Goal: Contribute content: Add original content to the website for others to see

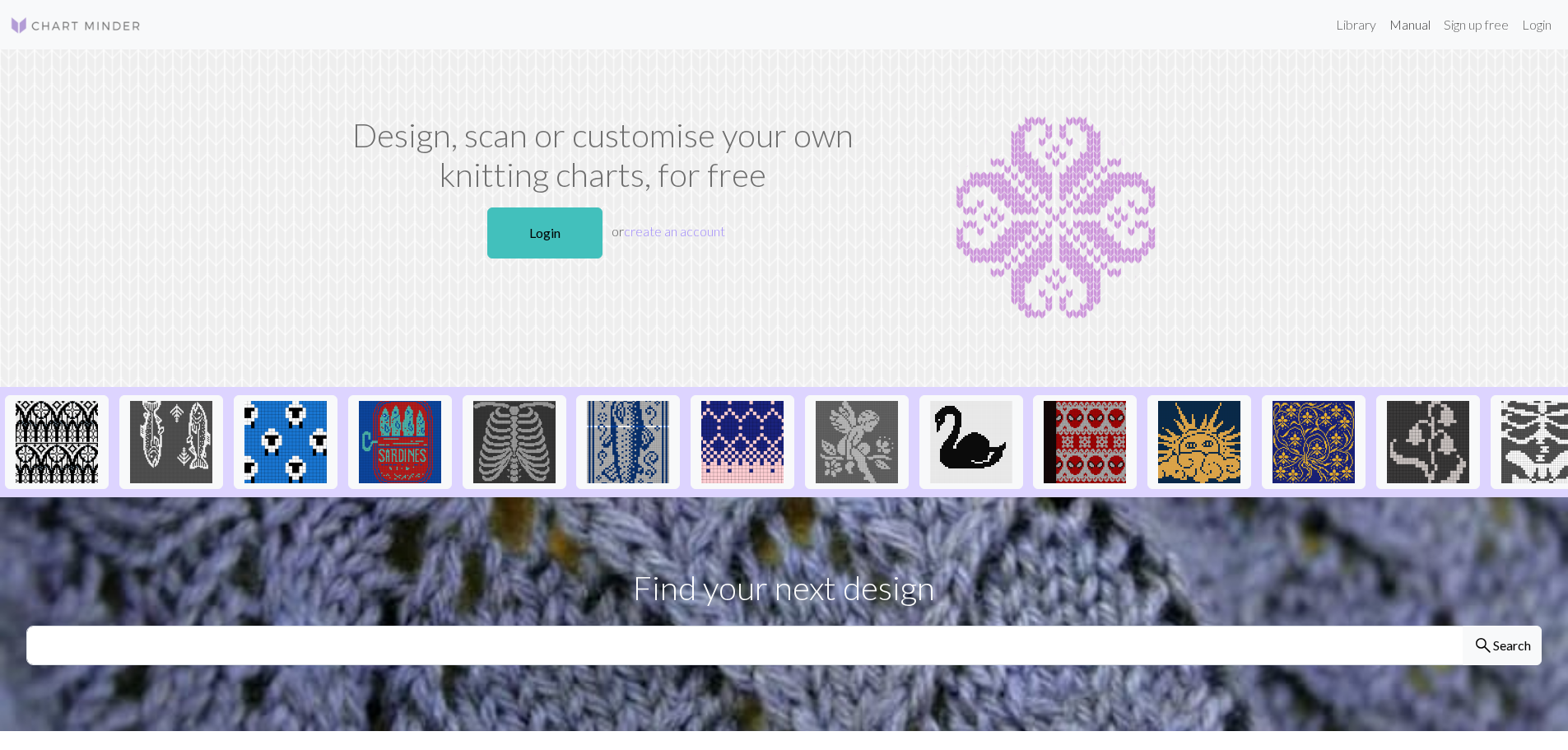
click at [1402, 24] on link "Manual" at bounding box center [1410, 25] width 54 height 33
click at [1094, 234] on img at bounding box center [1056, 218] width 342 height 205
click at [156, 428] on img at bounding box center [171, 442] width 82 height 82
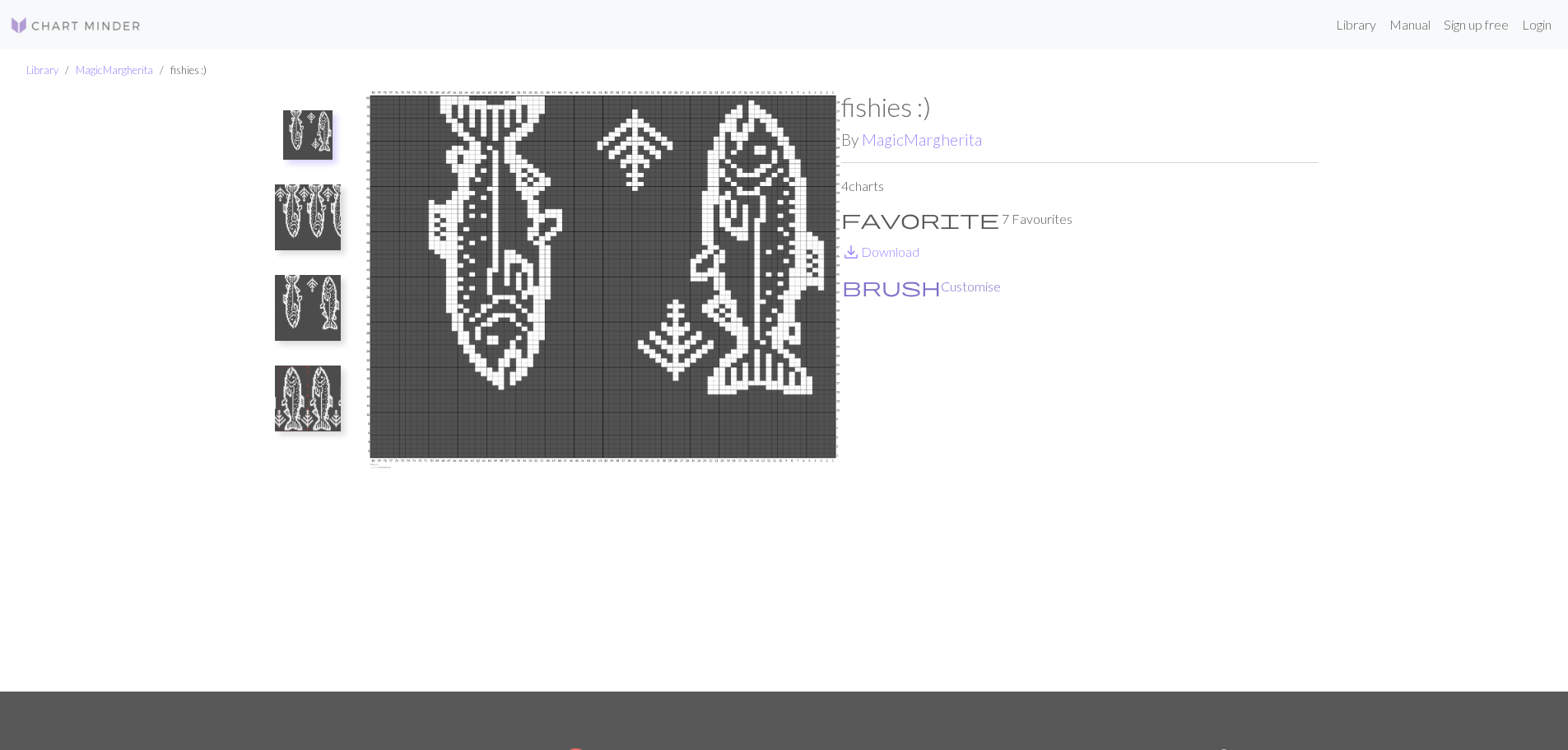
click at [893, 279] on button "brush Customise" at bounding box center [922, 286] width 160 height 21
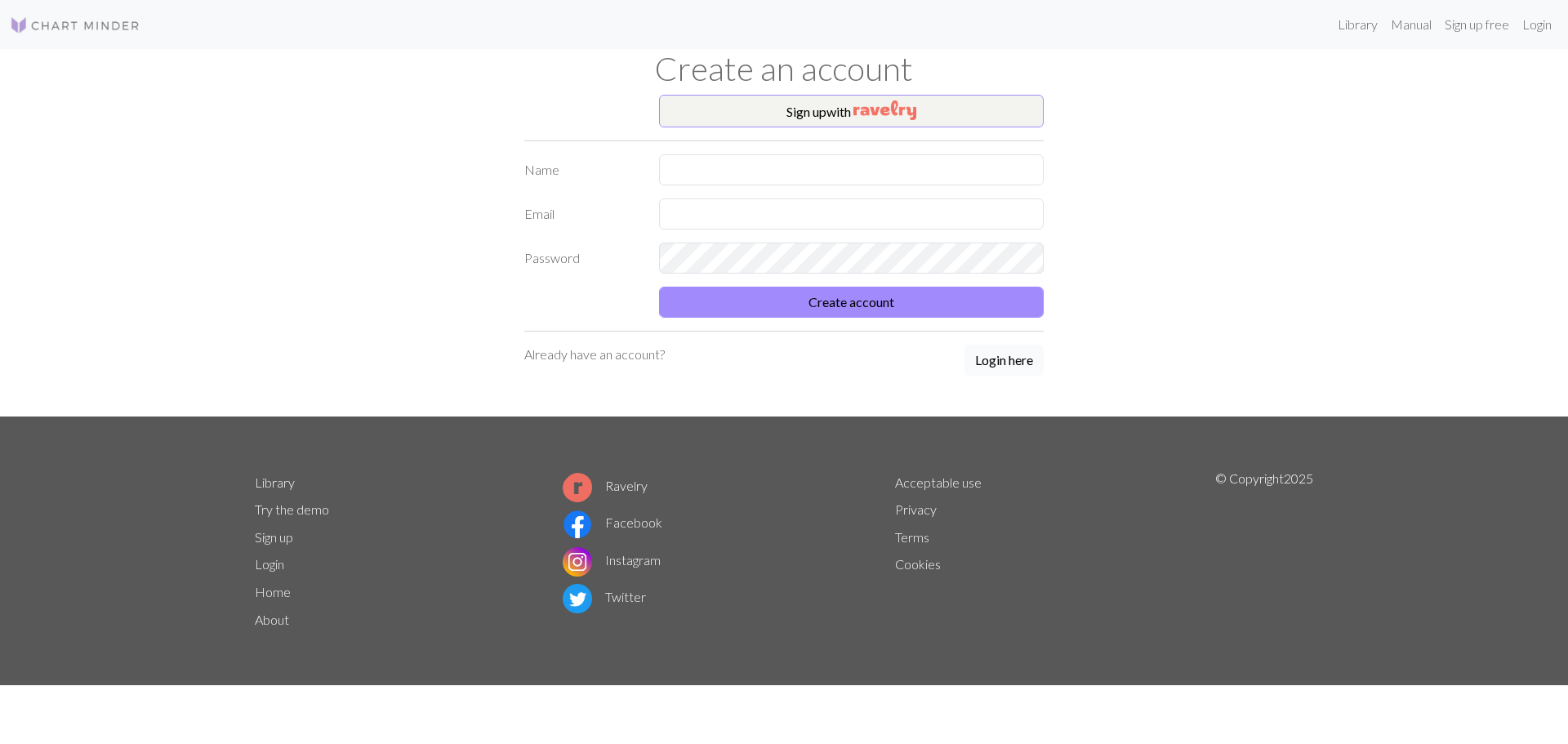
click at [1026, 358] on button "Login here" at bounding box center [1004, 360] width 79 height 31
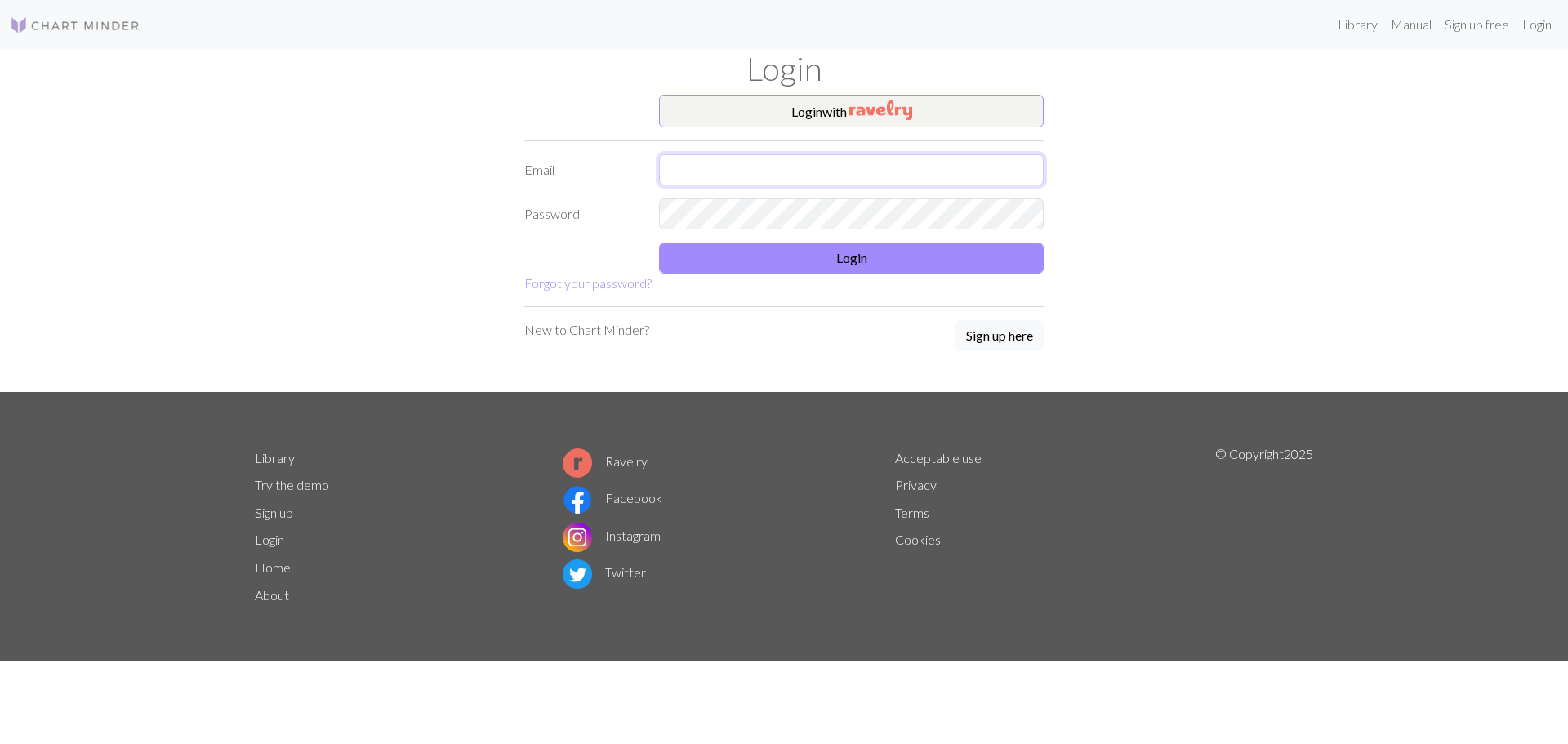
type input "[EMAIL_ADDRESS][DOMAIN_NAME]"
click at [763, 258] on button "Login" at bounding box center [851, 258] width 385 height 31
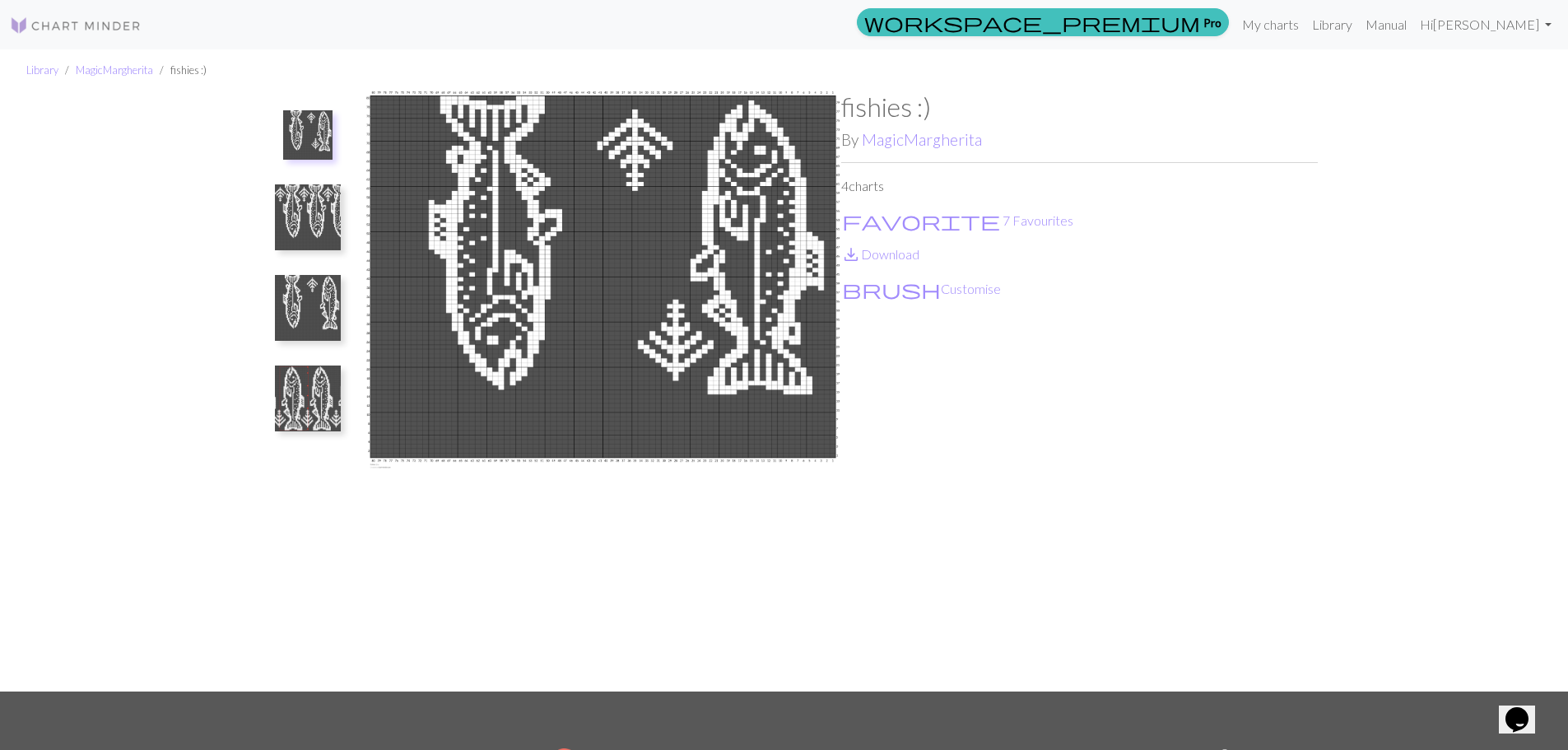
click at [86, 12] on link at bounding box center [75, 24] width 132 height 30
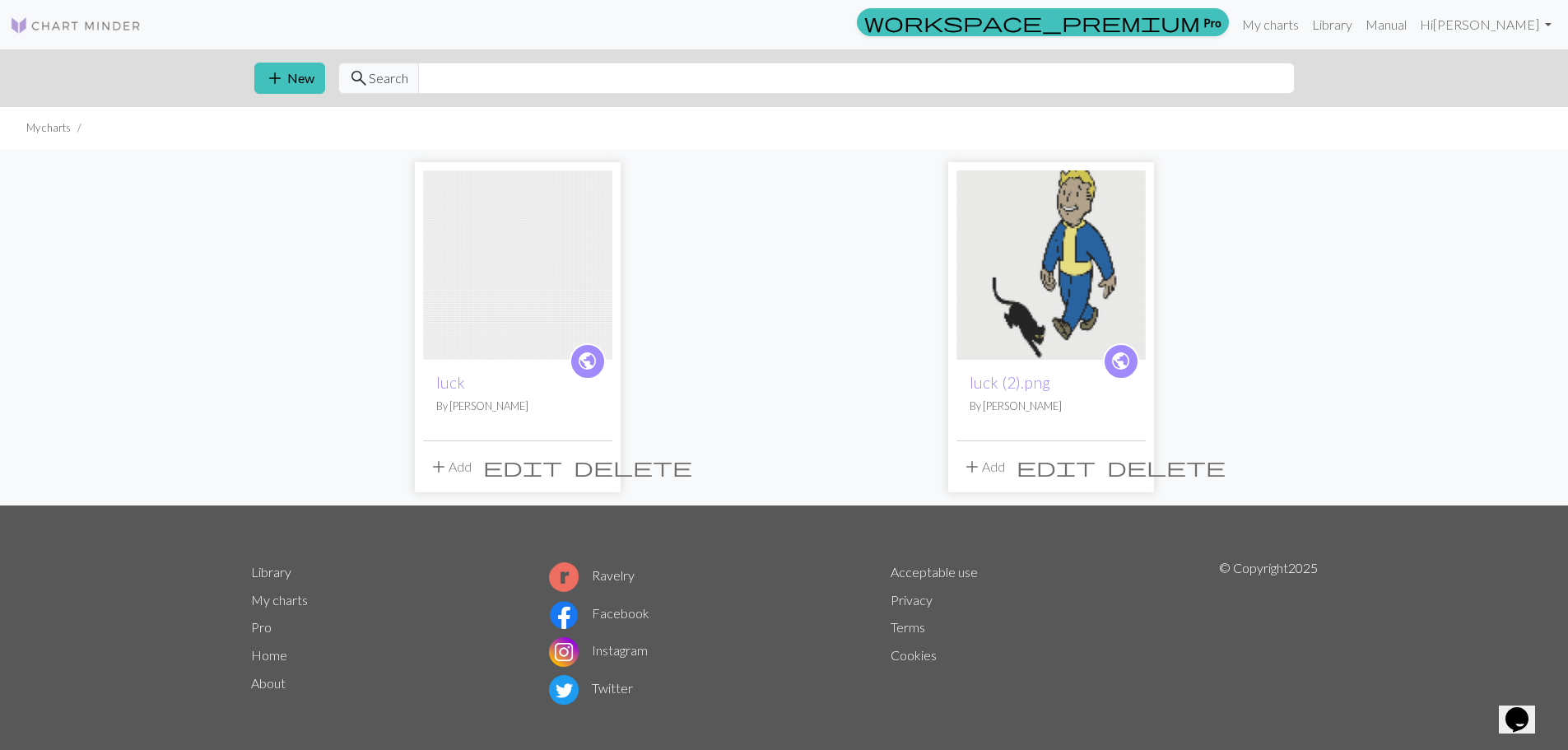
click at [998, 297] on img at bounding box center [1051, 265] width 189 height 189
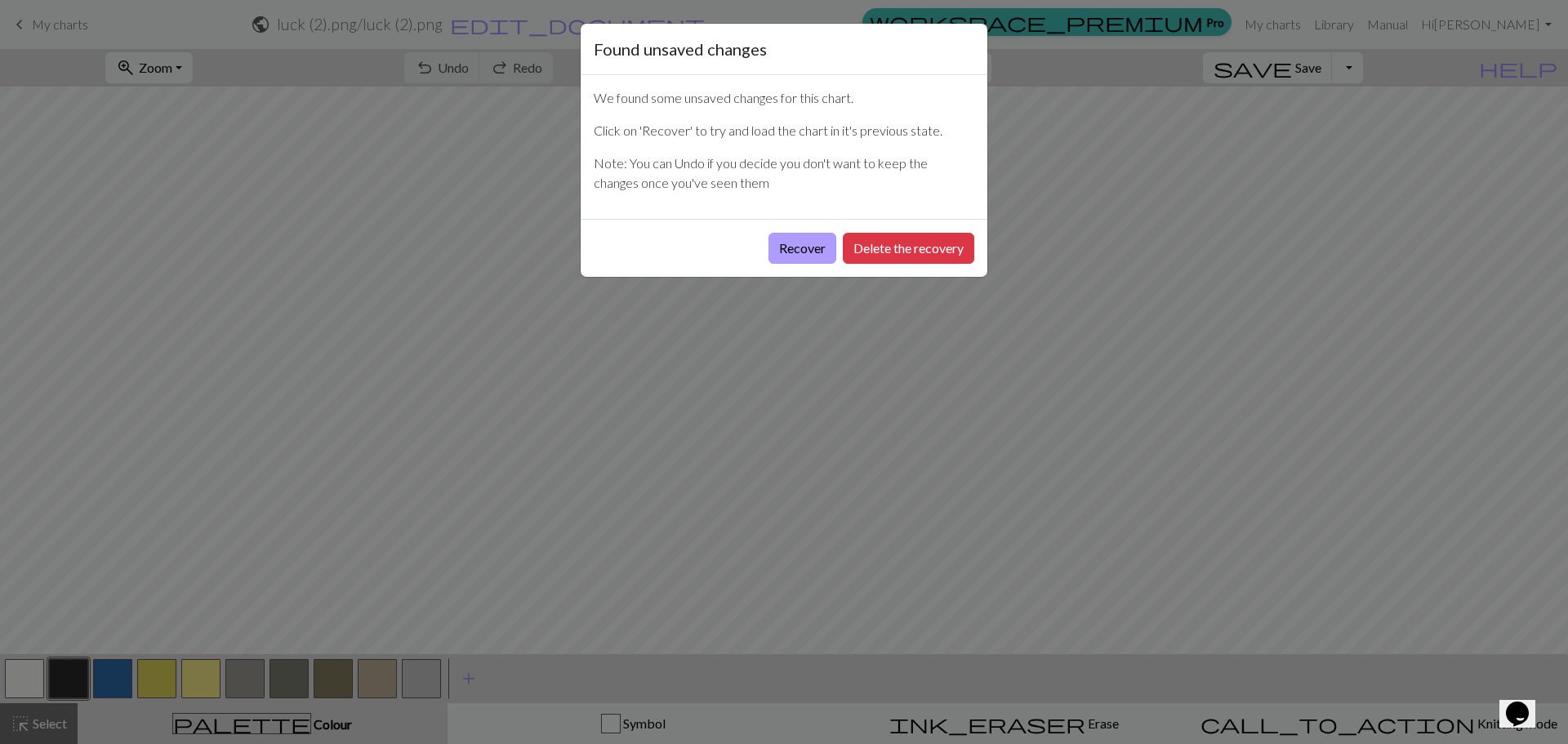
click at [823, 238] on button "Recover" at bounding box center [802, 248] width 68 height 31
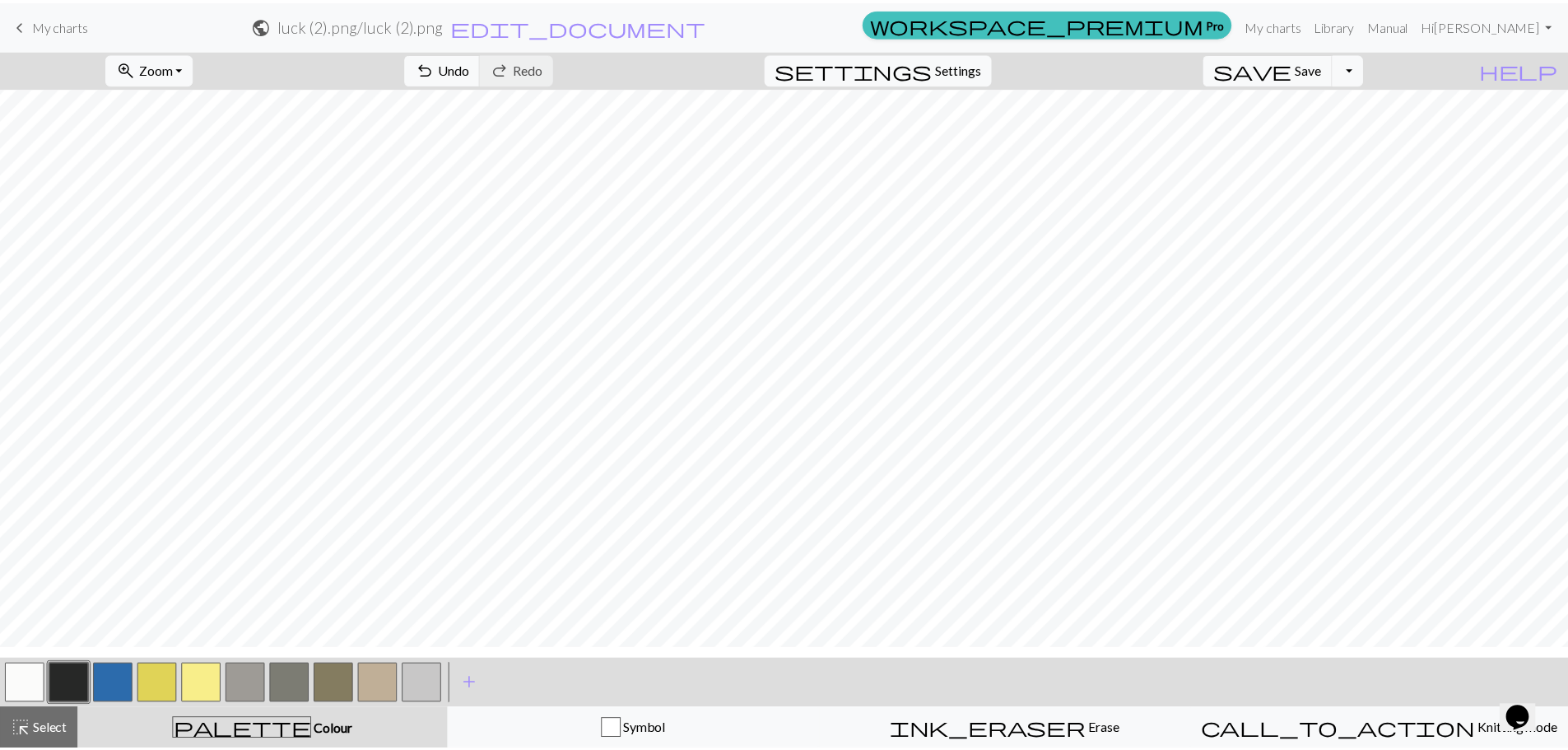
scroll to position [740, 0]
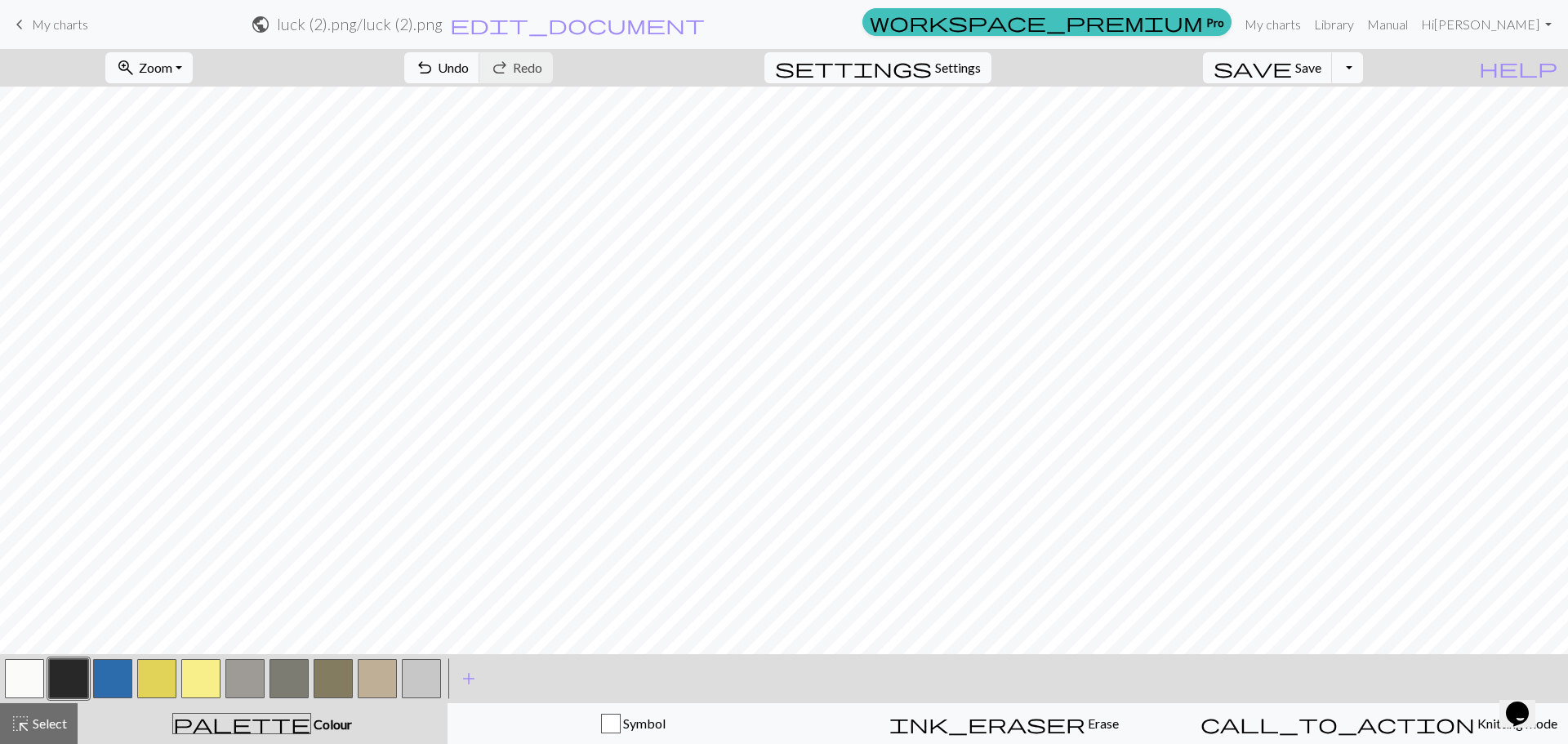
click at [16, 31] on span "keyboard_arrow_left" at bounding box center [19, 25] width 19 height 23
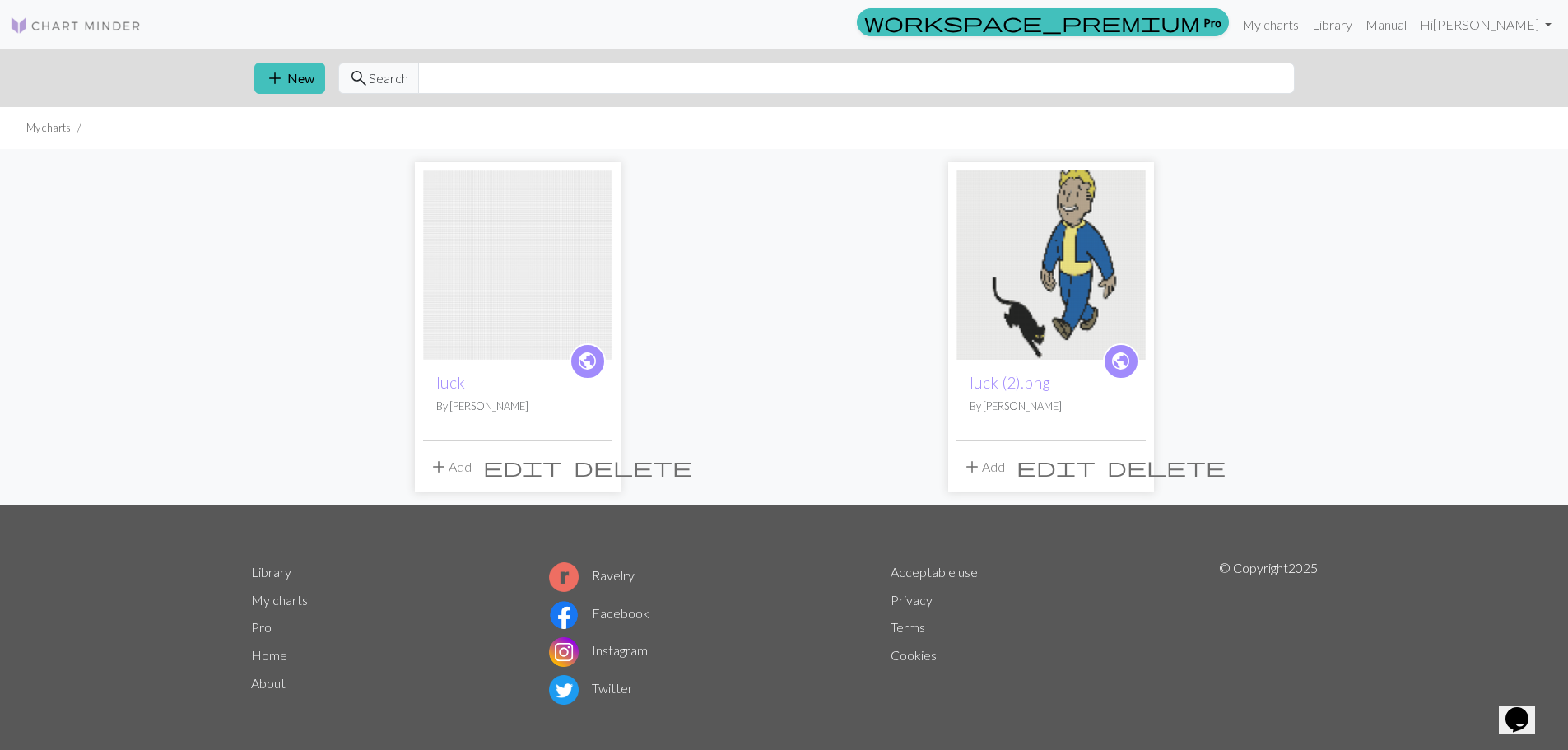
click at [597, 458] on span "delete" at bounding box center [633, 467] width 119 height 23
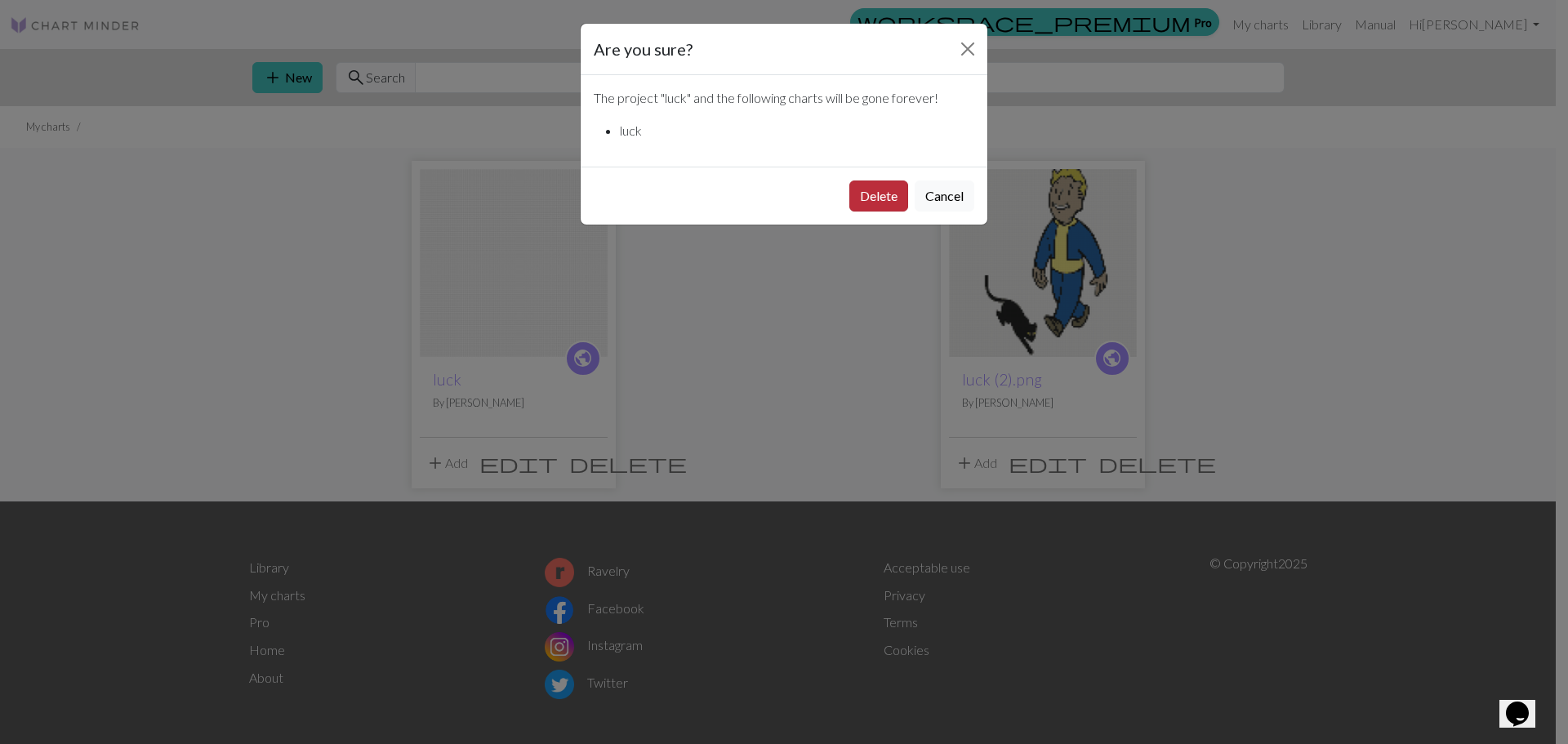
click at [879, 202] on button "Delete" at bounding box center [878, 196] width 58 height 31
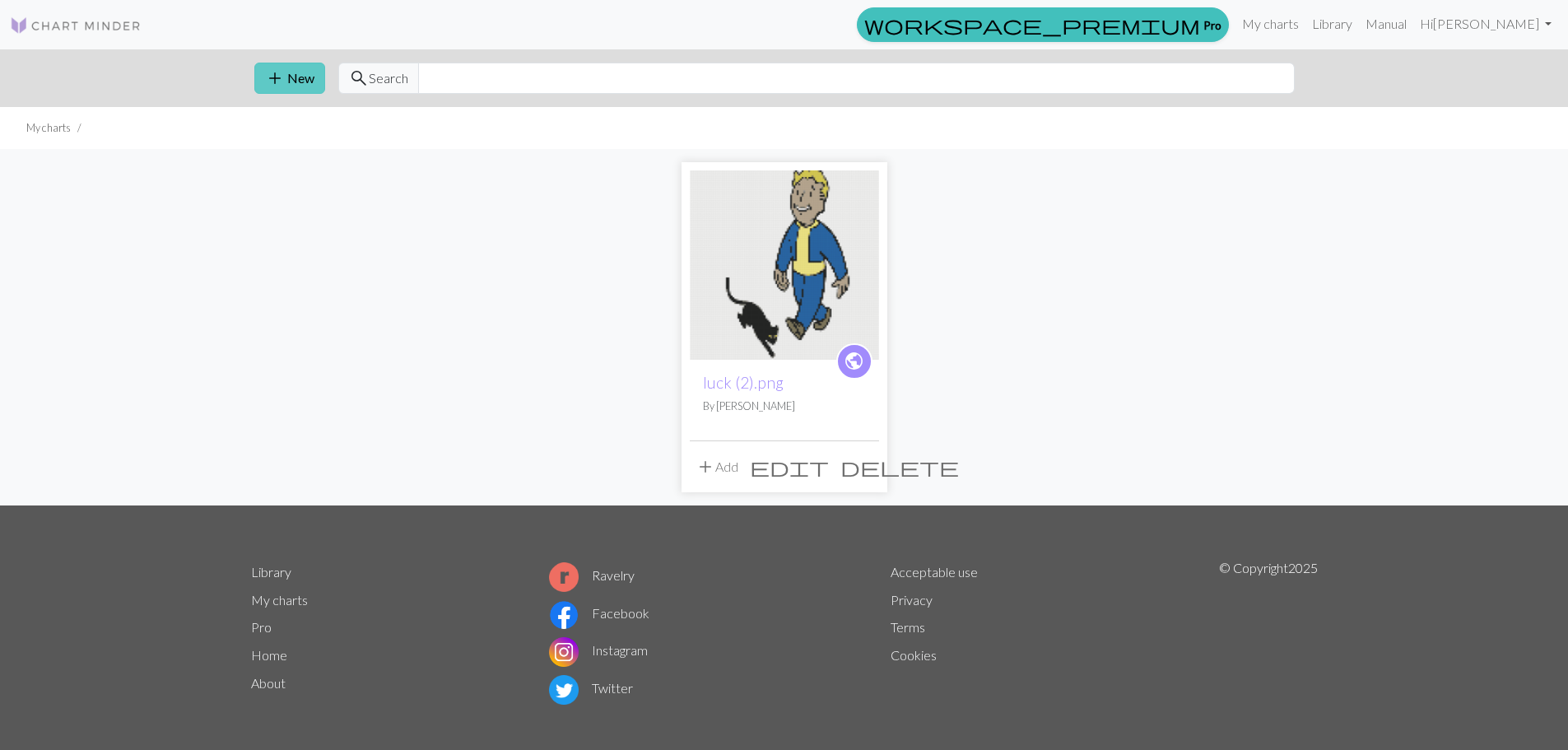
click at [296, 72] on button "add New" at bounding box center [289, 78] width 70 height 31
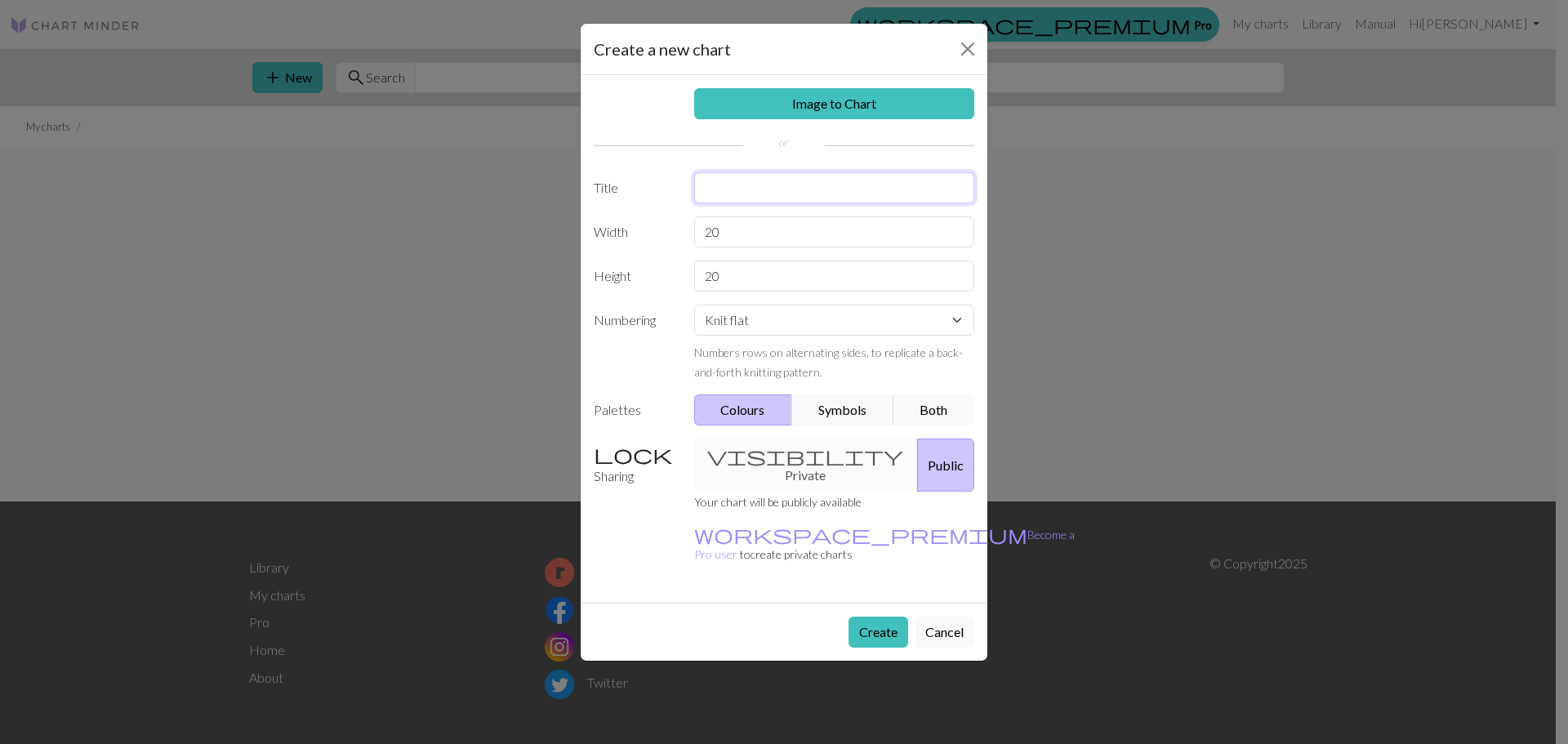
click at [754, 185] on input "text" at bounding box center [835, 187] width 281 height 31
type input "Napalm Sweater"
click at [742, 244] on input "20" at bounding box center [835, 231] width 281 height 31
type input "80"
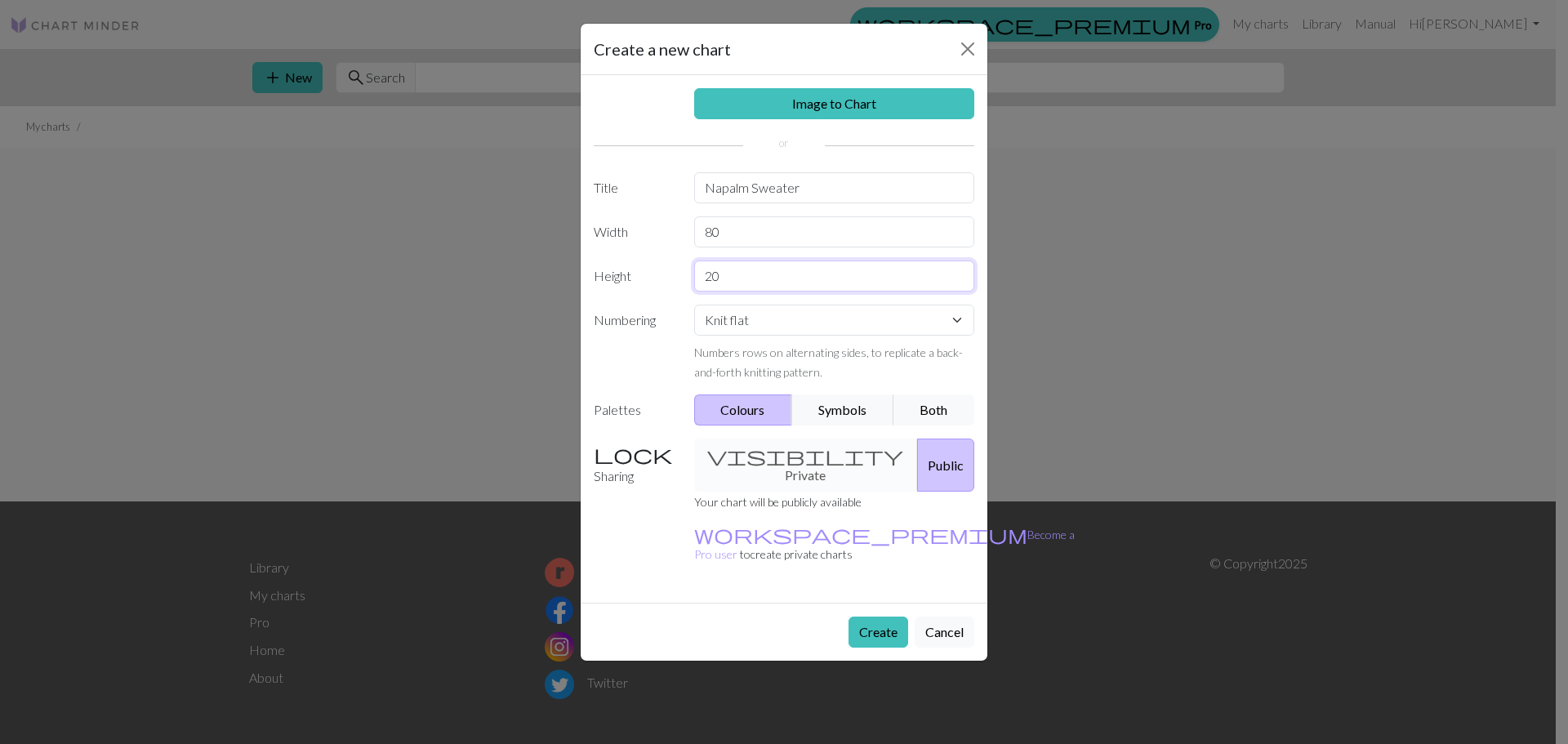
click at [750, 290] on input "20" at bounding box center [835, 275] width 281 height 31
type input "110"
click at [878, 617] on button "Create" at bounding box center [878, 632] width 59 height 31
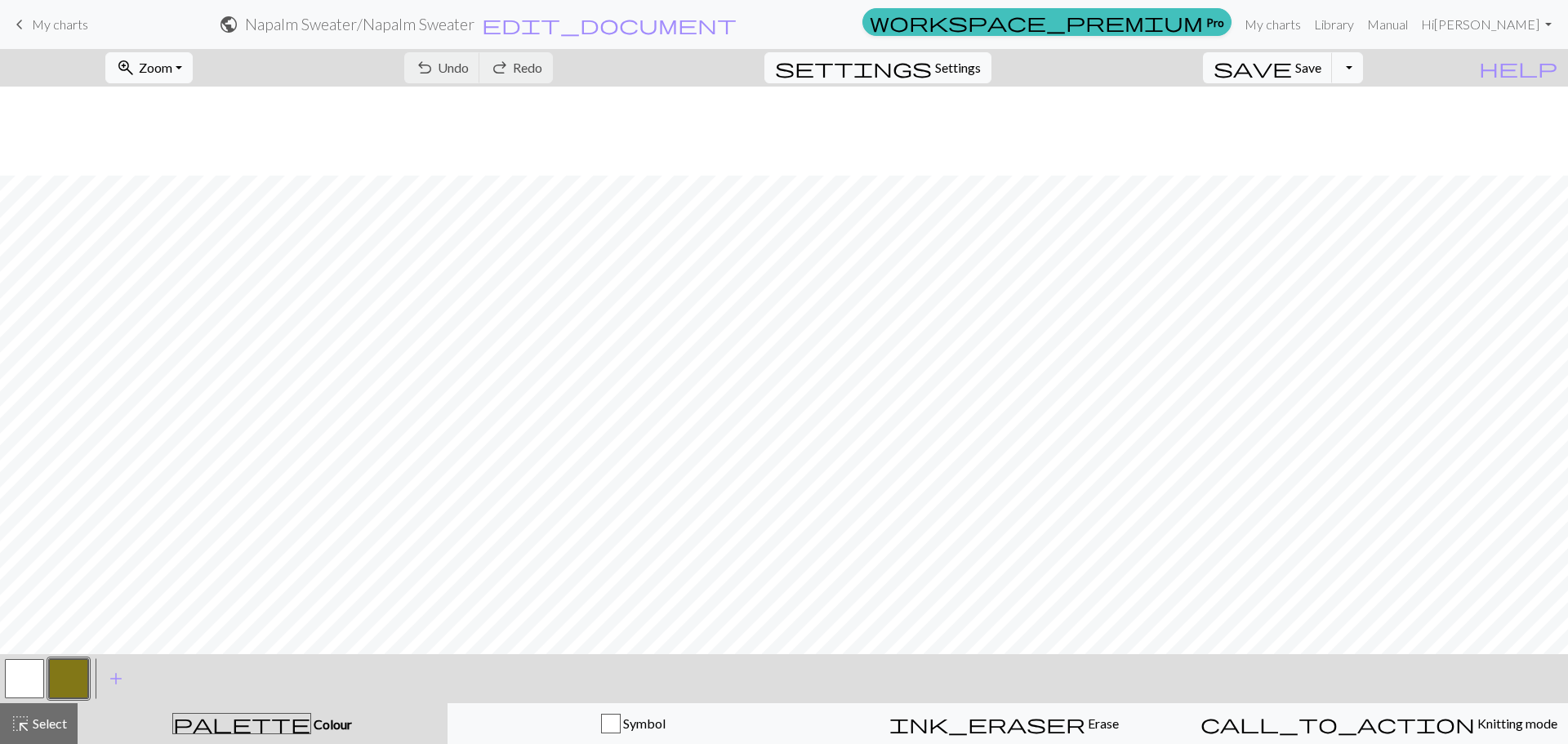
scroll to position [1315, 0]
click at [172, 70] on span "Zoom" at bounding box center [155, 67] width 33 height 15
click at [179, 188] on button "50%" at bounding box center [170, 195] width 129 height 26
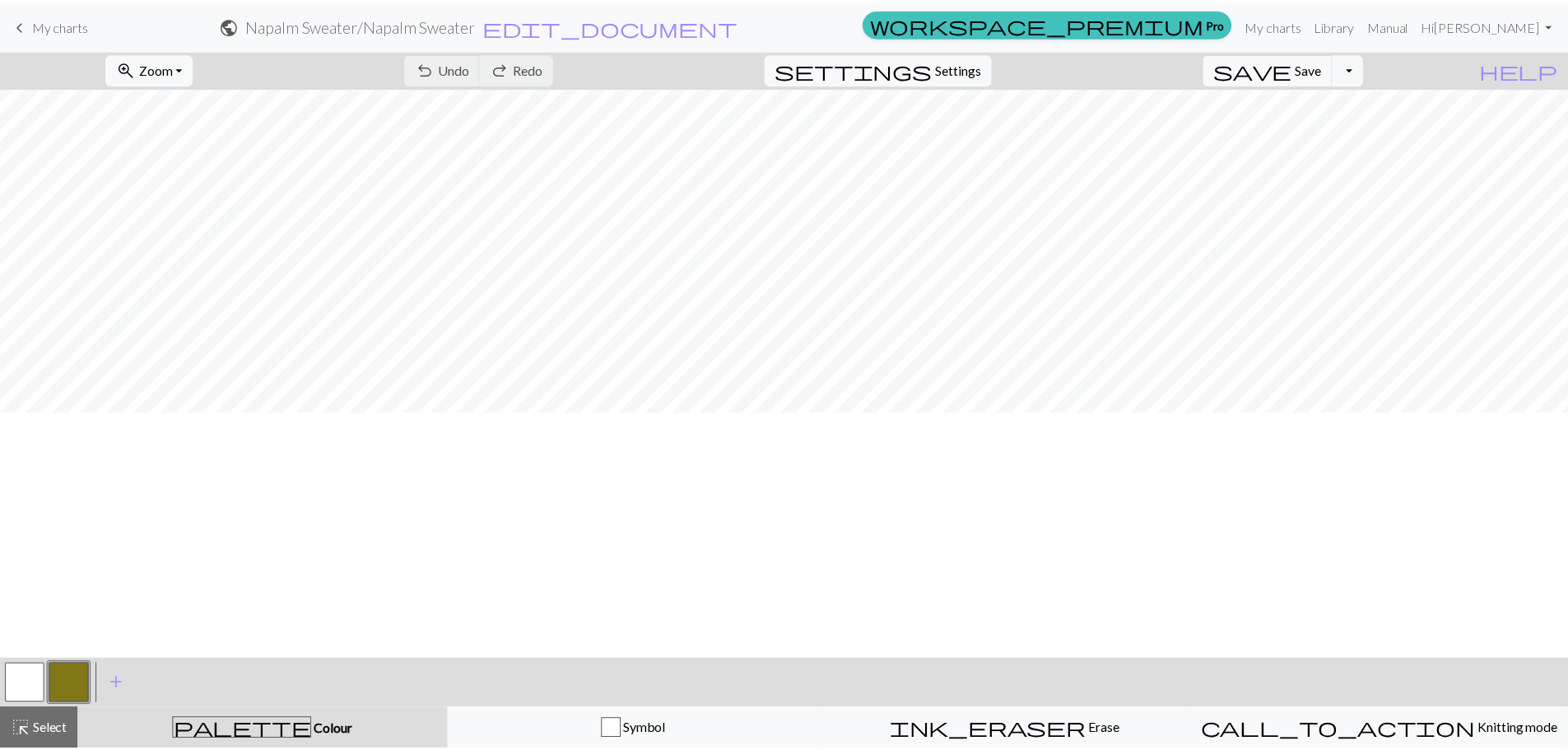
scroll to position [0, 0]
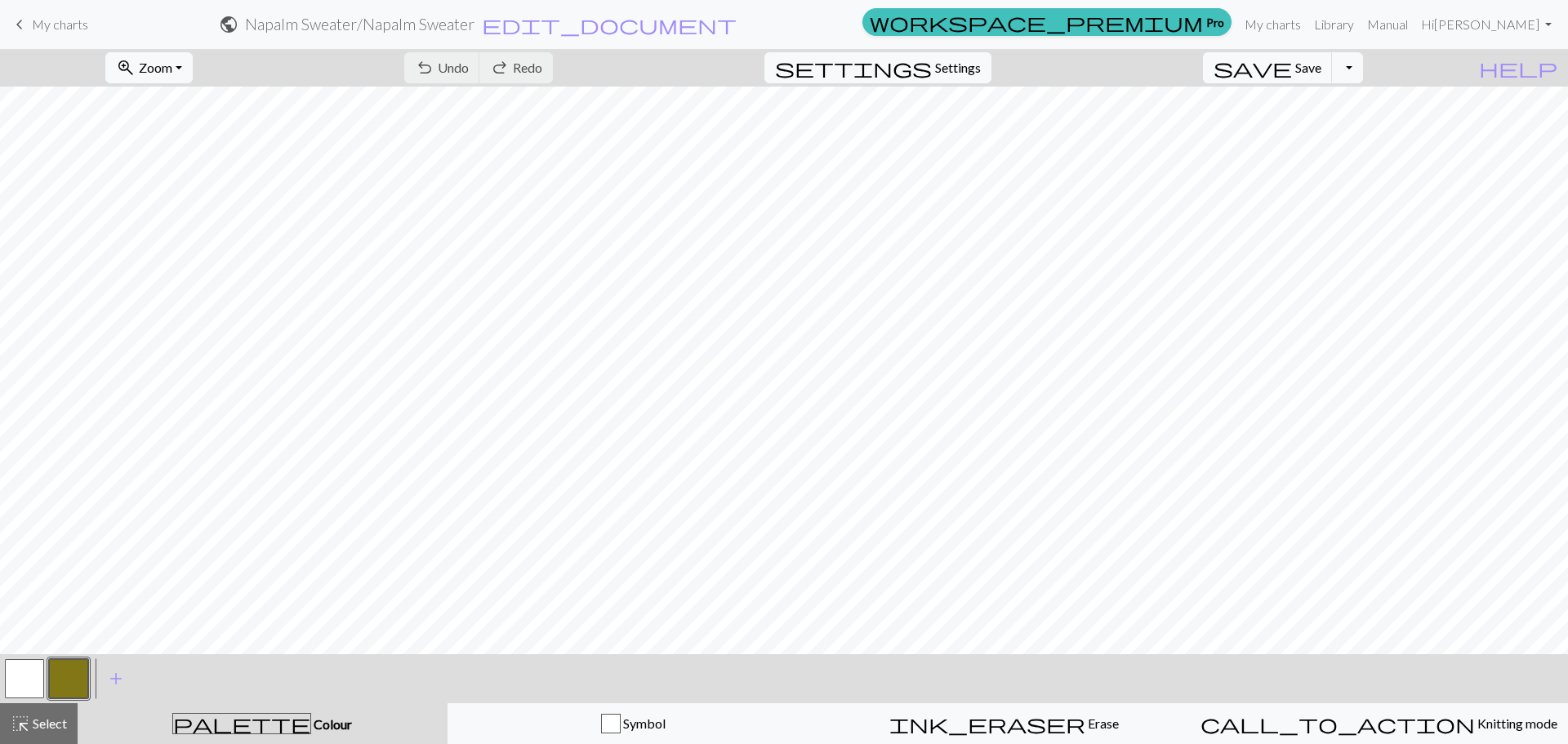
click at [87, 21] on span "My charts" at bounding box center [59, 24] width 56 height 15
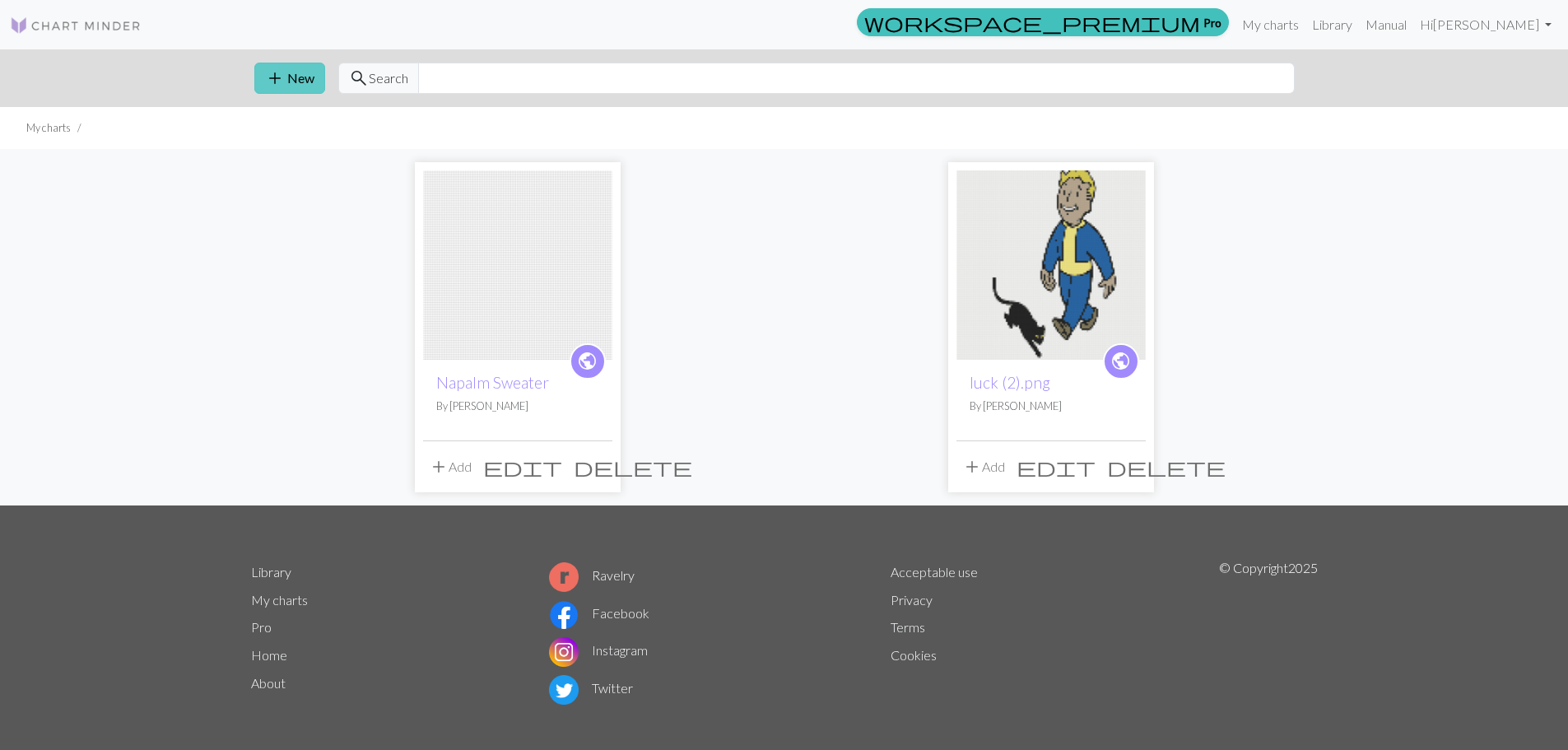
click at [286, 76] on button "add New" at bounding box center [289, 78] width 70 height 31
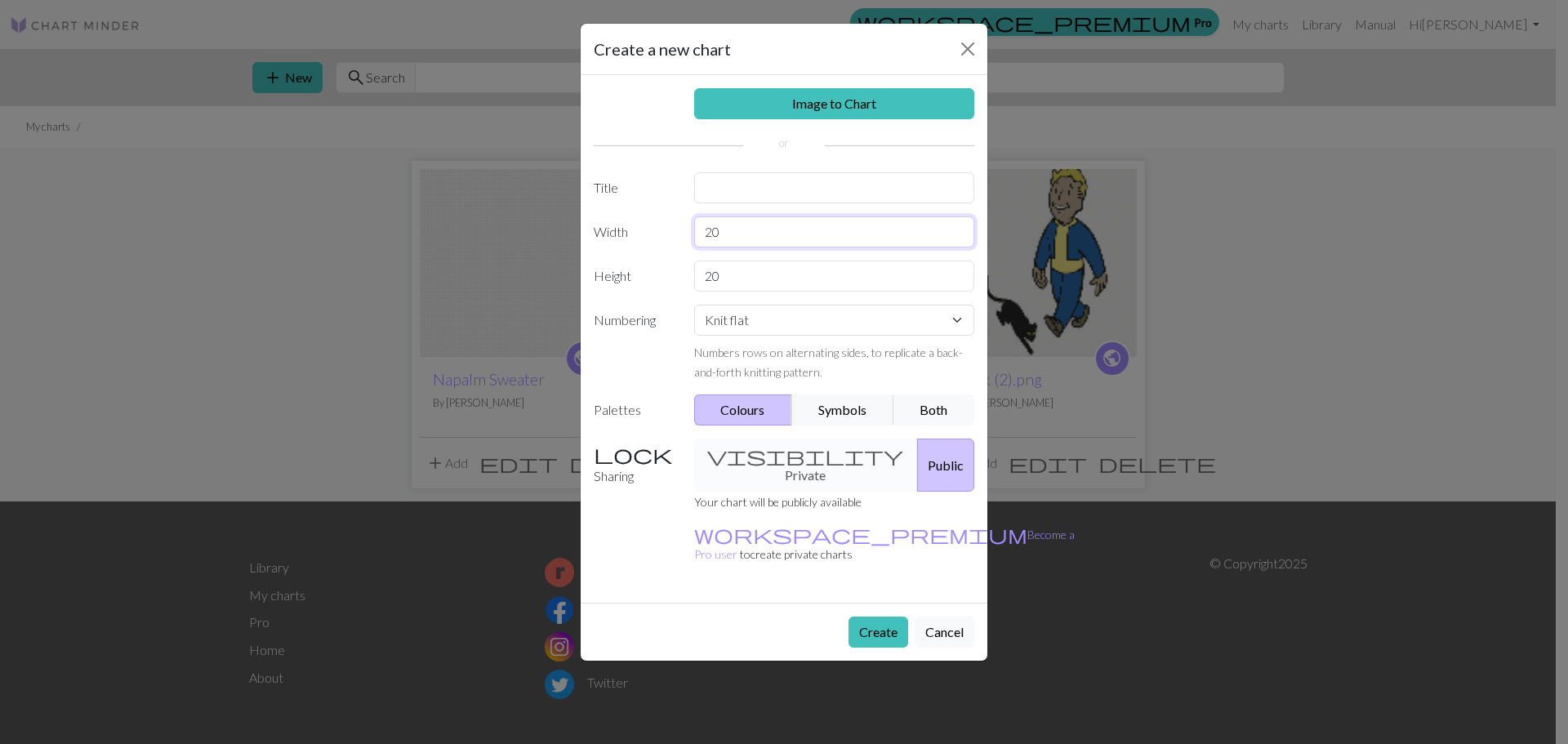
click at [729, 230] on input "20" at bounding box center [835, 231] width 281 height 31
click at [736, 110] on link "Image to Chart" at bounding box center [835, 103] width 281 height 31
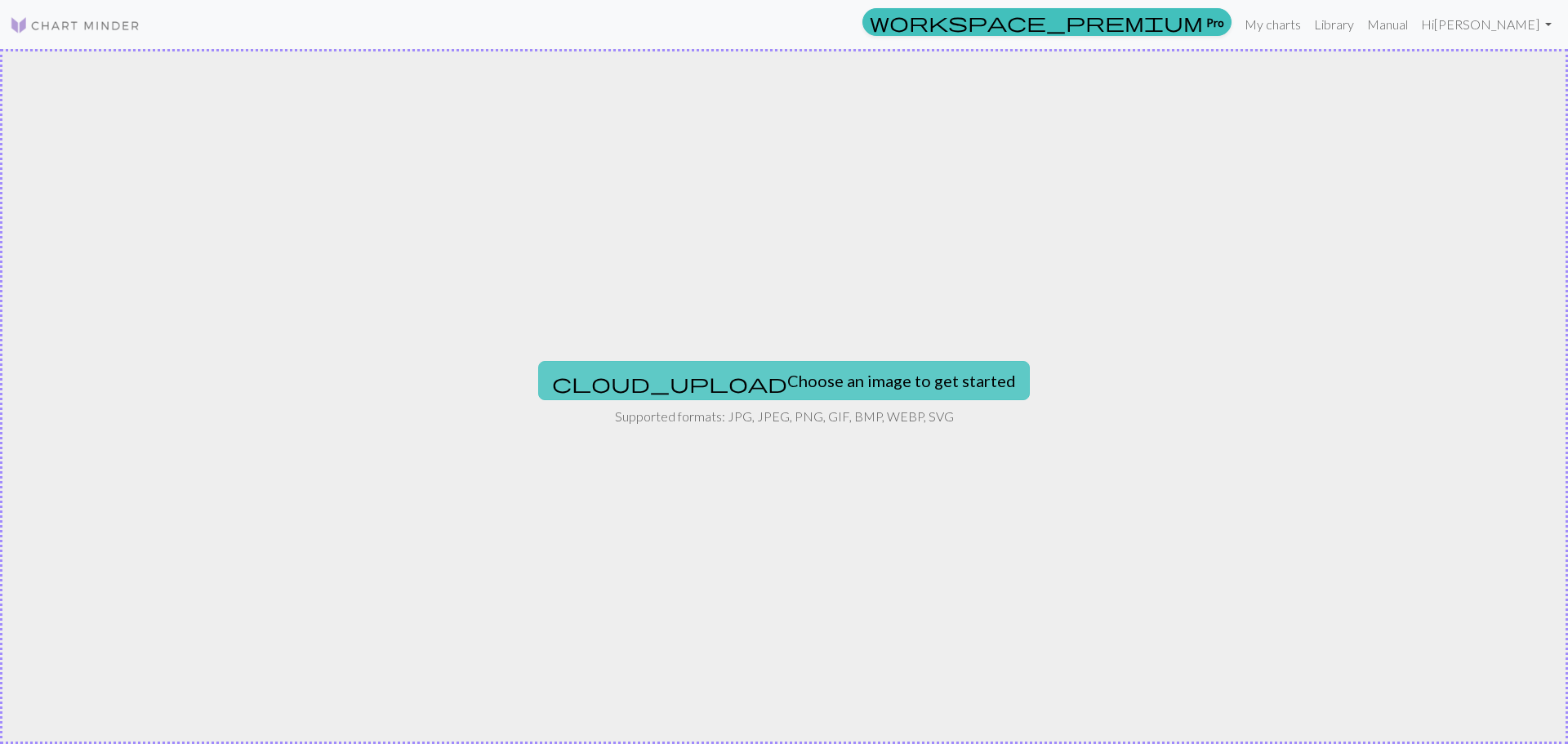
click at [747, 370] on button "cloud_upload Choose an image to get started" at bounding box center [784, 380] width 492 height 39
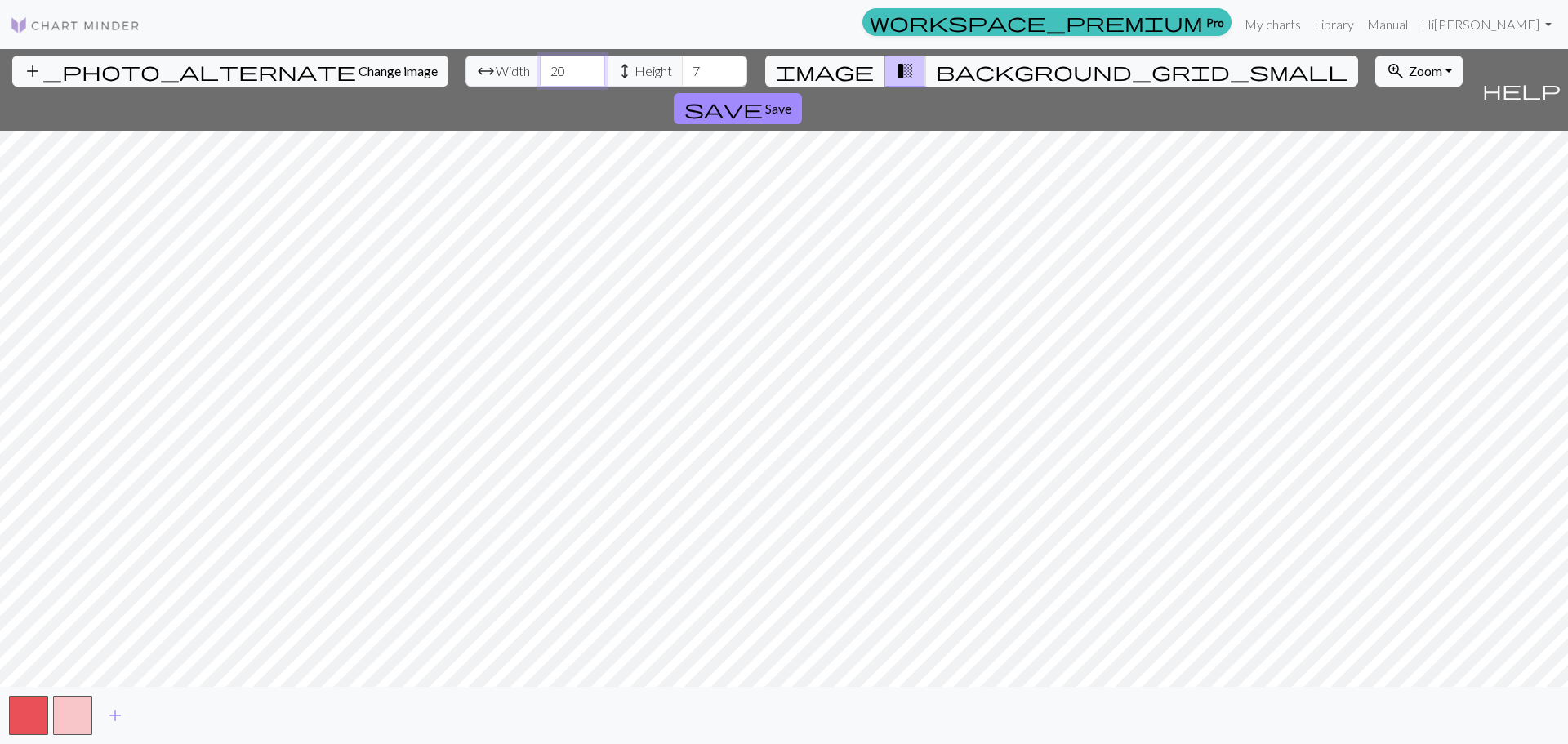
click at [540, 61] on input "20" at bounding box center [572, 71] width 65 height 31
type input "67"
click at [682, 65] on input "7" at bounding box center [715, 71] width 65 height 31
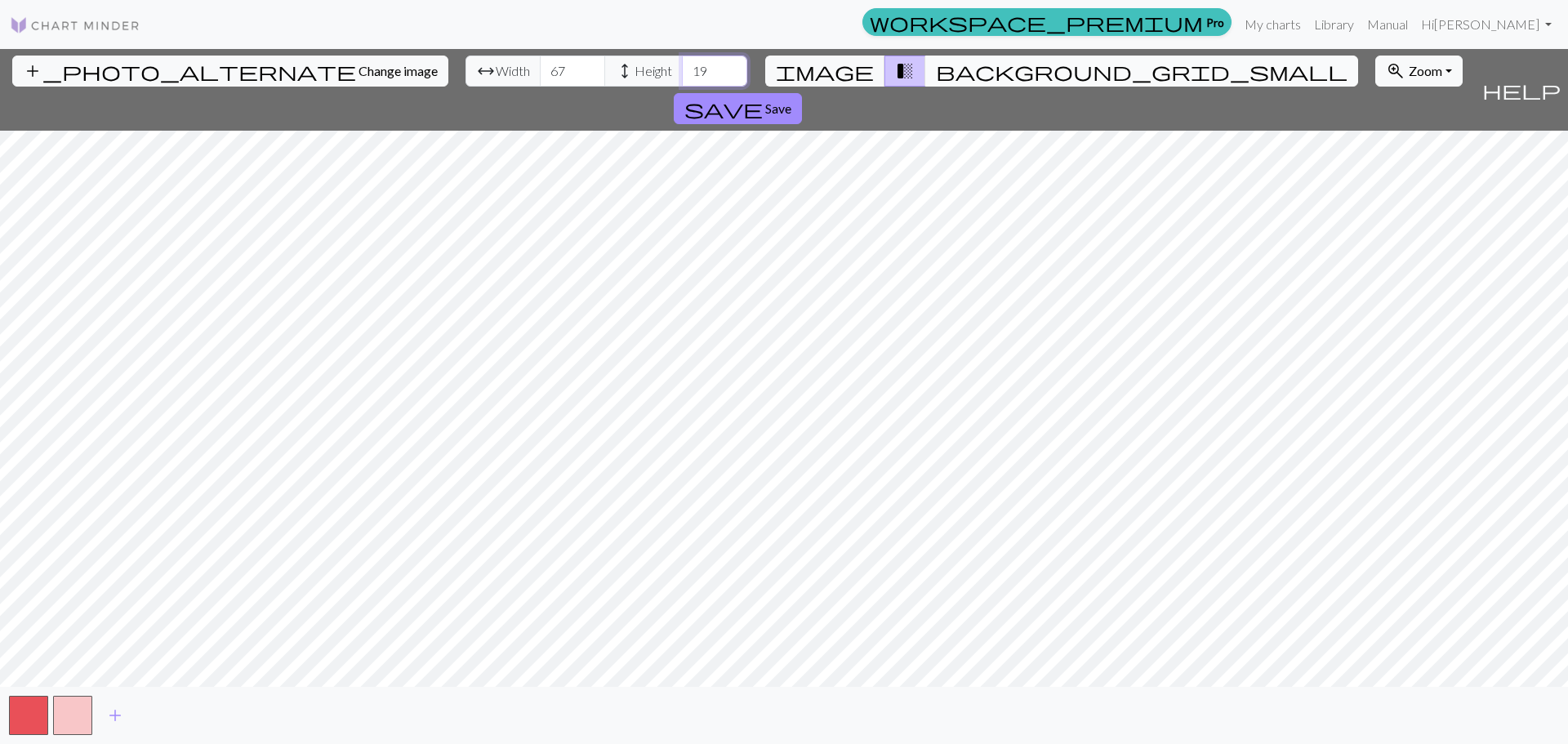
type input "19"
click at [936, 62] on span "background_grid_small" at bounding box center [1141, 71] width 411 height 23
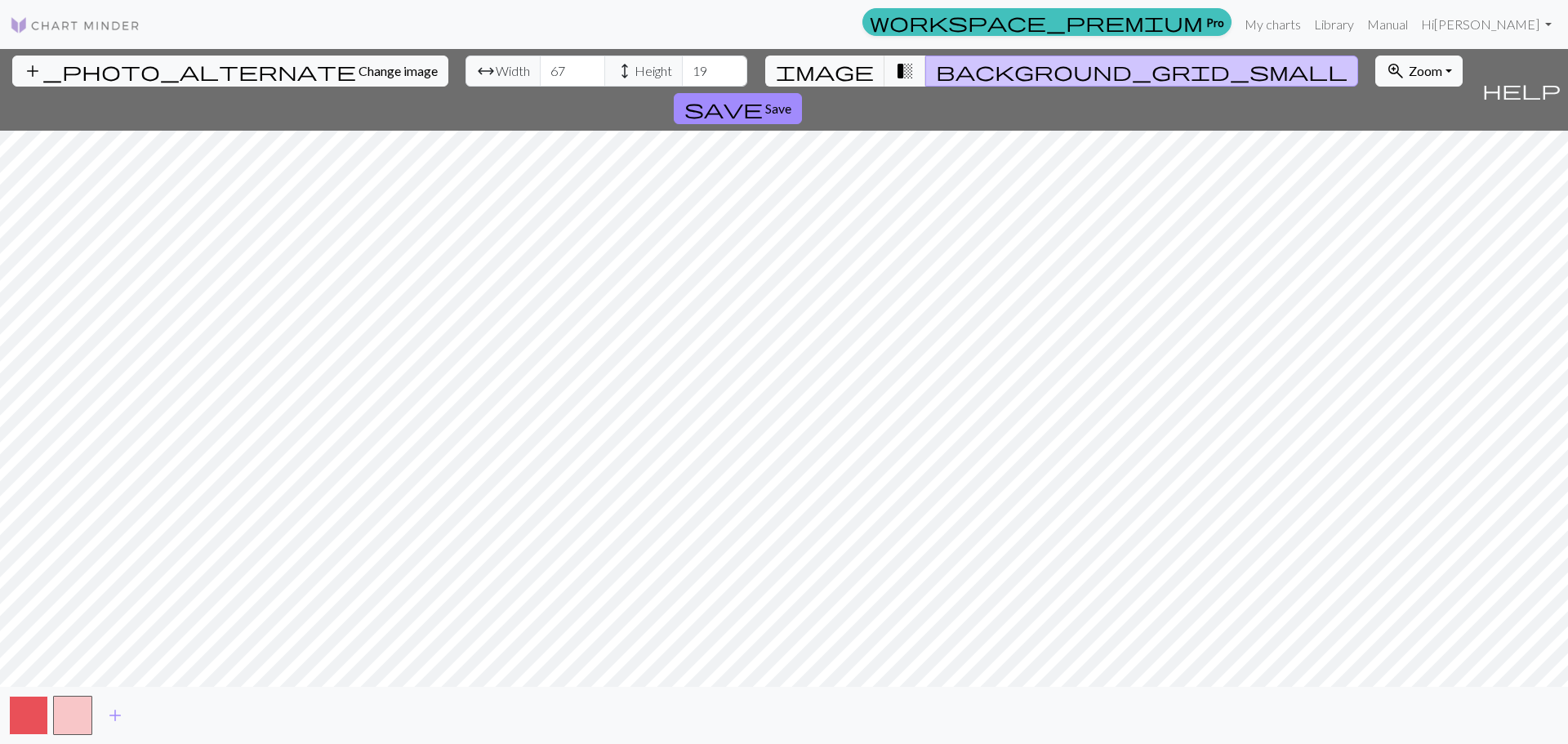
click at [14, 711] on button "button" at bounding box center [28, 714] width 39 height 39
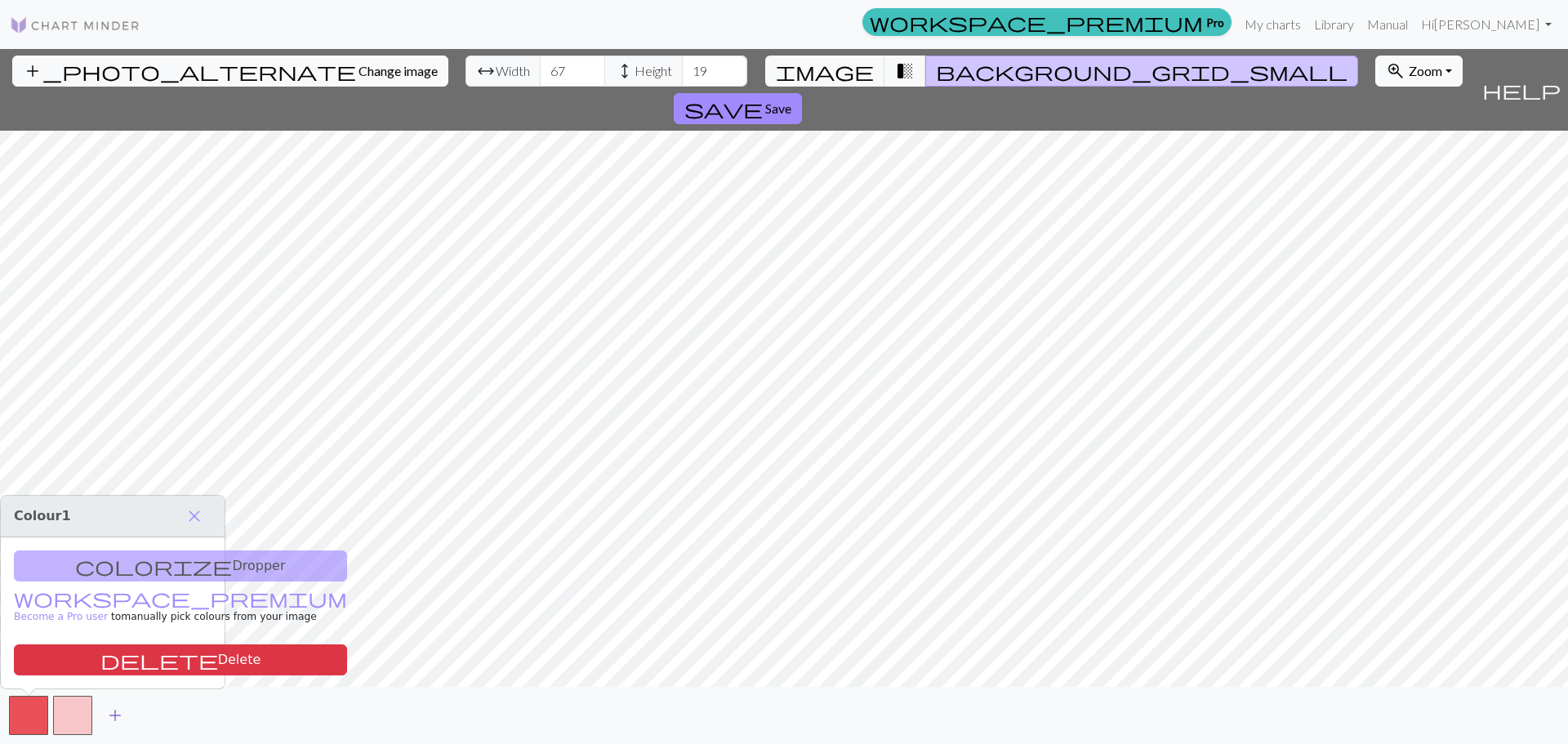
click at [121, 715] on span "add" at bounding box center [115, 715] width 19 height 23
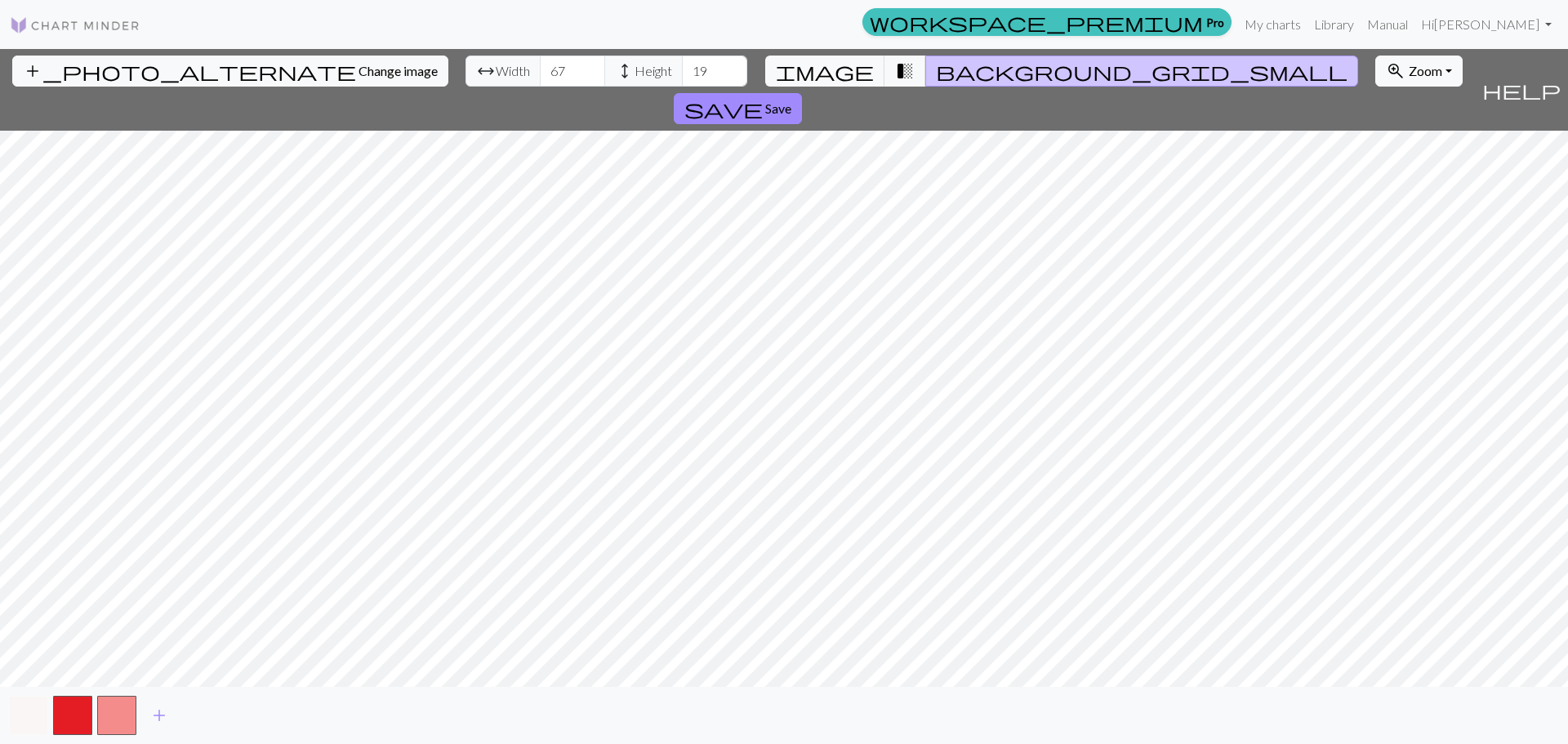
click at [15, 712] on button "button" at bounding box center [28, 714] width 39 height 39
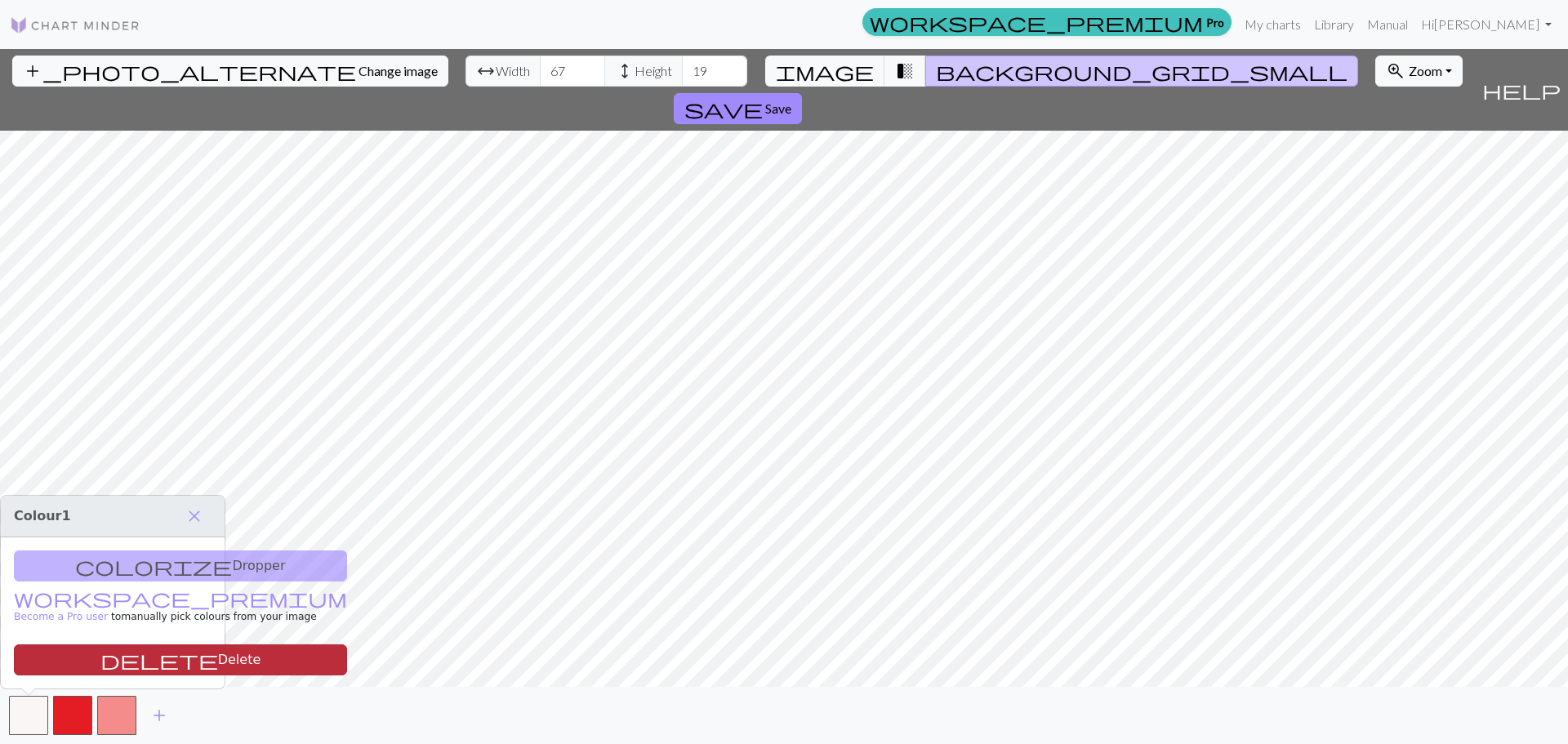
click at [104, 666] on button "delete Delete" at bounding box center [181, 660] width 333 height 31
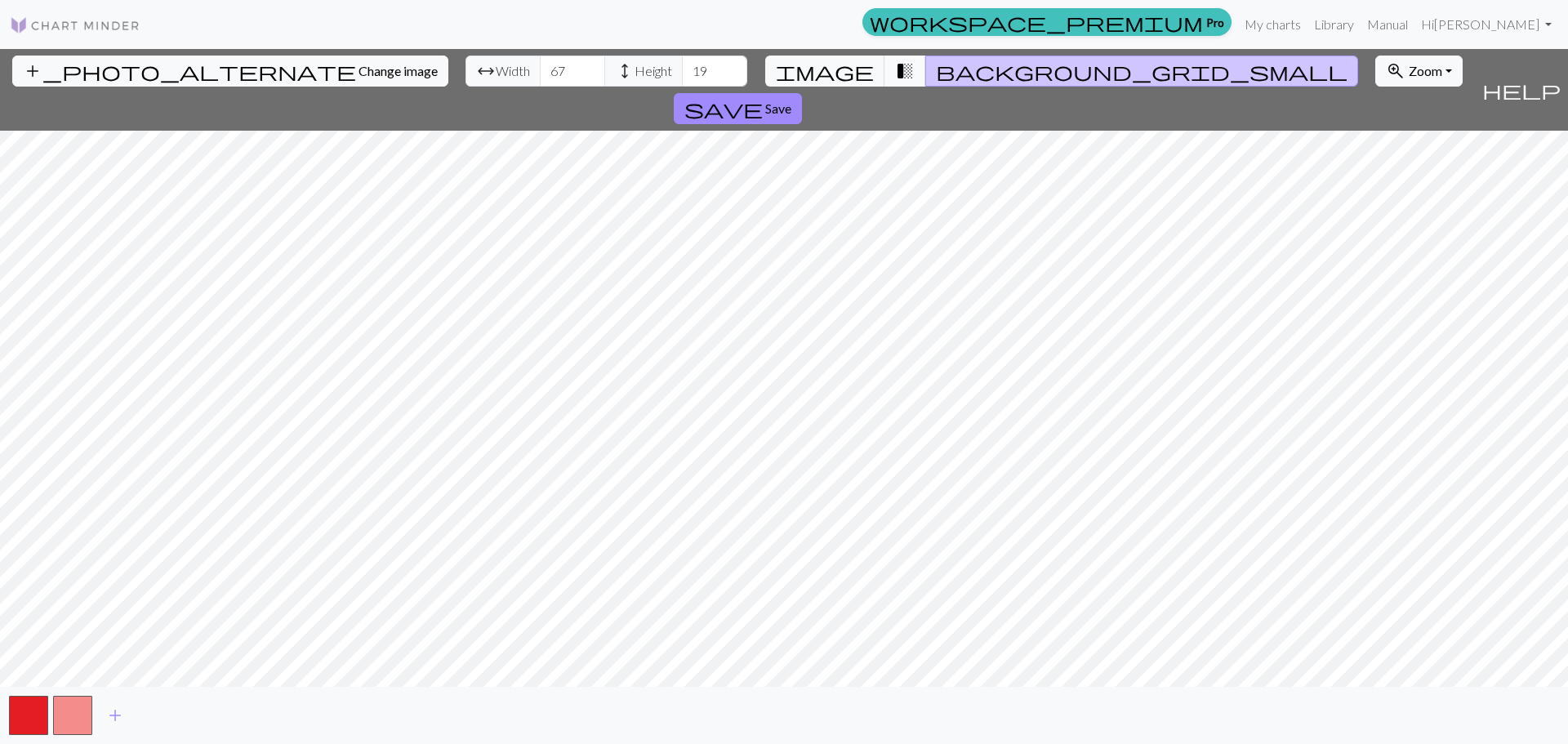
click at [895, 59] on span "transition_fade" at bounding box center [905, 71] width 19 height 23
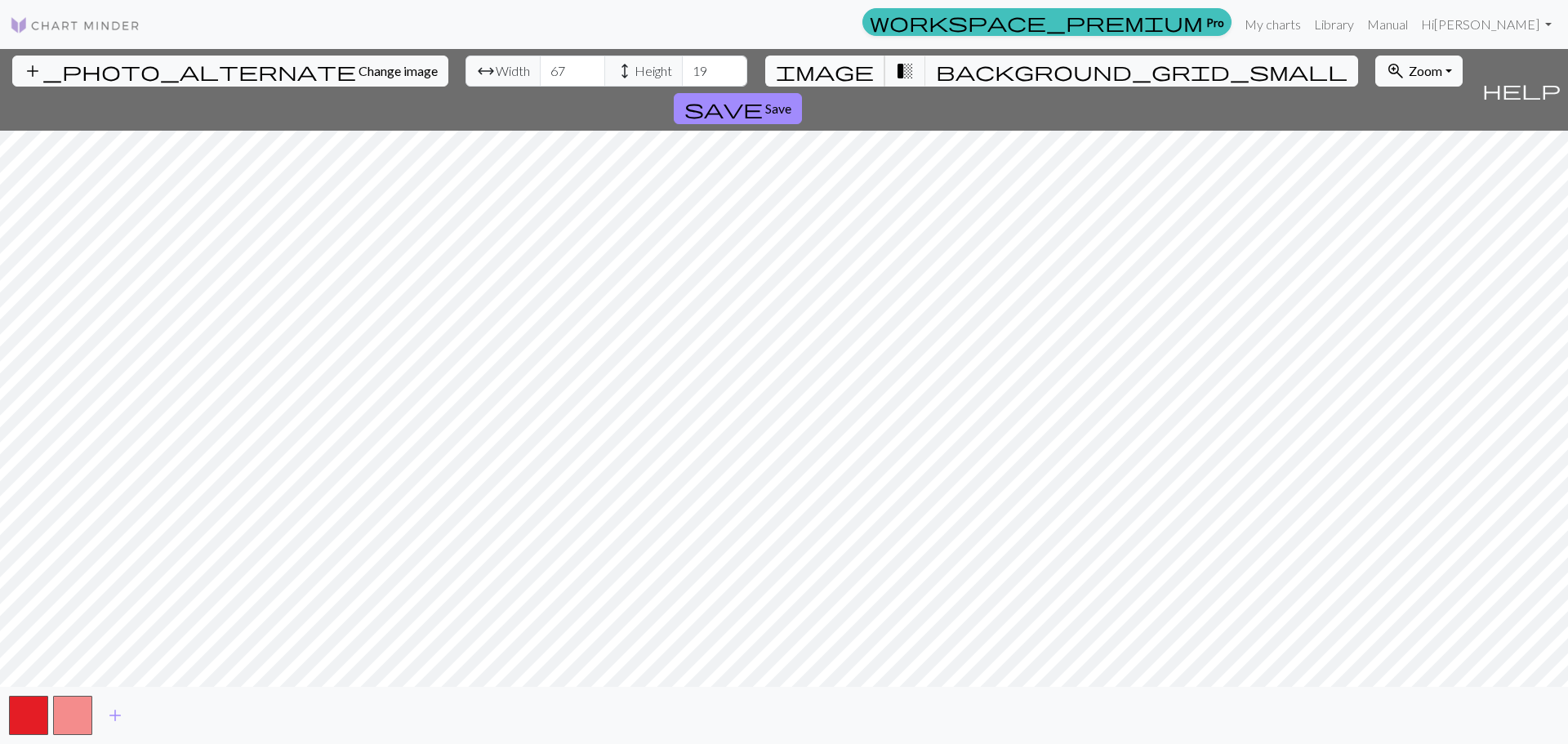
click at [857, 63] on span "image" at bounding box center [825, 71] width 98 height 23
click at [936, 71] on span "background_grid_small" at bounding box center [1141, 71] width 411 height 23
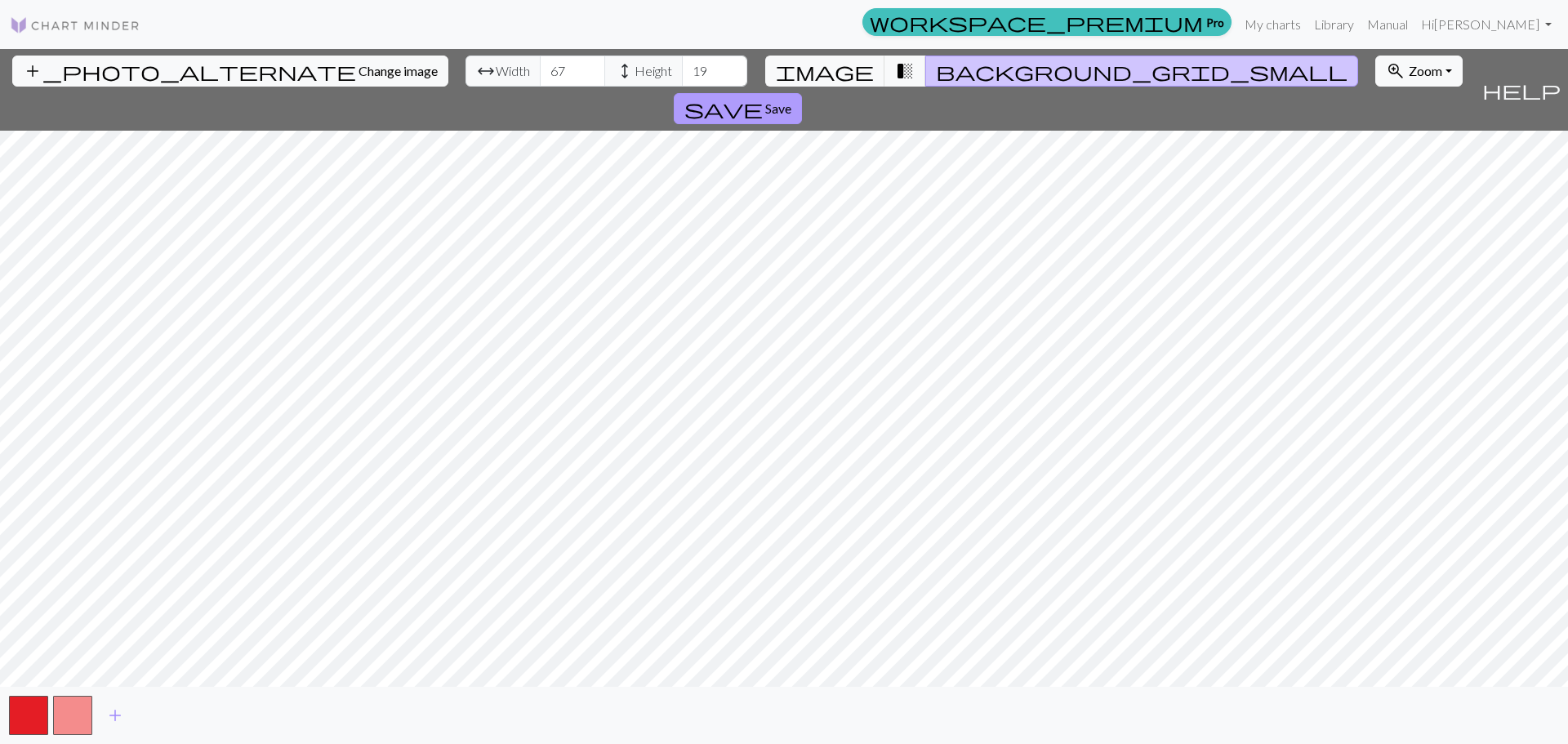
click at [762, 98] on span "save" at bounding box center [723, 109] width 78 height 23
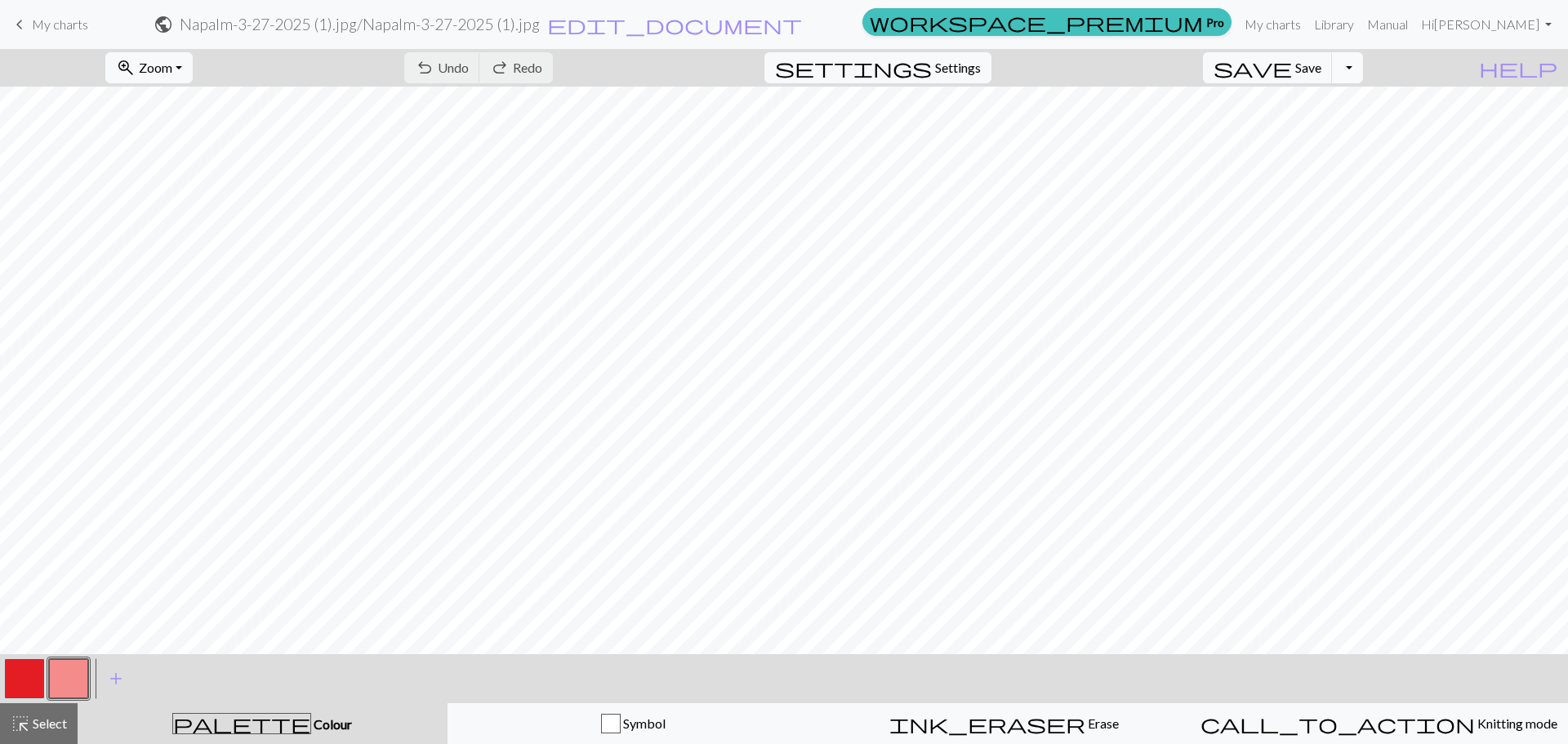
click at [1363, 65] on button "Toggle Dropdown" at bounding box center [1348, 68] width 31 height 31
click at [12, 674] on button "button" at bounding box center [24, 678] width 39 height 39
click at [19, 682] on button "button" at bounding box center [24, 678] width 39 height 39
click at [19, 682] on div "Edit colour Name MC Use advanced picker workspace_premium Become a Pro user to …" at bounding box center [784, 372] width 1568 height 744
click at [65, 677] on button "button" at bounding box center [68, 678] width 39 height 39
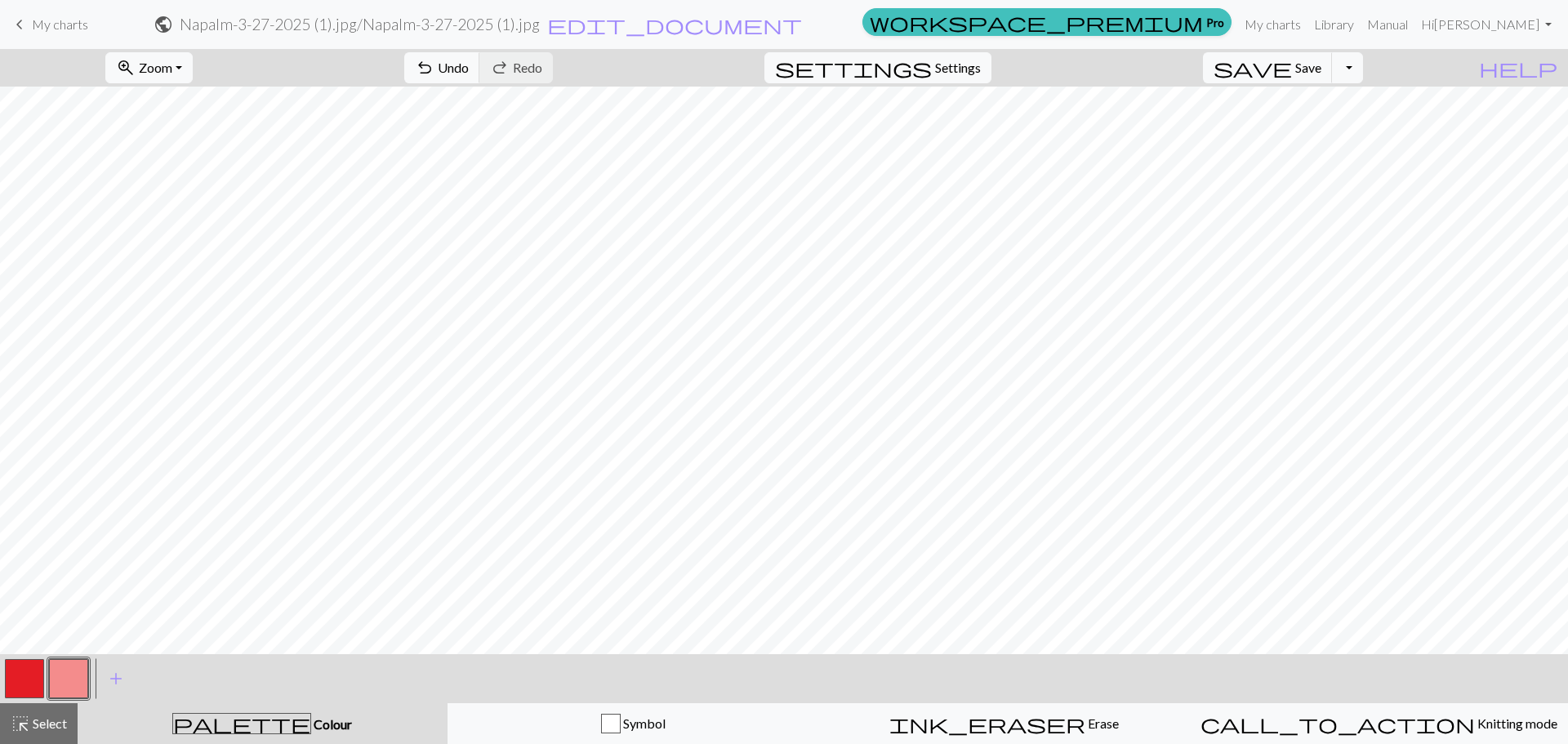
click at [15, 679] on button "button" at bounding box center [24, 678] width 39 height 39
click at [24, 675] on button "button" at bounding box center [24, 678] width 39 height 39
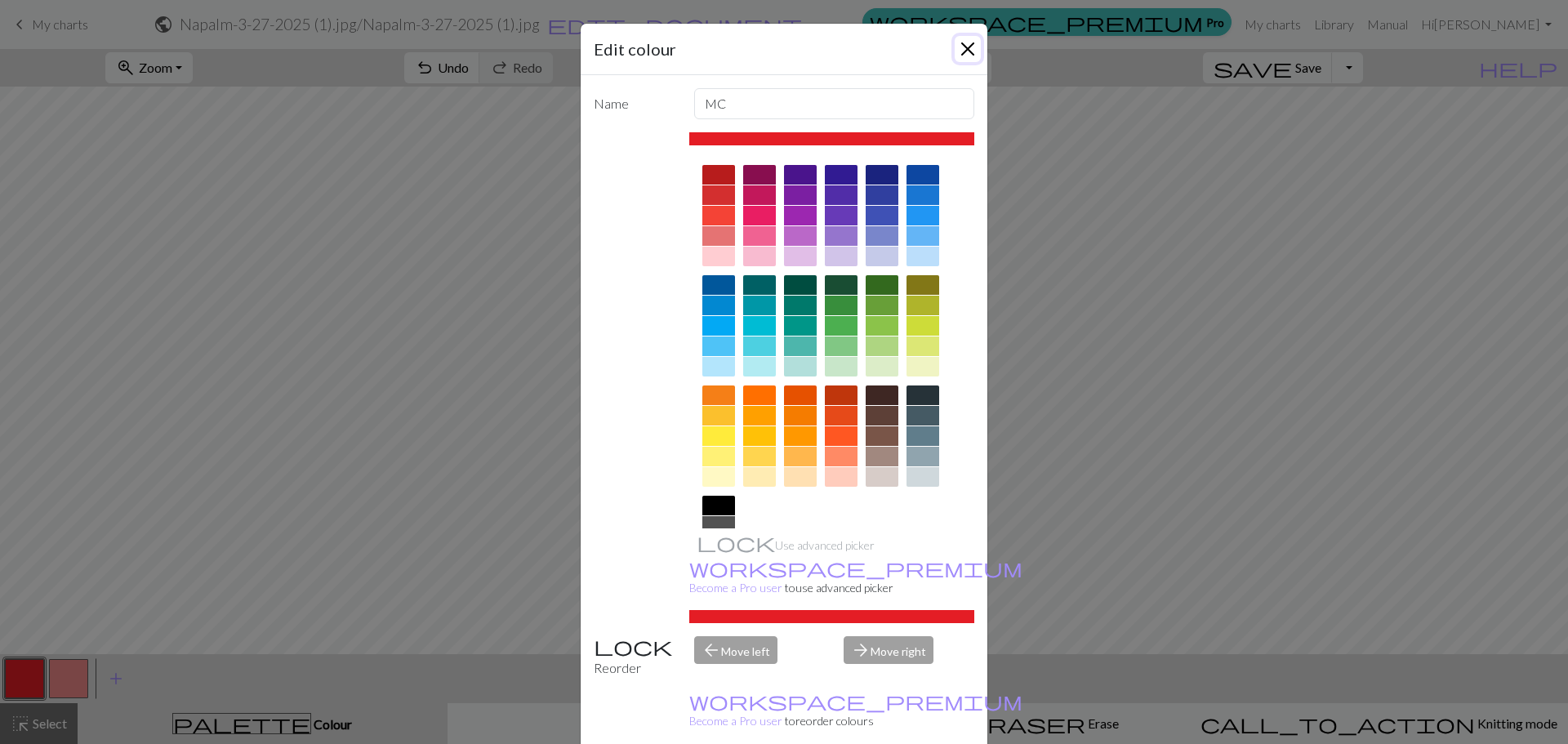
click at [968, 46] on button "Close" at bounding box center [967, 49] width 26 height 26
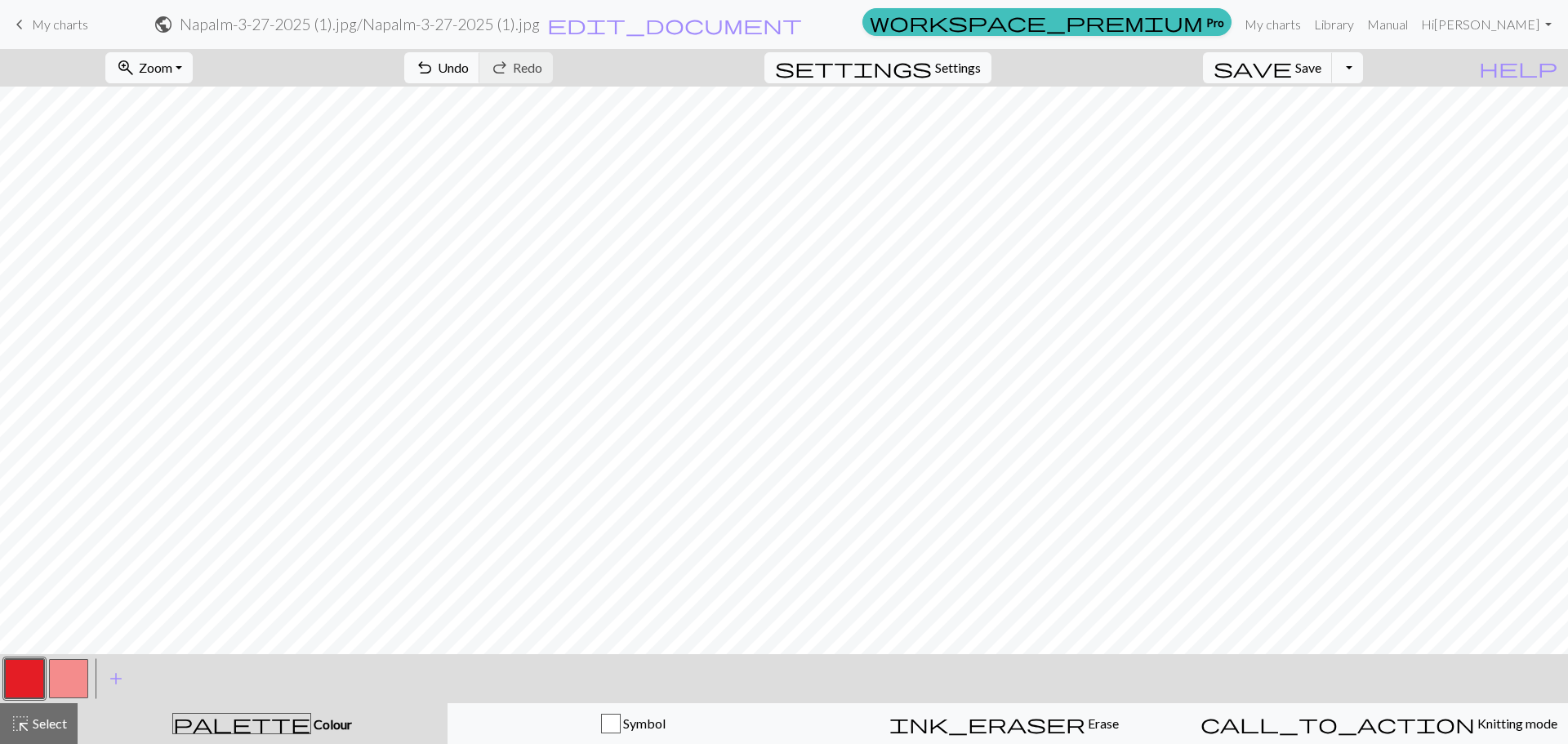
click at [76, 668] on button "button" at bounding box center [68, 678] width 39 height 39
click at [19, 677] on button "button" at bounding box center [24, 678] width 39 height 39
click at [62, 667] on button "button" at bounding box center [68, 678] width 39 height 39
click at [8, 684] on button "button" at bounding box center [24, 678] width 39 height 39
click at [82, 692] on button "button" at bounding box center [68, 678] width 39 height 39
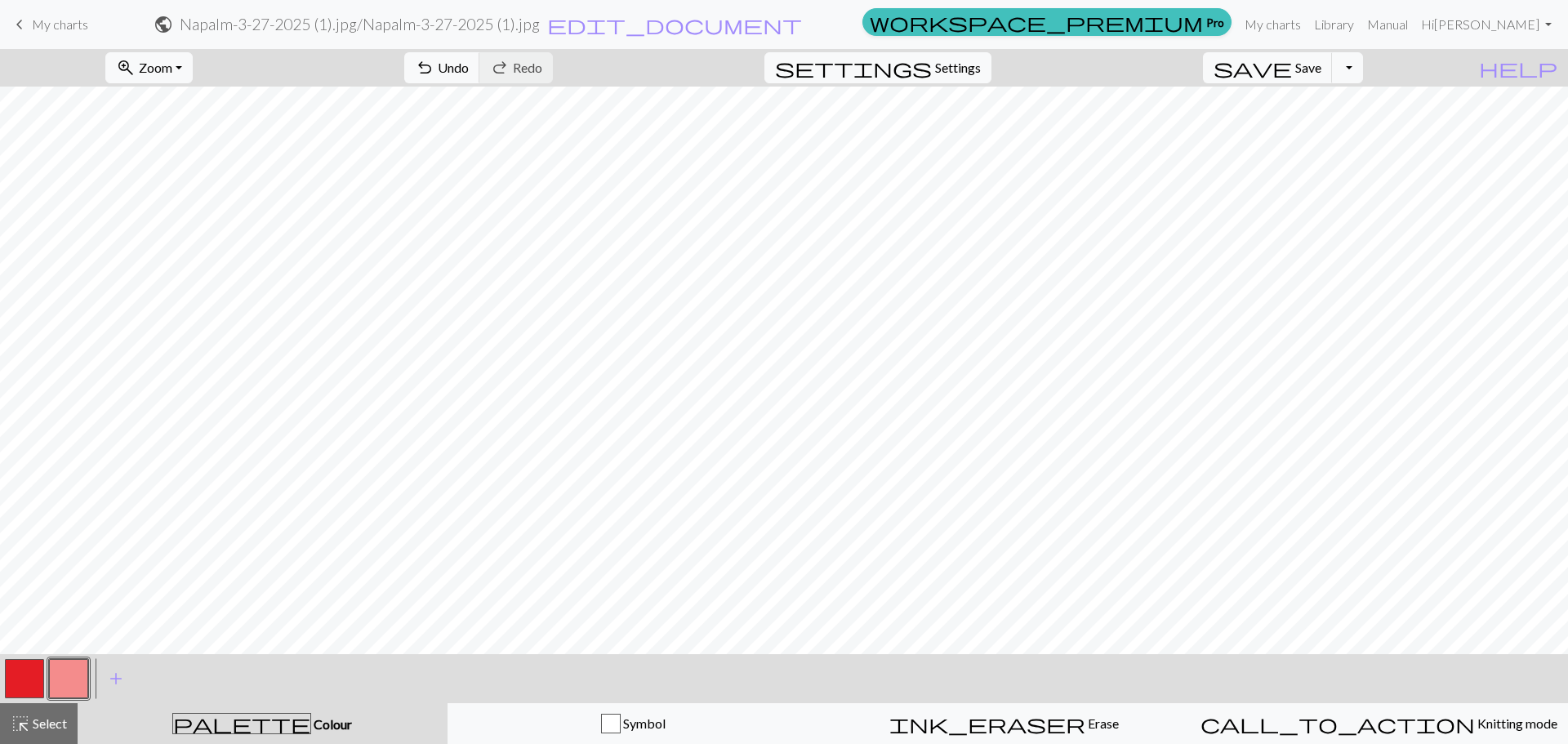
click at [58, 25] on span "My charts" at bounding box center [59, 24] width 56 height 15
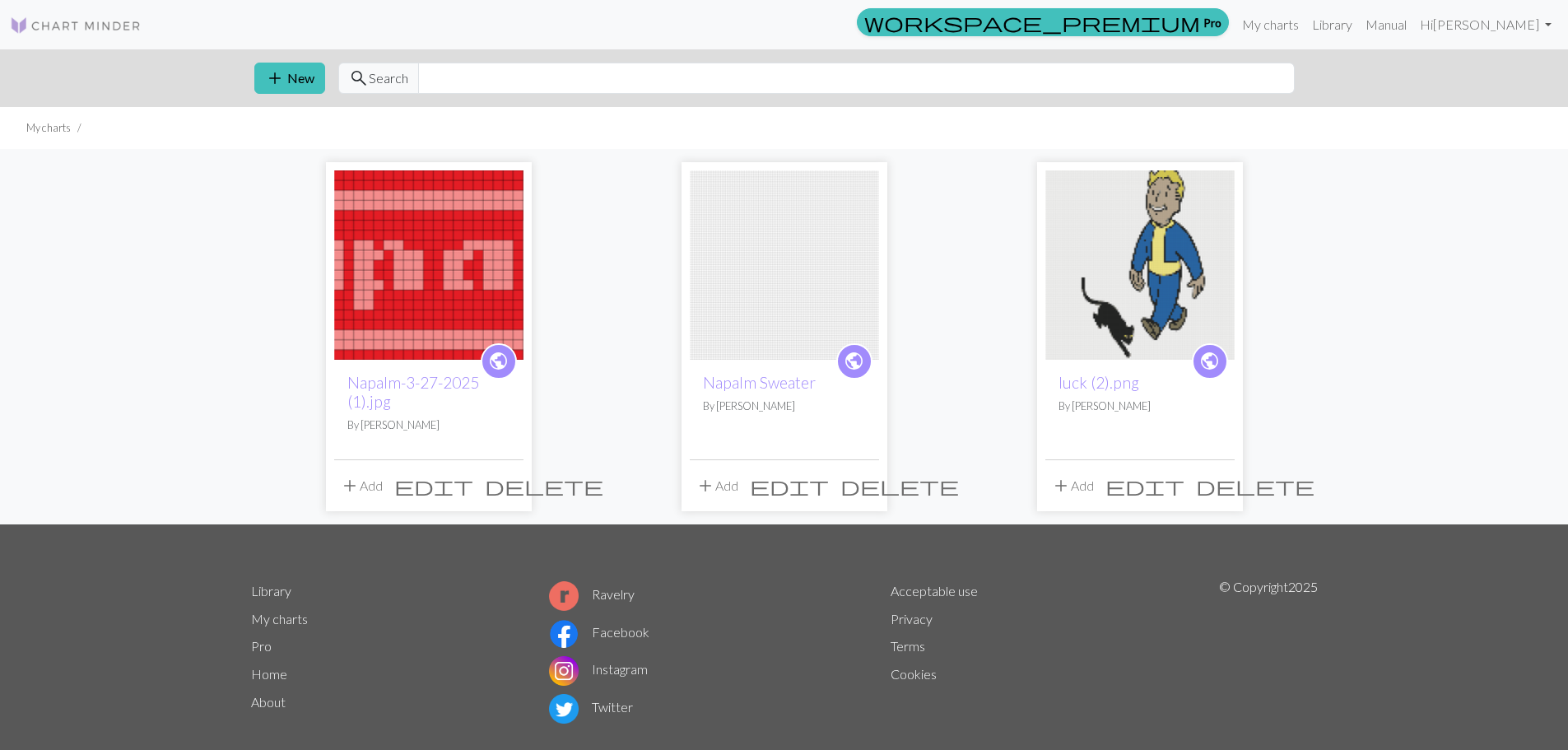
click at [516, 480] on span "delete" at bounding box center [544, 486] width 119 height 23
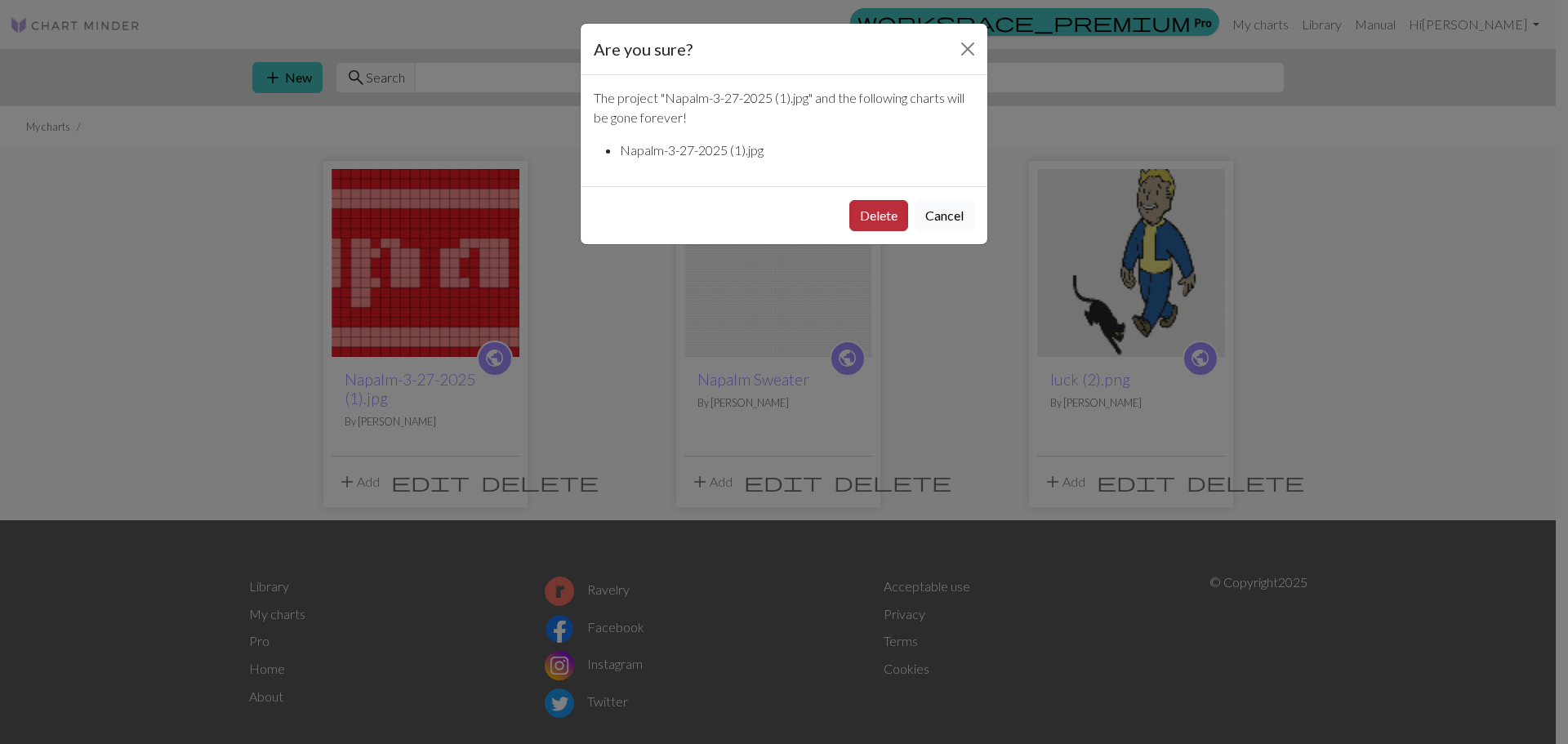
click at [861, 225] on button "Delete" at bounding box center [878, 215] width 58 height 31
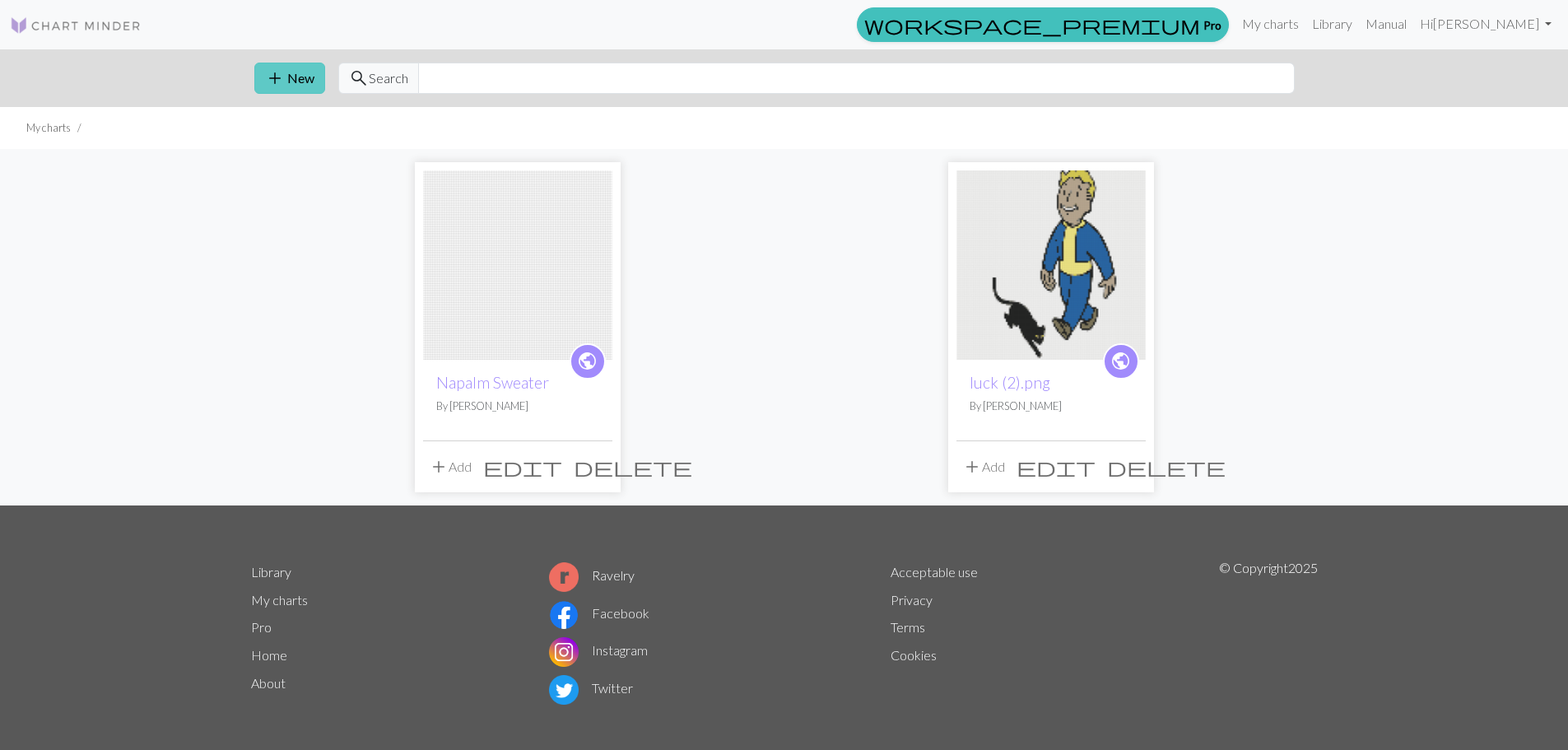
click at [306, 76] on button "add New" at bounding box center [289, 78] width 70 height 31
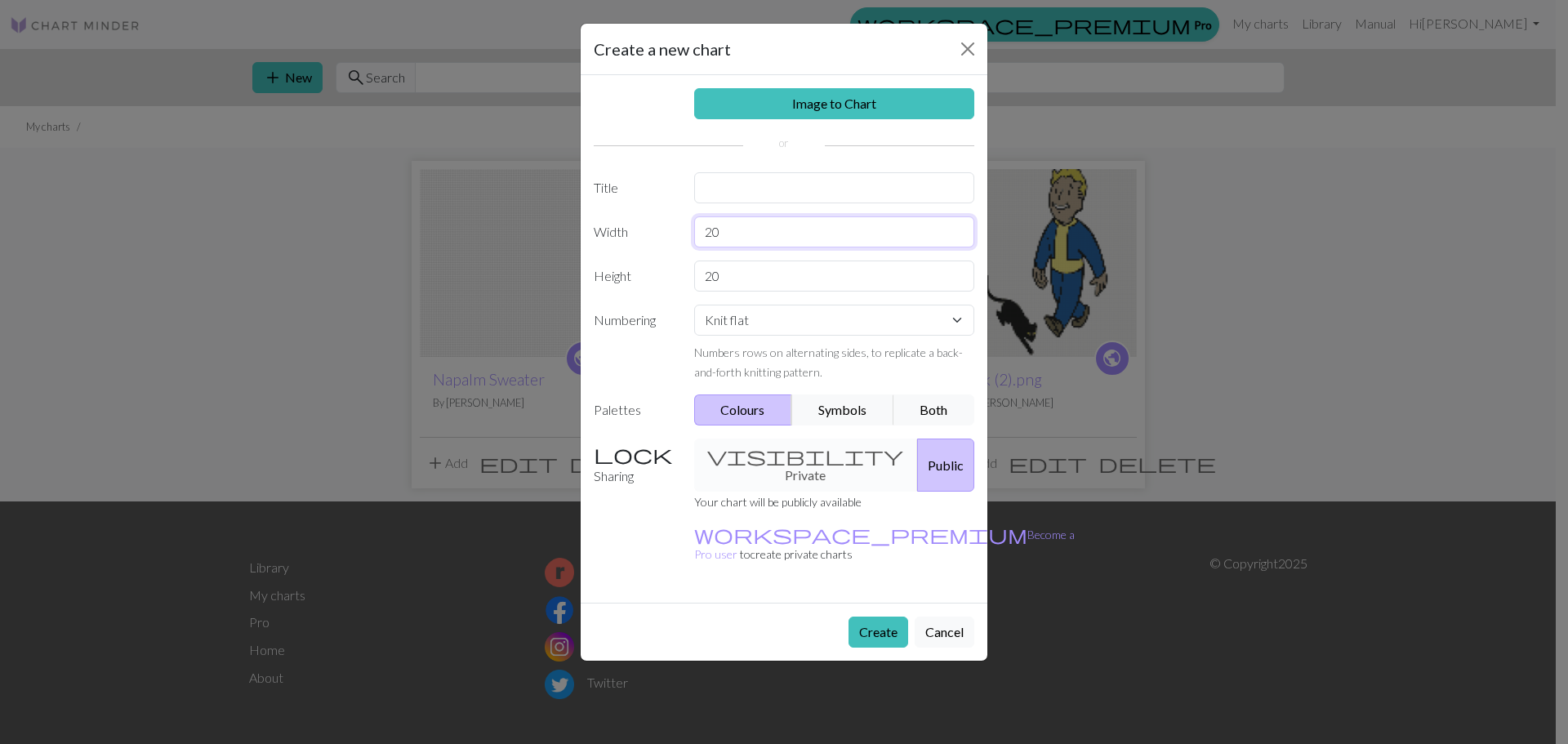
click at [765, 231] on input "20" at bounding box center [835, 231] width 281 height 31
type input "67"
type input "19"
click at [864, 617] on button "Create" at bounding box center [878, 632] width 59 height 31
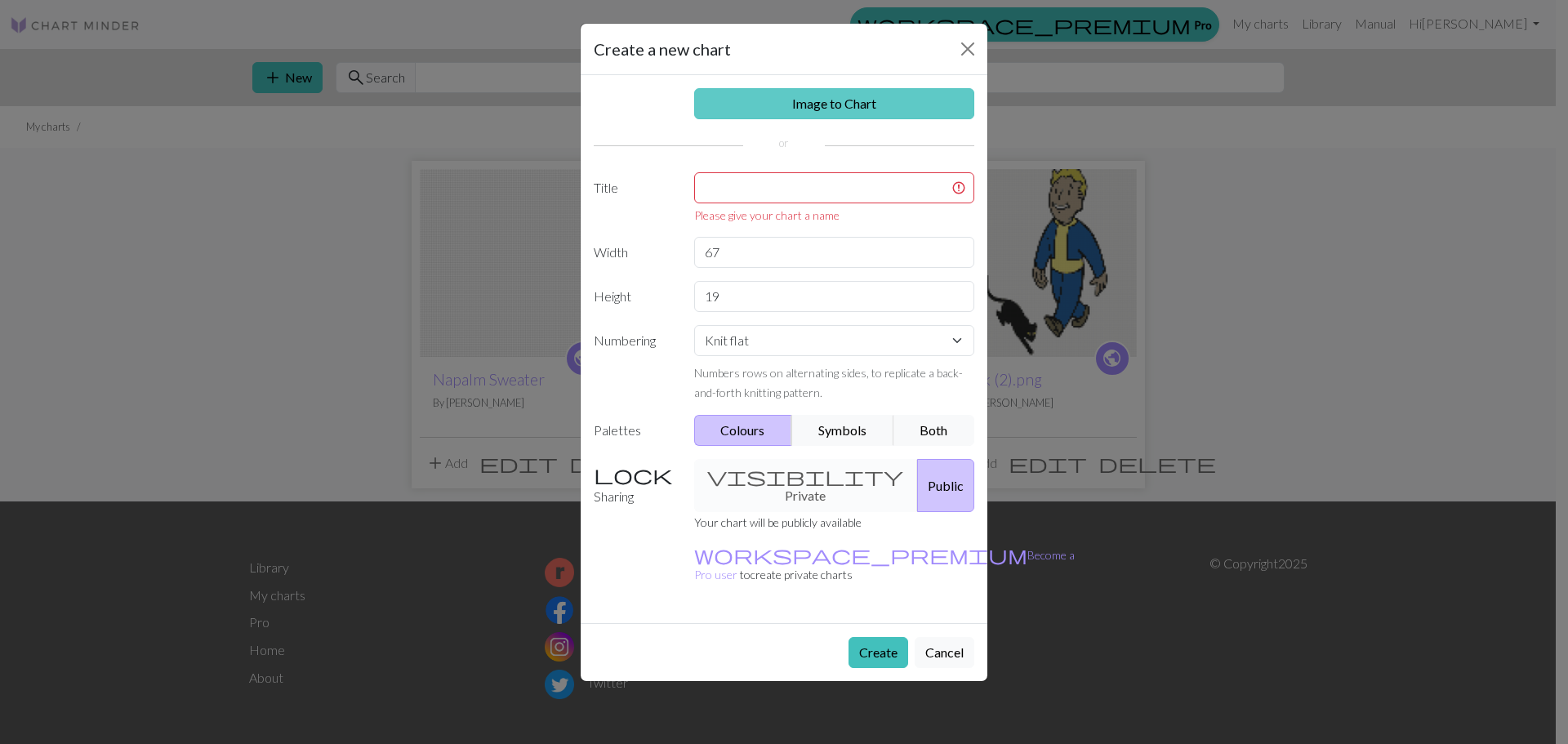
click at [826, 113] on link "Image to Chart" at bounding box center [835, 103] width 281 height 31
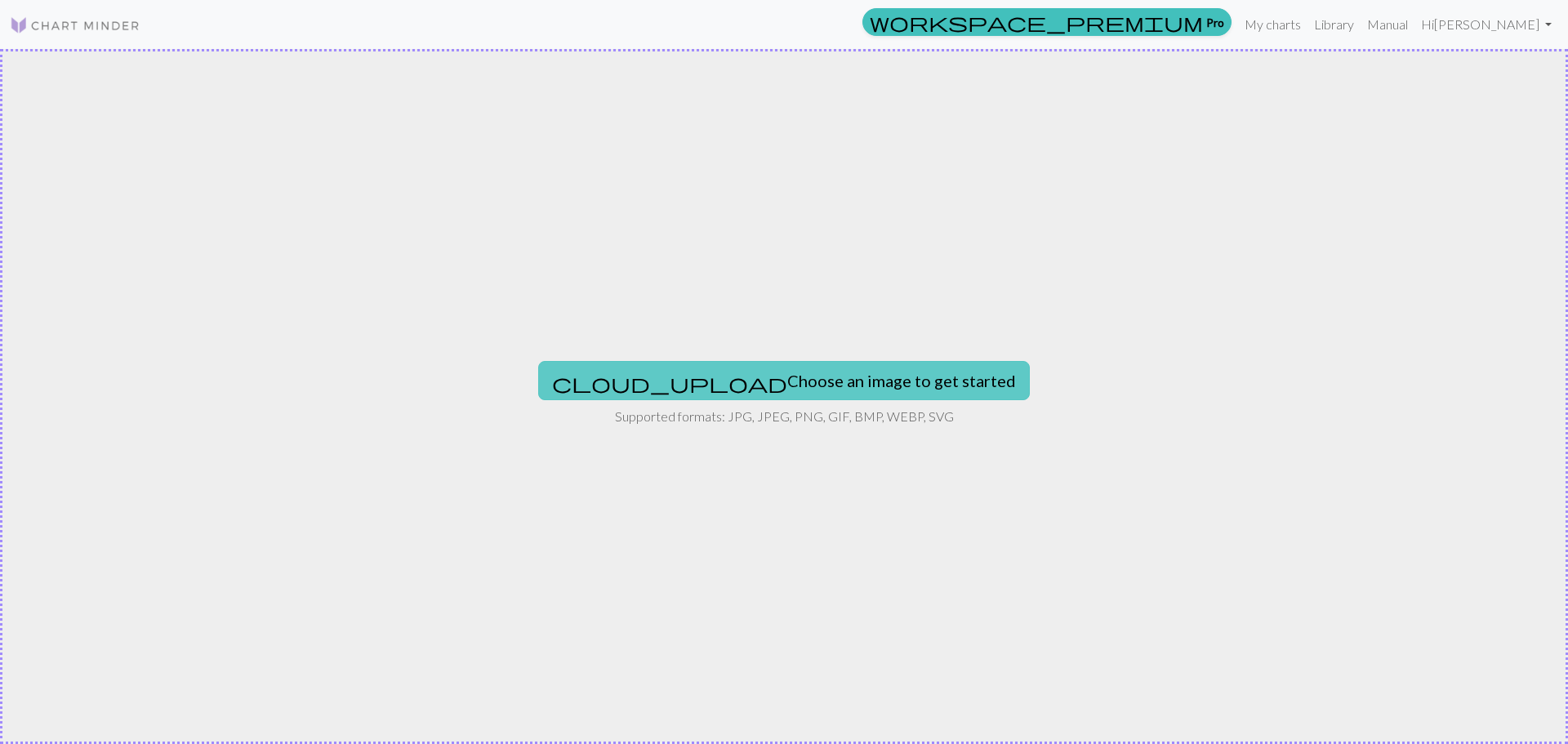
click at [833, 380] on button "cloud_upload Choose an image to get started" at bounding box center [784, 380] width 492 height 39
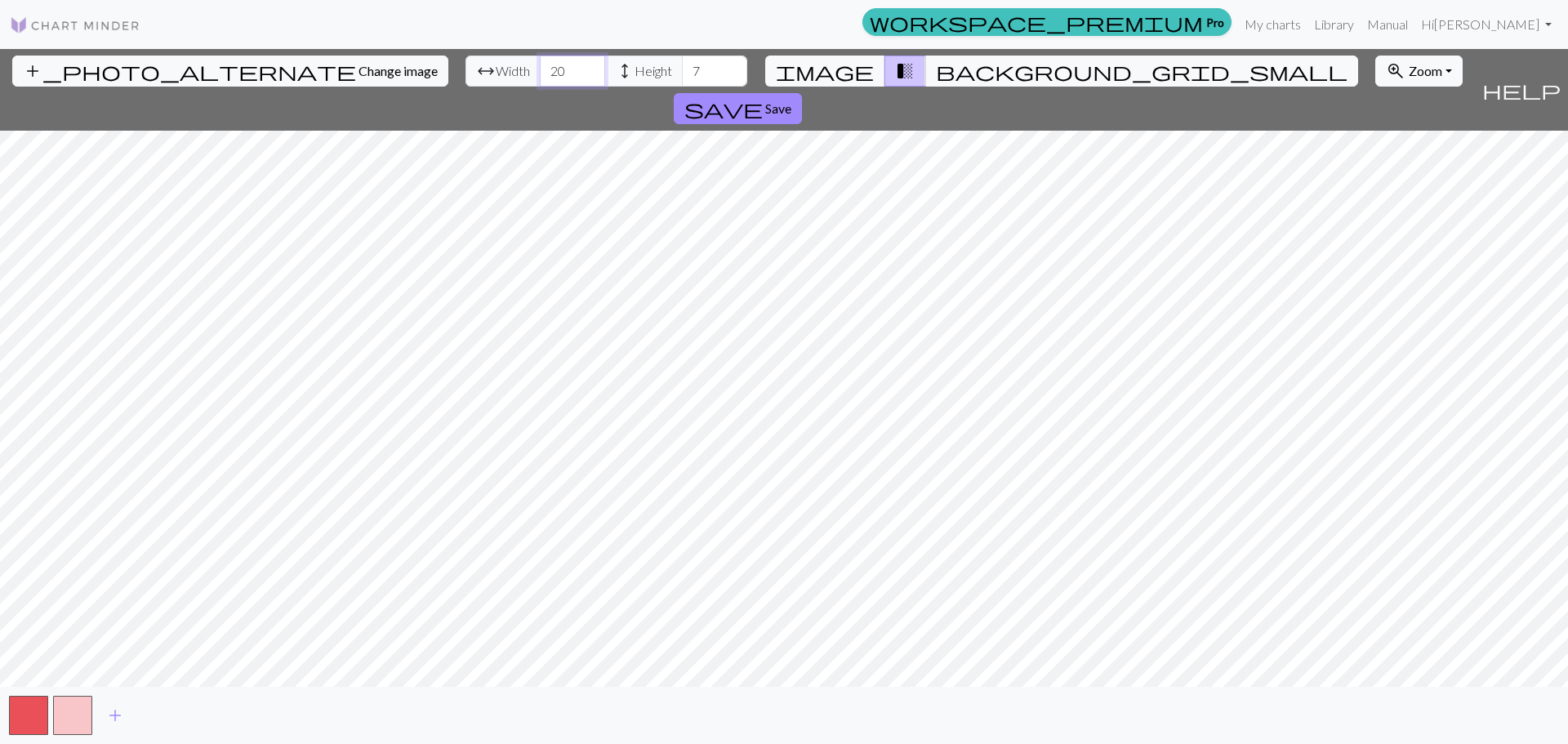
click at [540, 70] on input "20" at bounding box center [572, 71] width 65 height 31
type input "69"
type input "21"
click at [939, 88] on div "add_photo_alternate Change image arrow_range Width 69 height Height 21 image tr…" at bounding box center [738, 89] width 1475 height 81
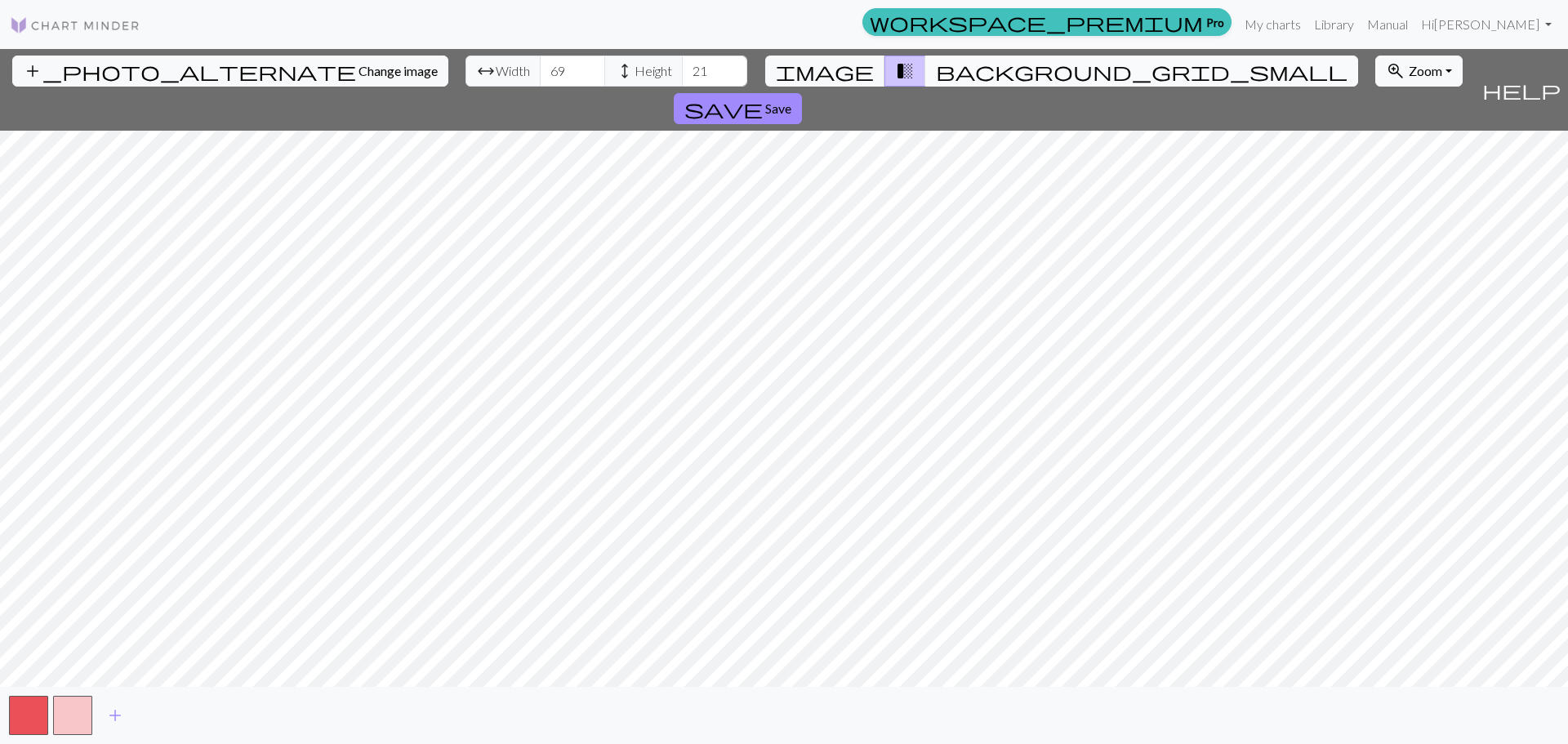
click at [936, 71] on span "background_grid_small" at bounding box center [1141, 71] width 411 height 23
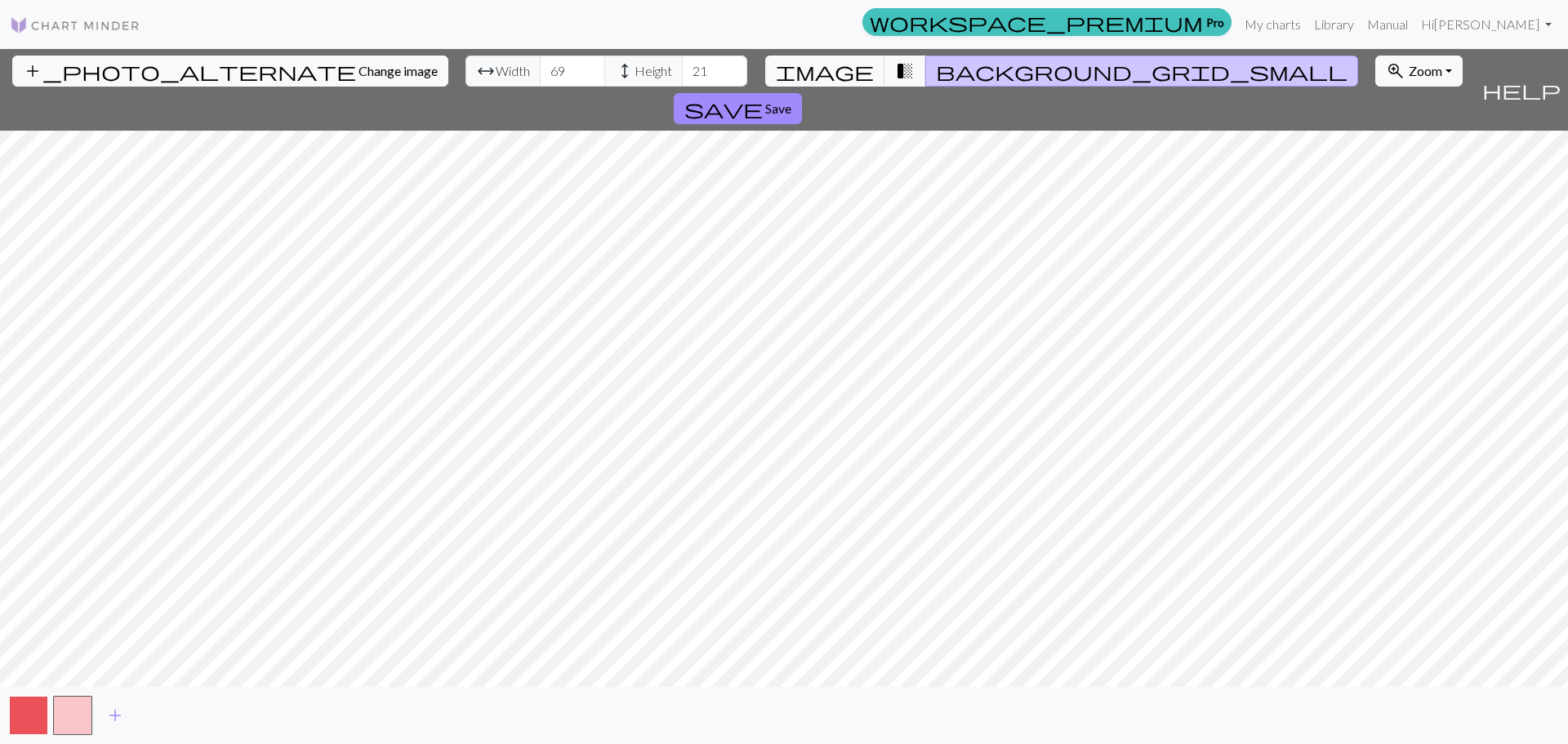
click at [36, 731] on button "button" at bounding box center [28, 714] width 39 height 39
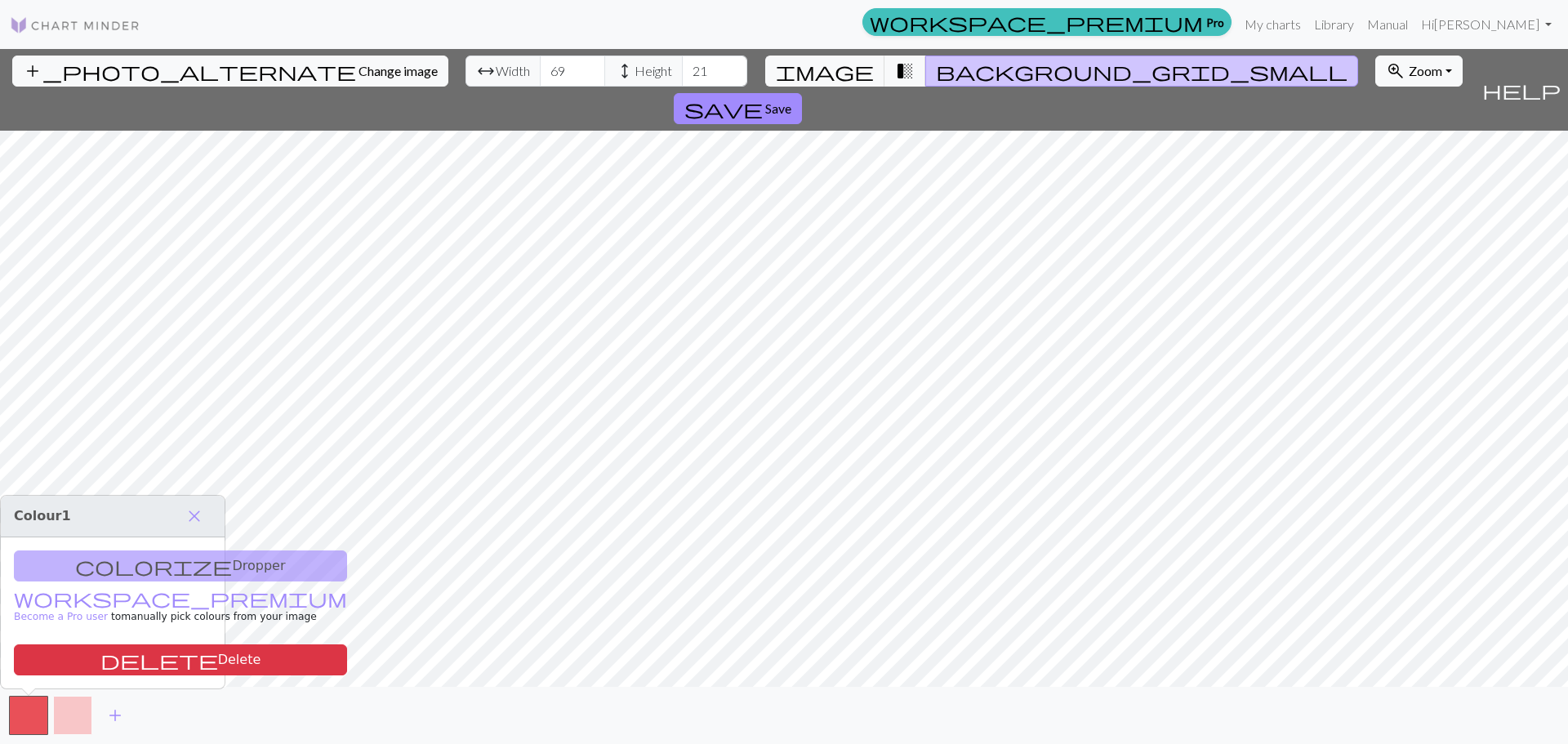
click at [68, 714] on button "button" at bounding box center [72, 714] width 39 height 39
click at [479, 691] on div "add" at bounding box center [784, 715] width 1568 height 57
click at [791, 100] on span "Save" at bounding box center [778, 108] width 26 height 15
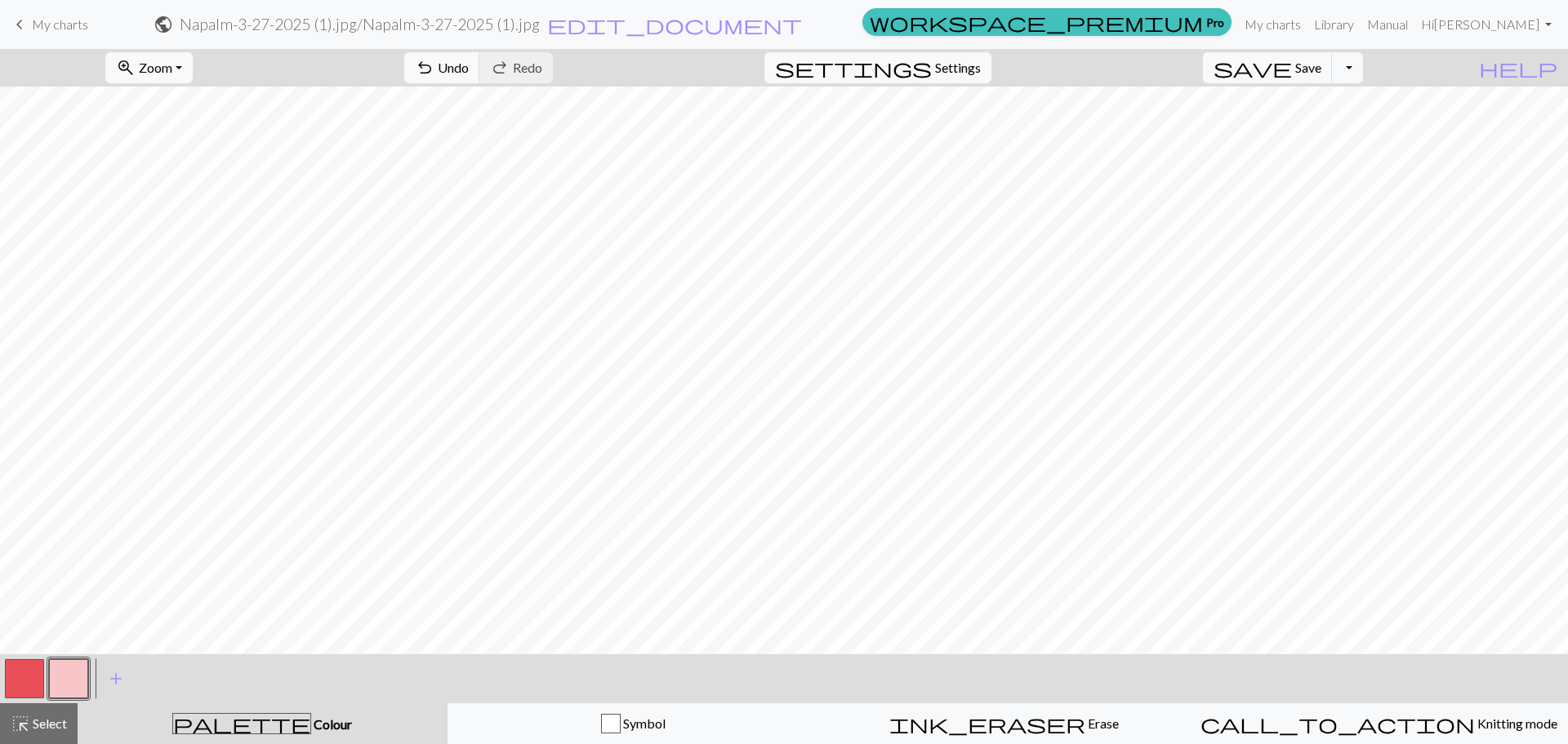
click at [24, 697] on button "button" at bounding box center [24, 678] width 39 height 39
click at [70, 658] on div at bounding box center [69, 678] width 44 height 44
click at [69, 671] on button "button" at bounding box center [68, 678] width 39 height 39
click at [22, 672] on button "button" at bounding box center [24, 678] width 39 height 39
click at [77, 678] on button "button" at bounding box center [68, 678] width 39 height 39
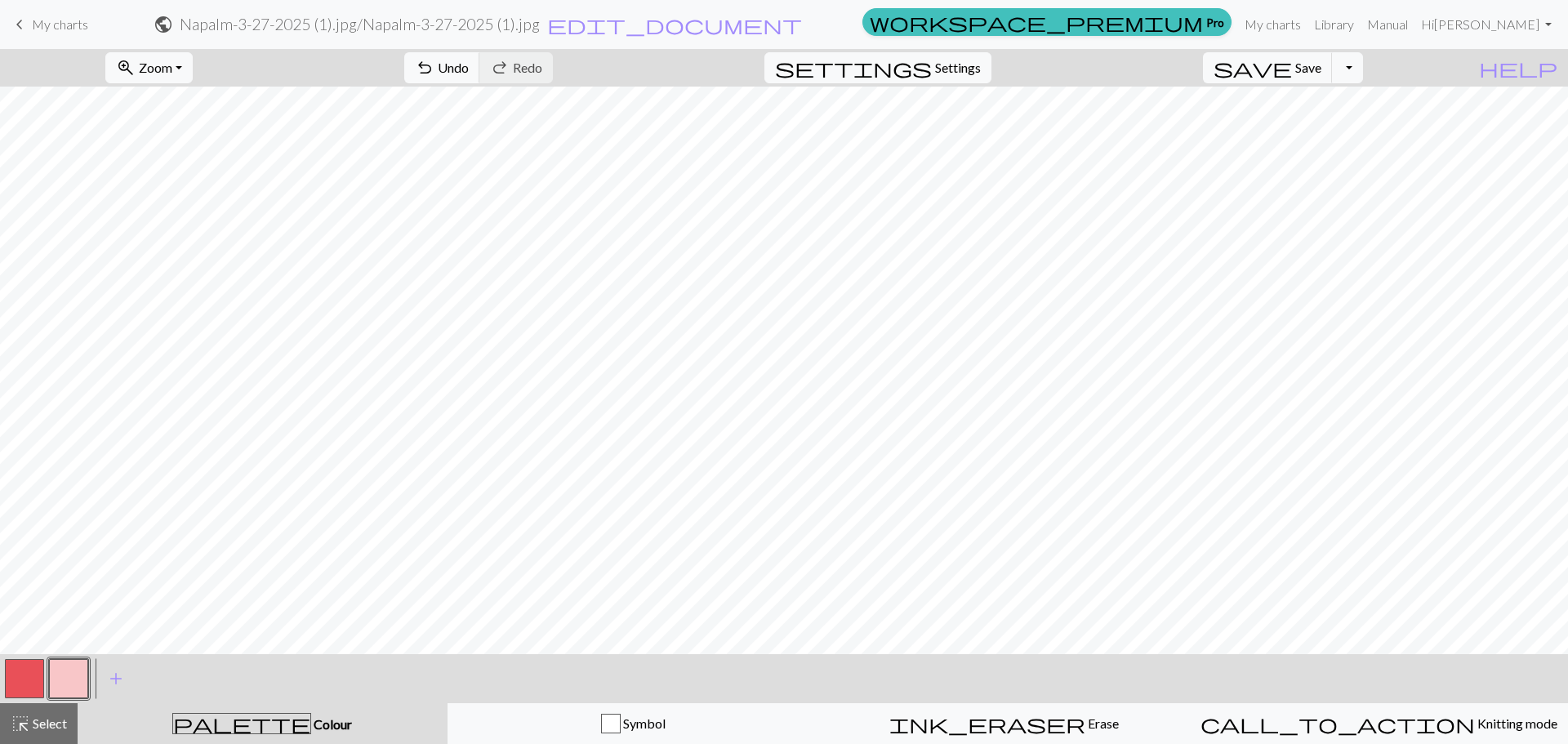
click at [30, 693] on button "button" at bounding box center [24, 678] width 39 height 39
click at [469, 75] on span "Undo" at bounding box center [453, 67] width 31 height 15
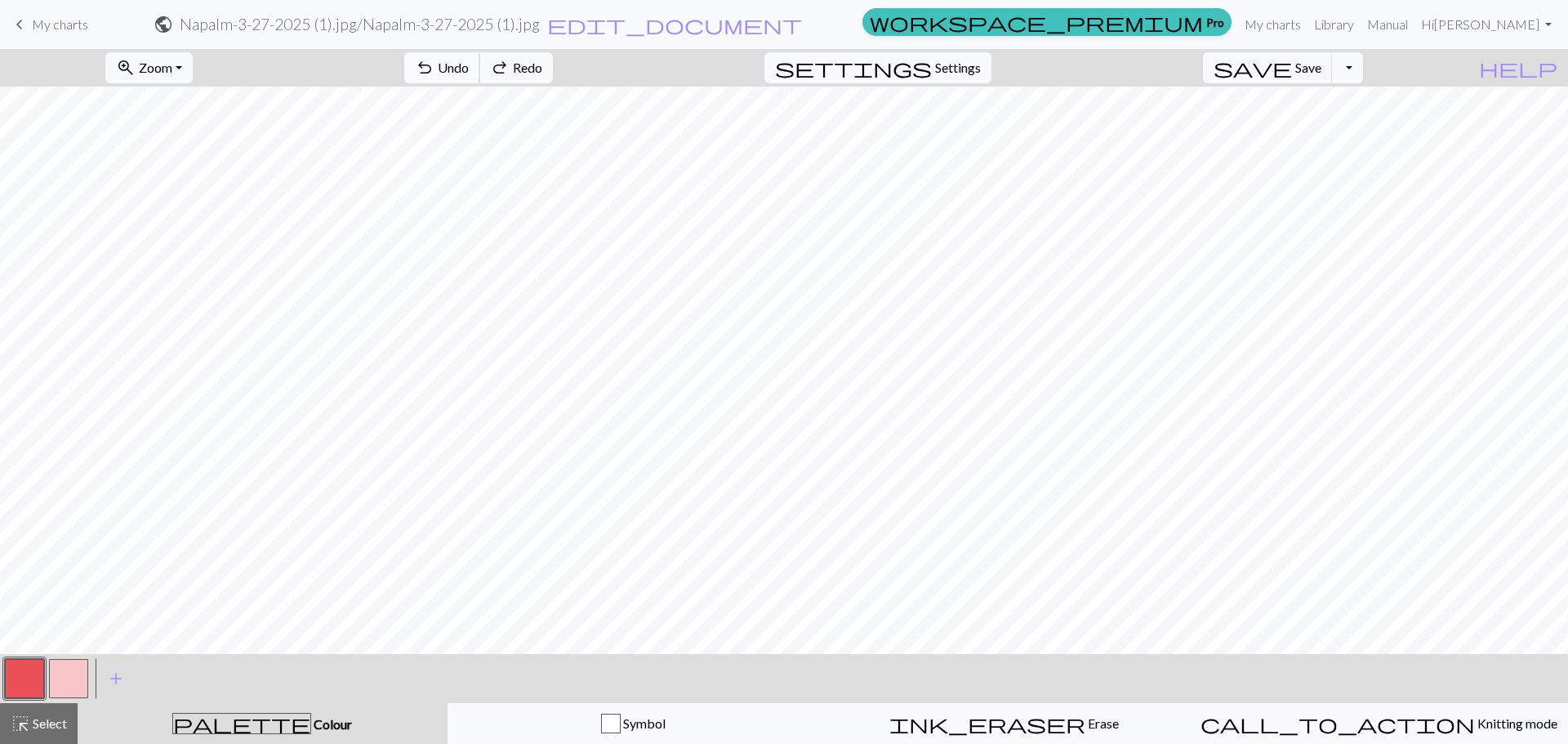
click at [469, 75] on span "Undo" at bounding box center [453, 67] width 31 height 15
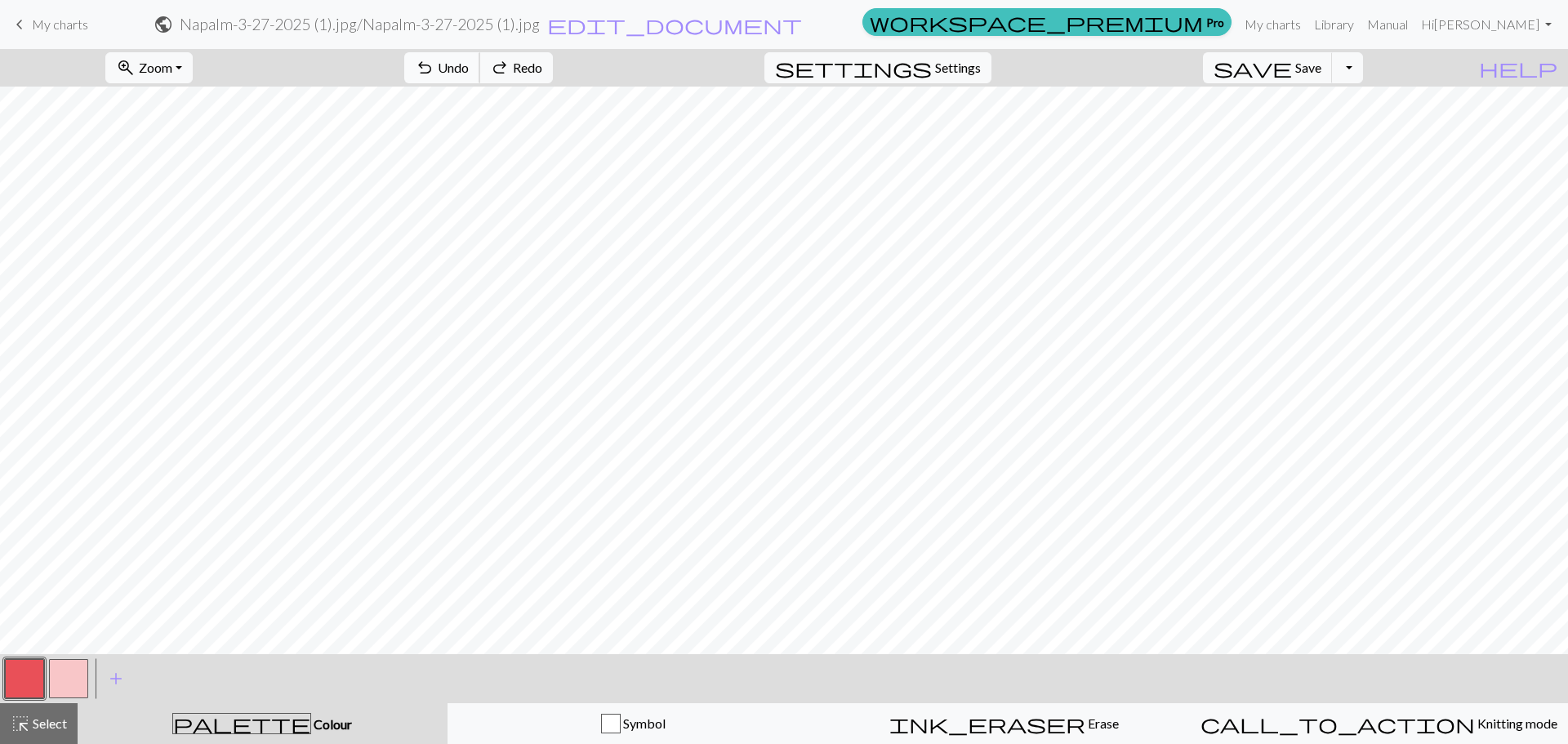
click at [480, 74] on button "undo Undo Undo" at bounding box center [442, 68] width 76 height 31
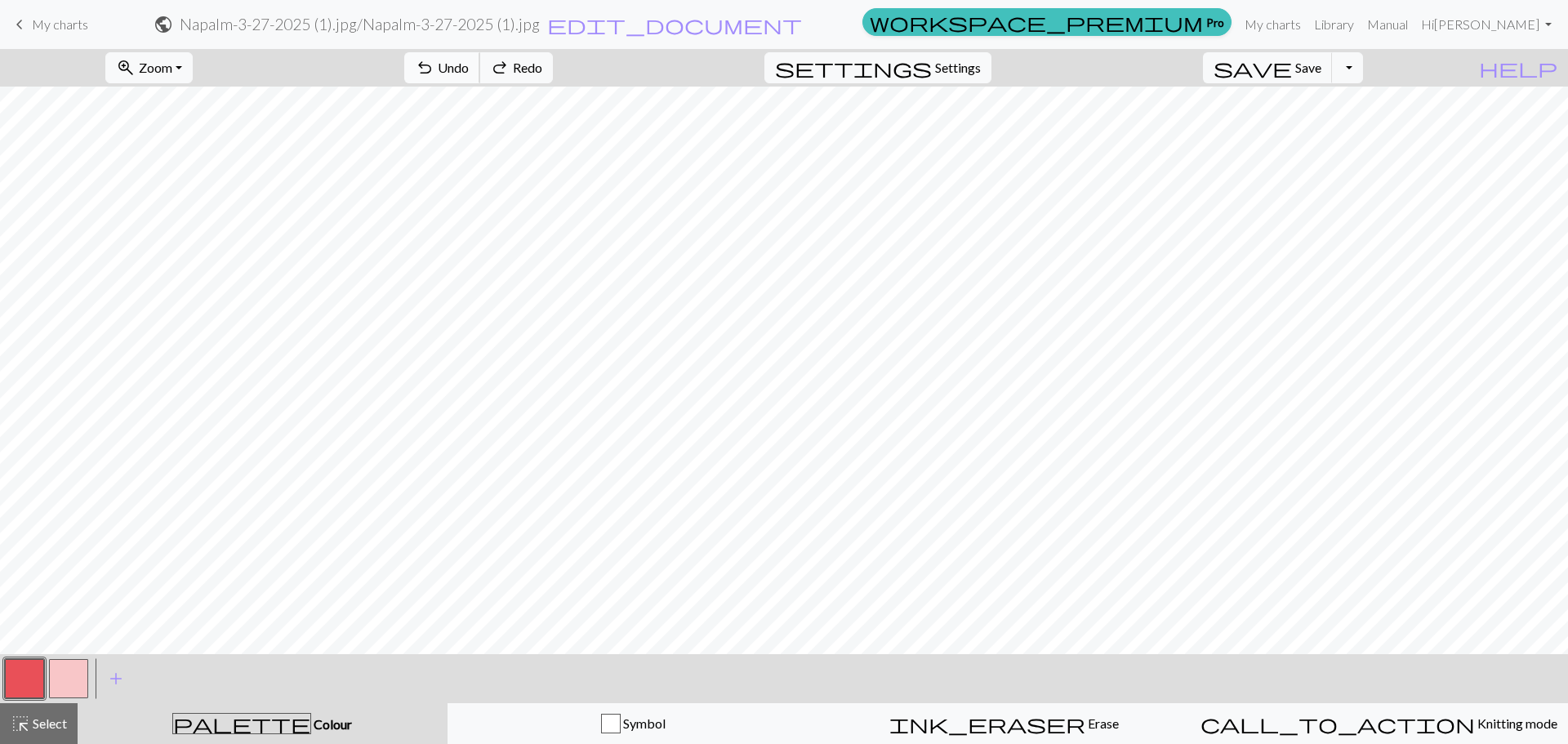
click at [480, 74] on button "undo Undo Undo" at bounding box center [442, 68] width 76 height 31
click at [531, 74] on div "undo Undo Undo redo Redo Redo" at bounding box center [478, 67] width 173 height 37
click at [65, 675] on button "button" at bounding box center [68, 678] width 39 height 39
click at [192, 78] on button "zoom_in Zoom Zoom" at bounding box center [148, 68] width 87 height 31
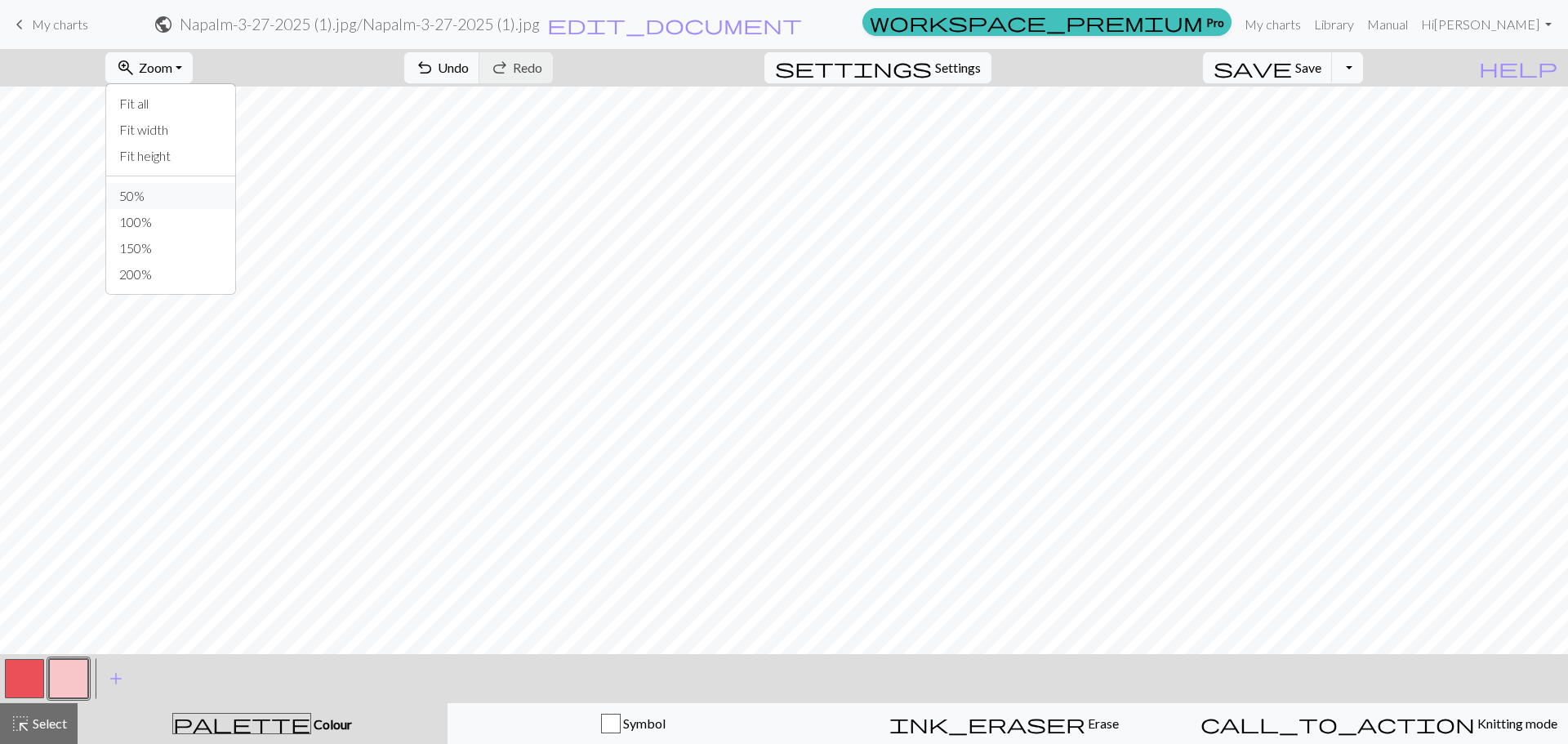
click at [221, 190] on button "50%" at bounding box center [170, 195] width 129 height 26
click at [14, 683] on button "button" at bounding box center [24, 678] width 39 height 39
click at [1323, 56] on button "save Save Save" at bounding box center [1269, 68] width 130 height 31
click at [540, 22] on h2 "Napalm-3-27-2025 (1).jpg / Napalm-3-27-2025 (1).jpg" at bounding box center [360, 24] width 361 height 19
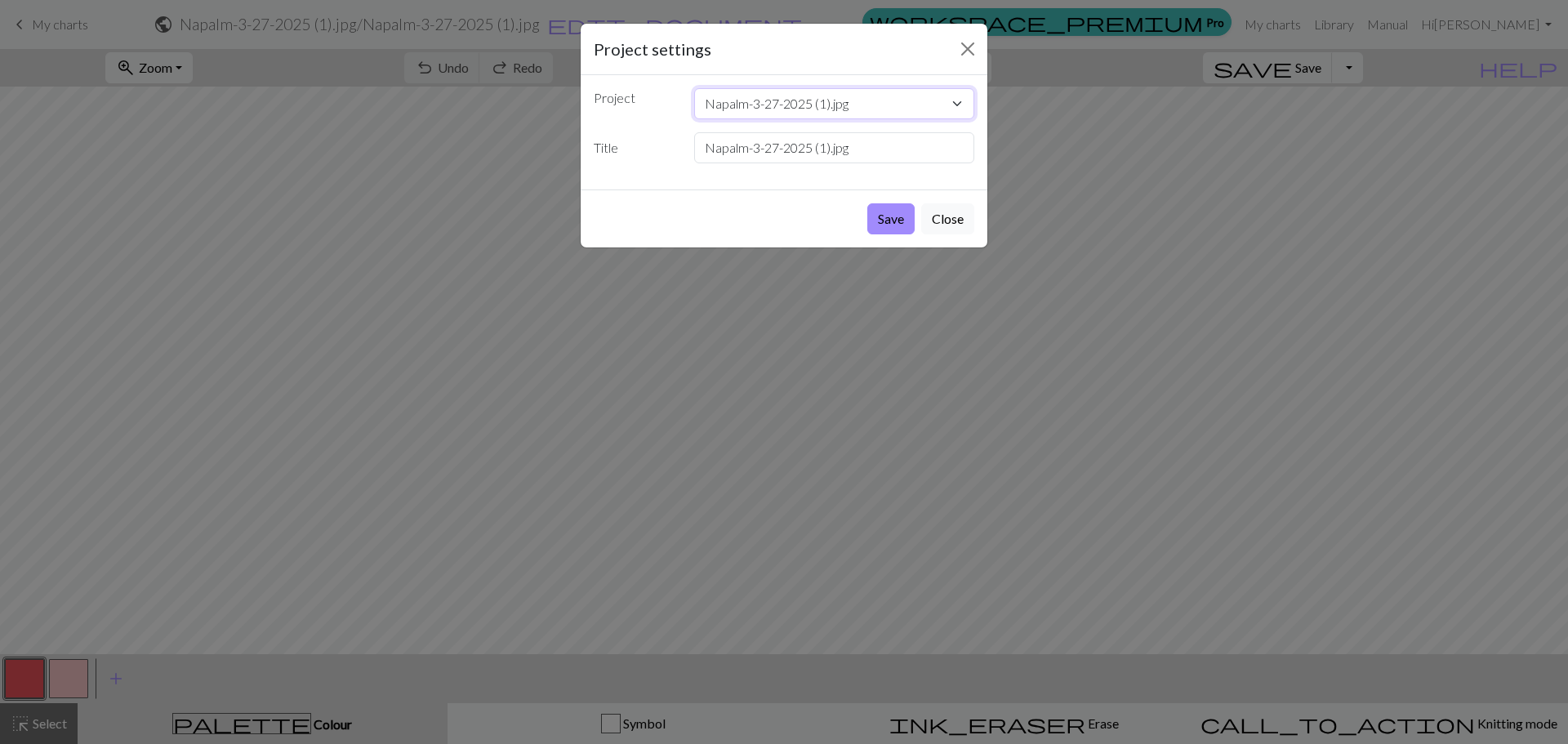
click at [845, 104] on select "Napalm-3-27-2025 (1).jpg Napalm Sweater luck (2).png" at bounding box center [835, 103] width 281 height 31
click at [943, 63] on div "Project settings" at bounding box center [784, 50] width 407 height 52
click at [775, 164] on div "Project Napalm-3-27-2025 (1).jpg Napalm Sweater luck (2).png Title Napalm-3-27-…" at bounding box center [784, 133] width 407 height 115
click at [780, 145] on input "Napalm-3-27-2025 (1).jpg" at bounding box center [835, 147] width 281 height 31
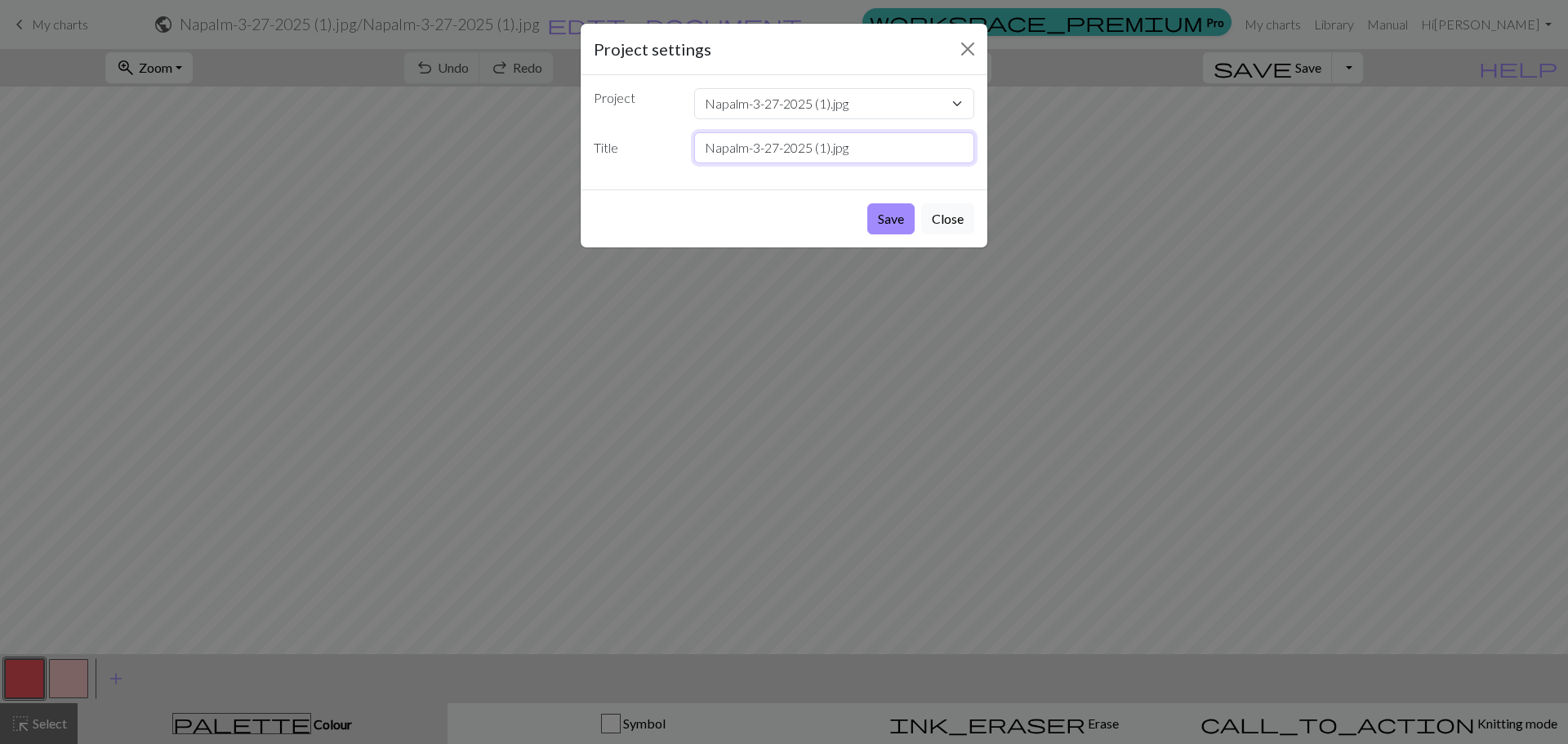
click at [780, 145] on input "Napalm-3-27-2025 (1).jpg" at bounding box center [835, 147] width 281 height 31
type input "Napalm Letters"
click at [868, 204] on button "Save" at bounding box center [892, 219] width 48 height 31
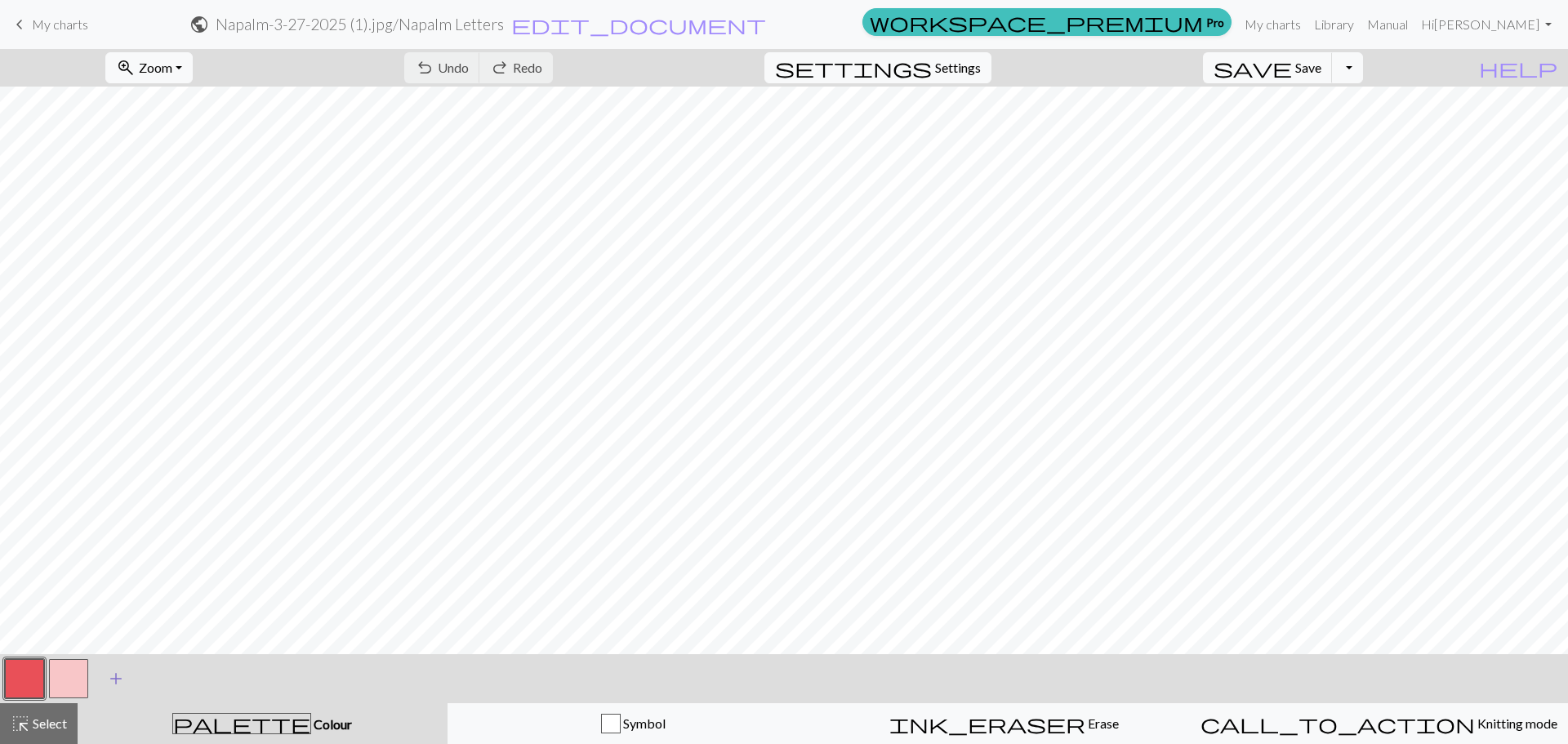
click at [108, 682] on span "add" at bounding box center [116, 679] width 19 height 23
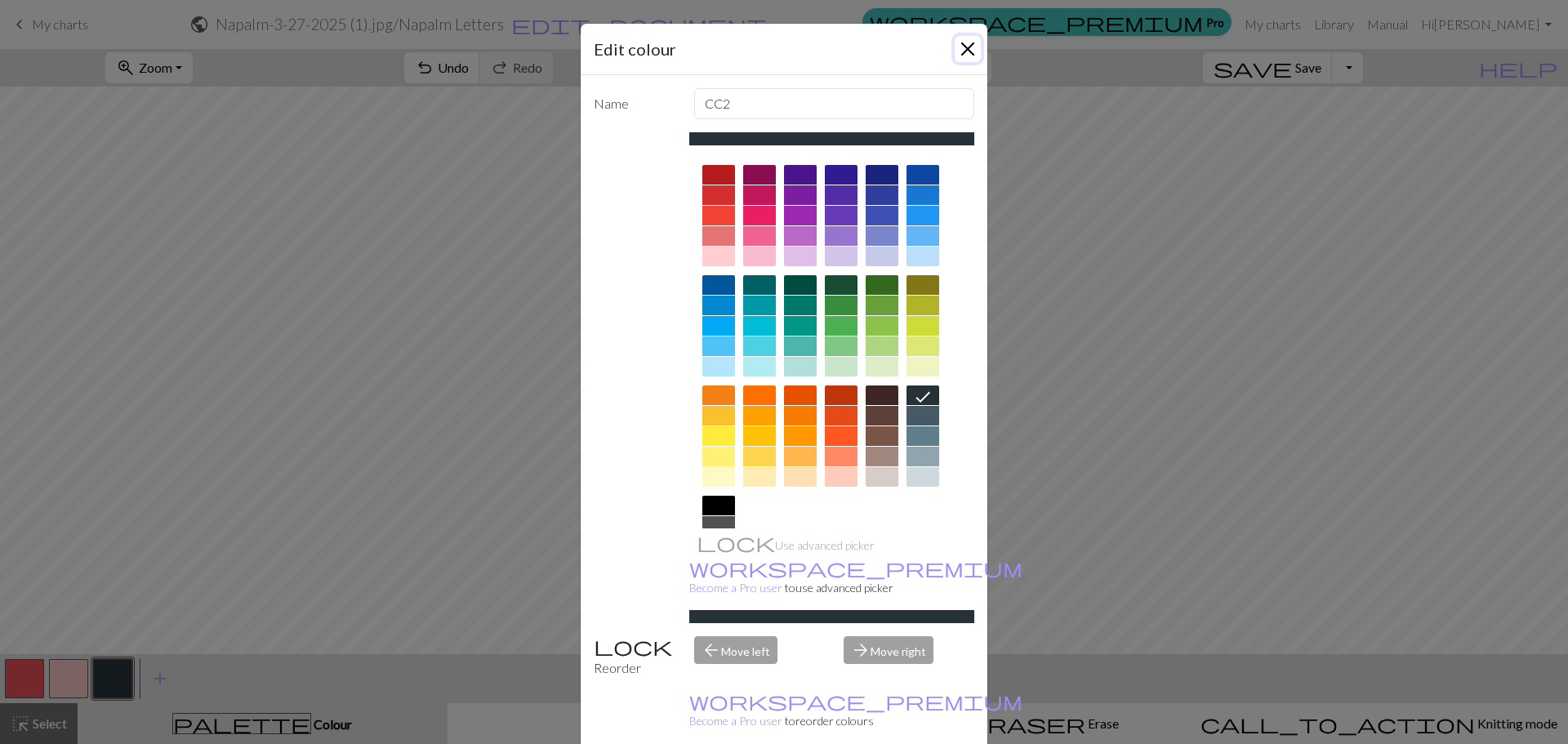
click at [956, 55] on button "Close" at bounding box center [967, 49] width 26 height 26
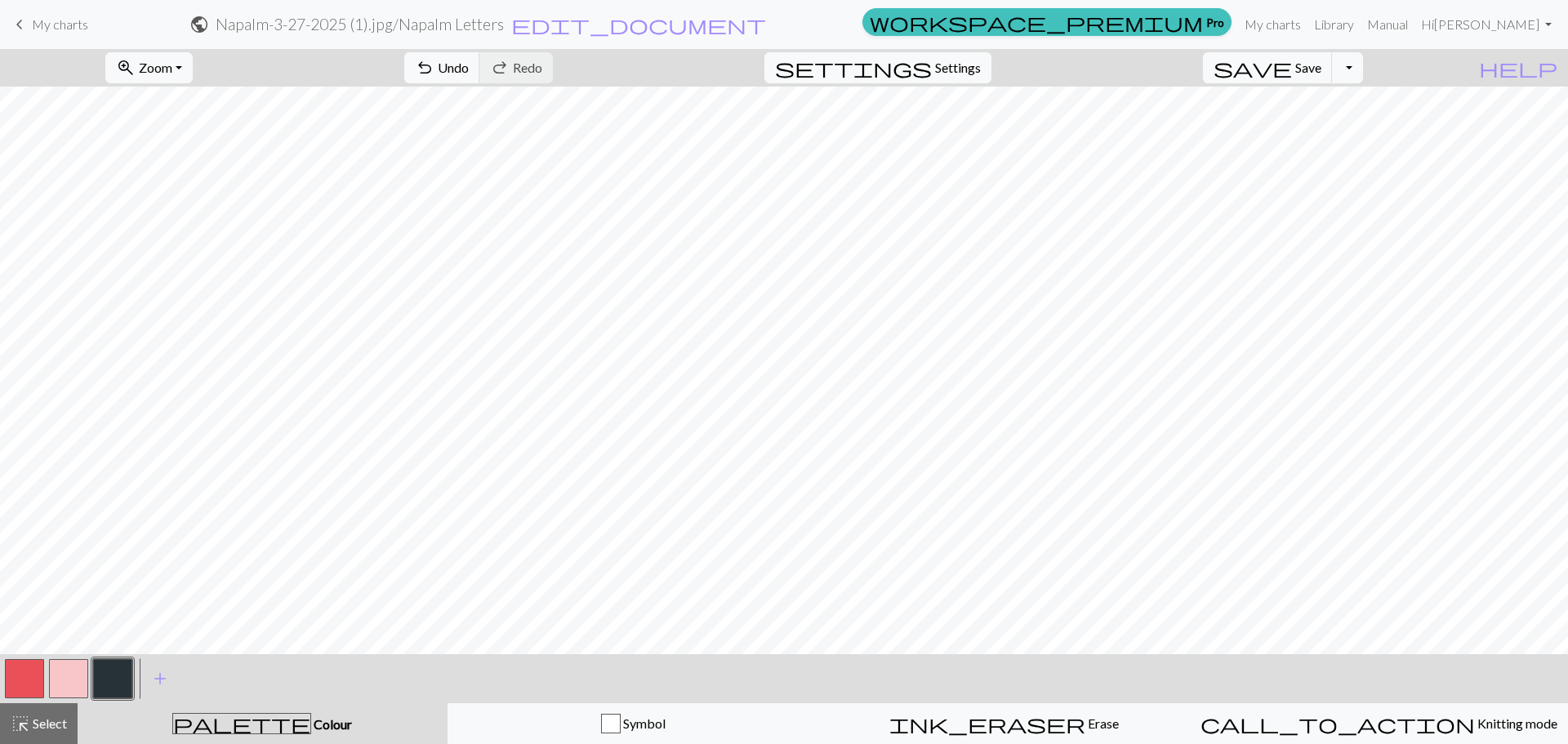
click at [118, 682] on button "button" at bounding box center [112, 678] width 39 height 39
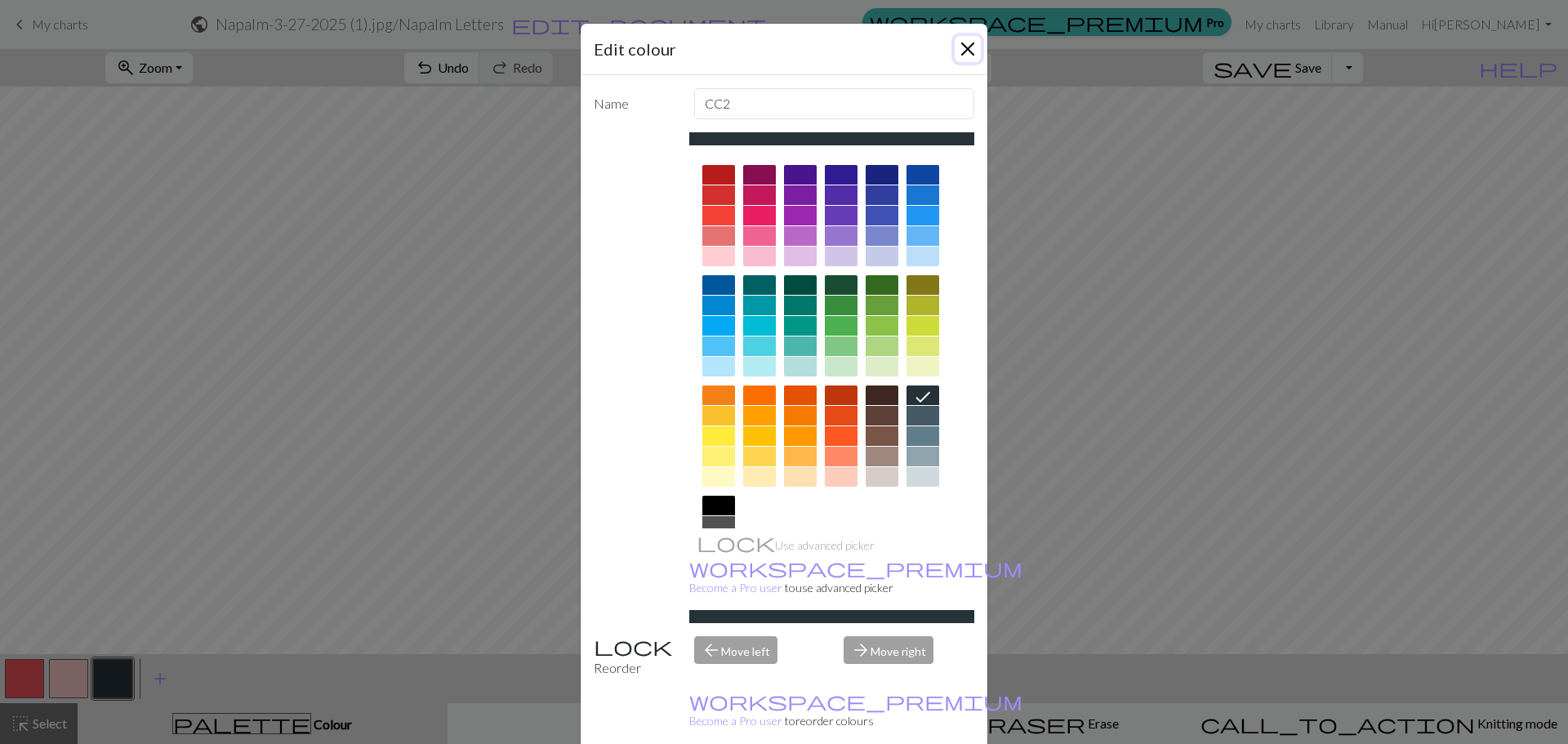
click at [962, 41] on button "Close" at bounding box center [967, 49] width 26 height 26
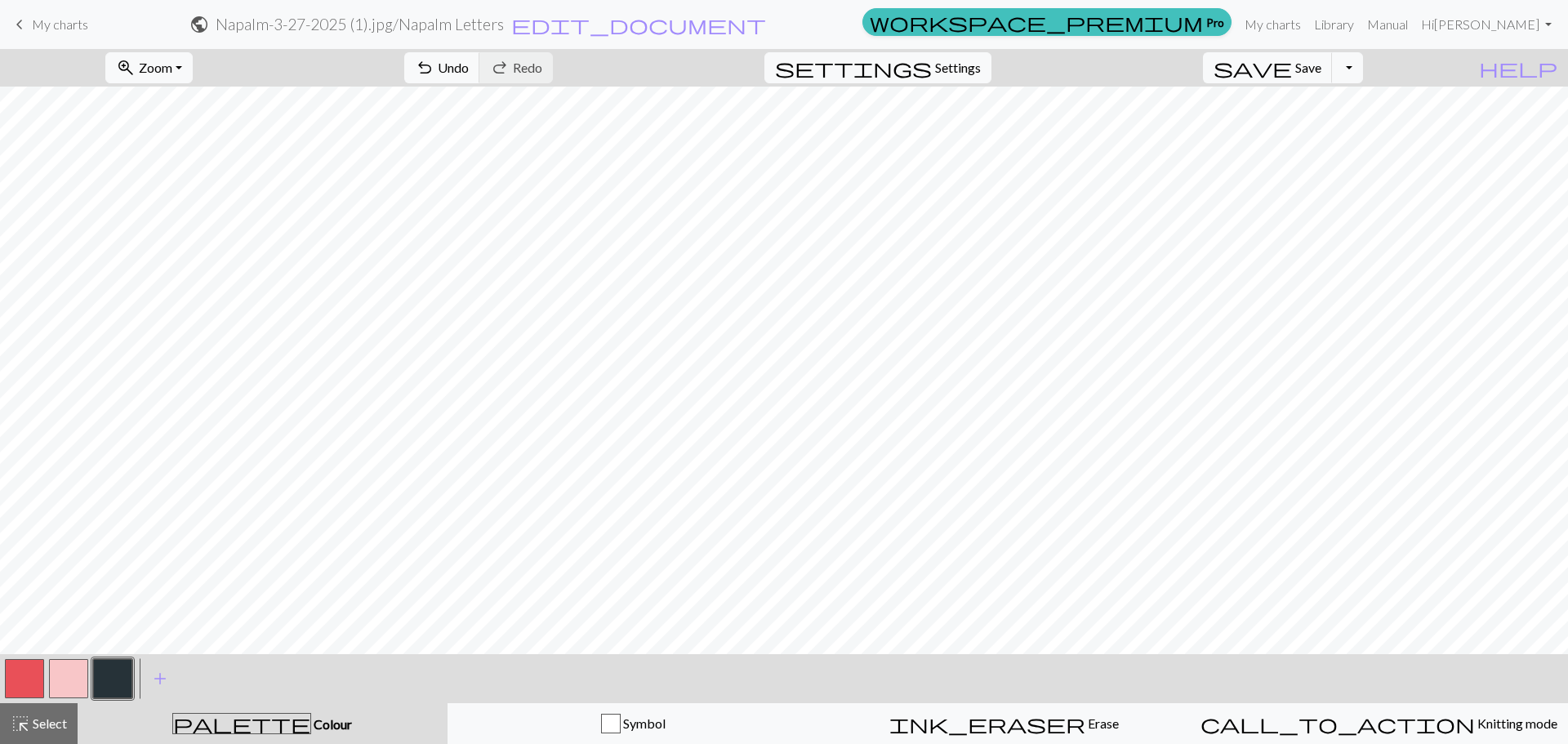
click at [249, 718] on span "palette" at bounding box center [241, 724] width 137 height 23
click at [434, 69] on span "undo" at bounding box center [425, 68] width 19 height 23
click at [434, 70] on span "undo" at bounding box center [425, 68] width 19 height 23
click at [469, 72] on span "Undo" at bounding box center [453, 67] width 31 height 15
click at [469, 65] on span "Undo" at bounding box center [453, 67] width 31 height 15
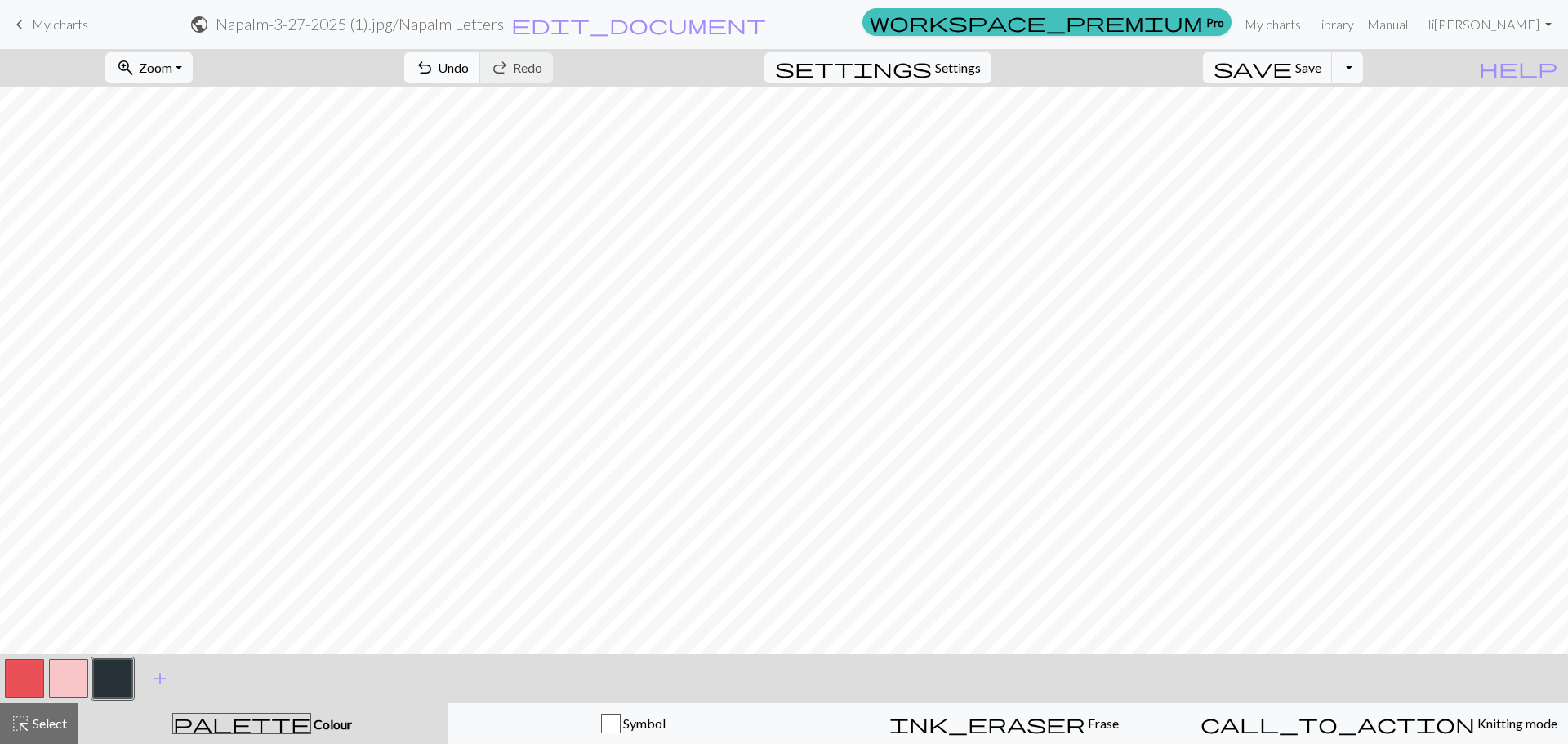
click at [469, 70] on span "Undo" at bounding box center [453, 67] width 31 height 15
click at [469, 68] on span "Undo" at bounding box center [453, 67] width 31 height 15
click at [480, 79] on button "undo Undo Undo" at bounding box center [442, 68] width 76 height 31
click at [258, 715] on div "palette Colour Colour" at bounding box center [262, 723] width 350 height 21
click at [250, 724] on span "palette" at bounding box center [241, 724] width 137 height 23
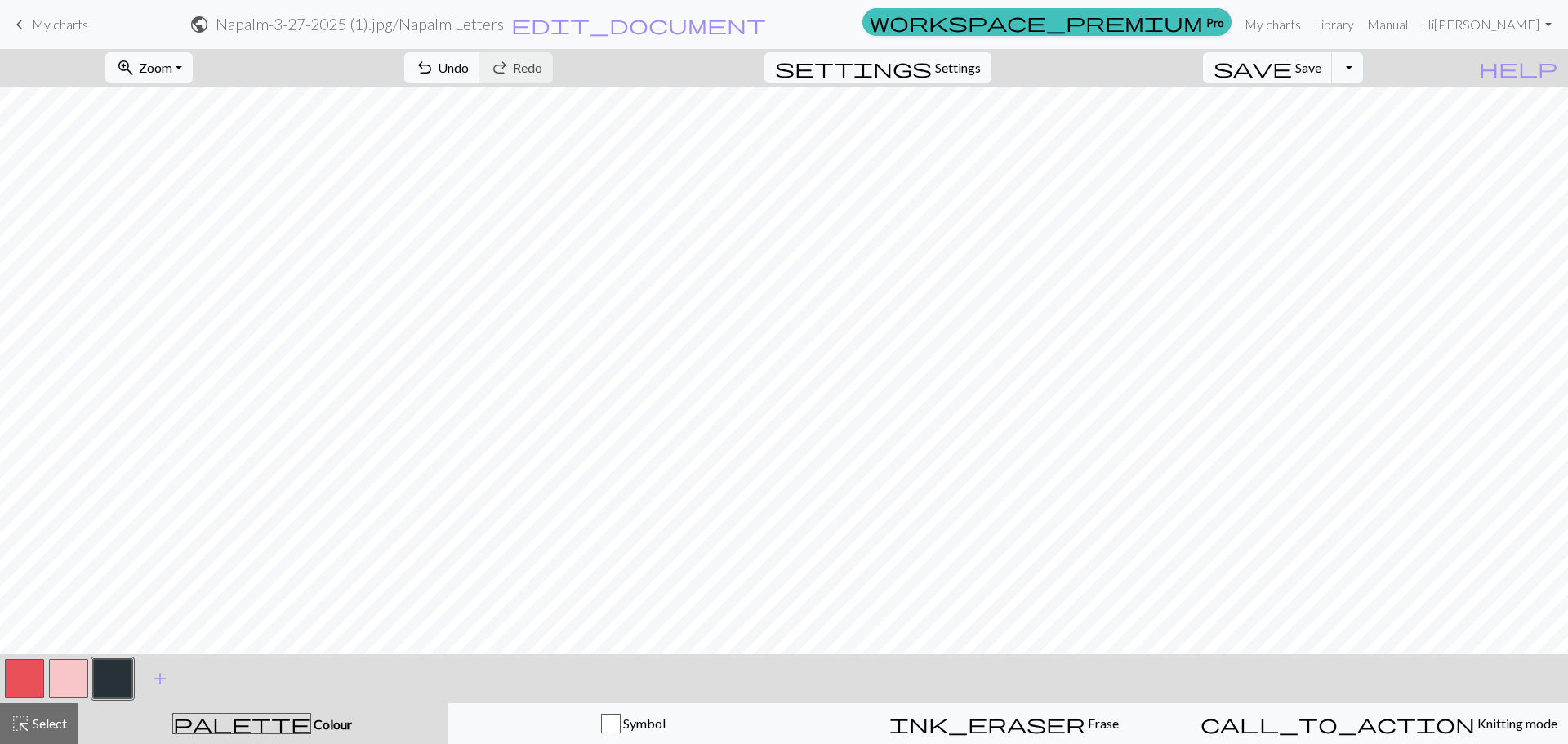
click at [311, 724] on span "Colour" at bounding box center [331, 724] width 41 height 15
click at [145, 684] on button "add Add a colour" at bounding box center [160, 678] width 41 height 41
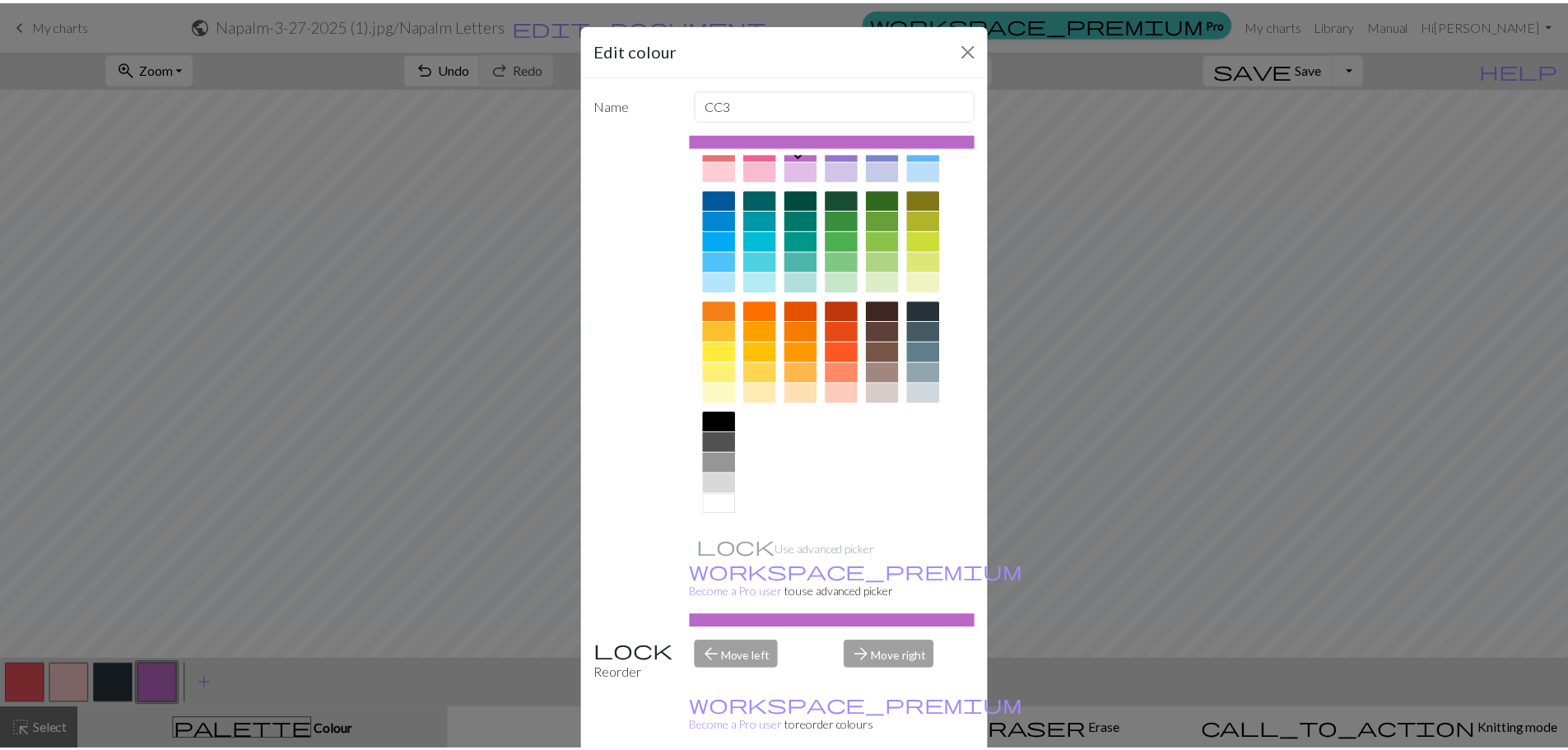
scroll to position [41, 0]
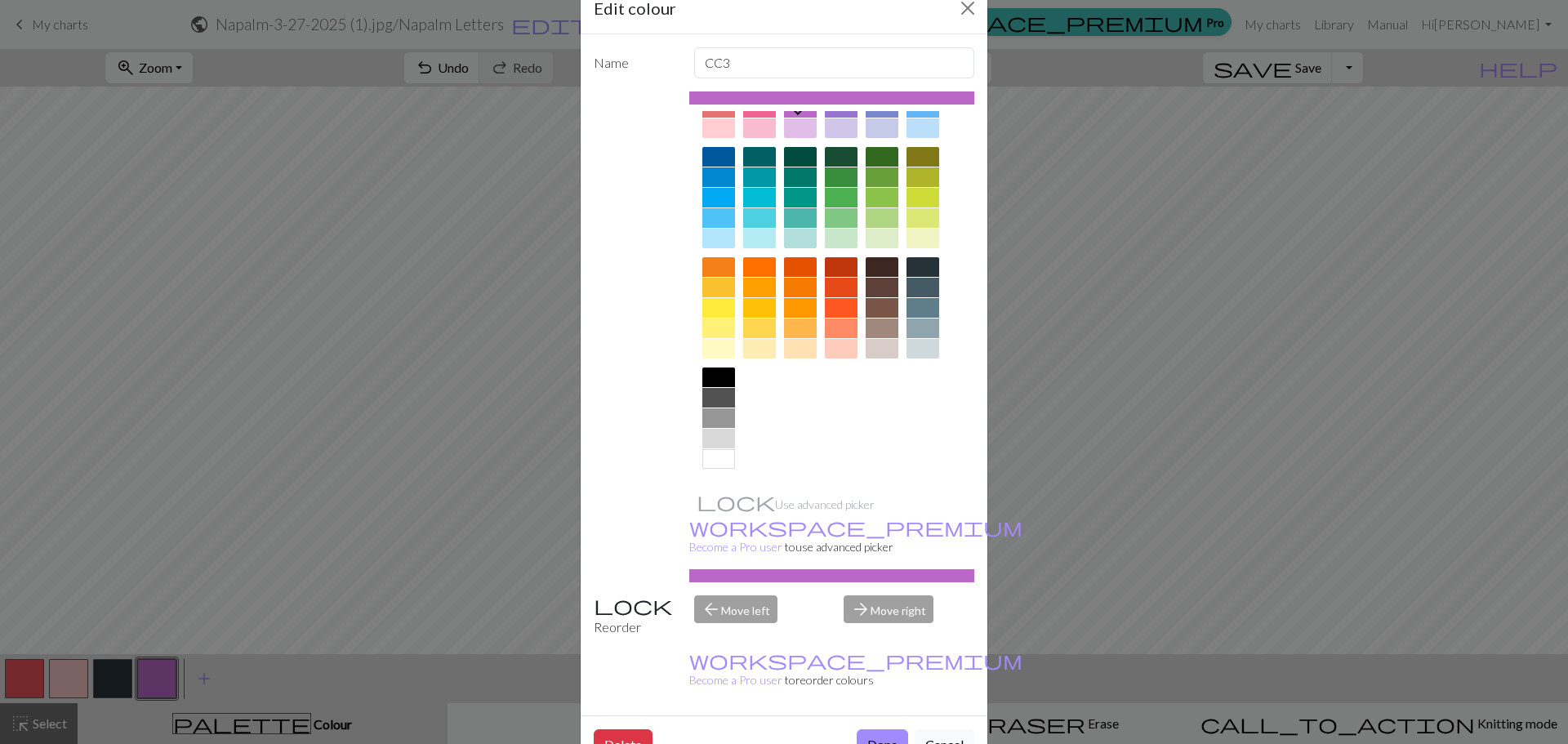
click at [710, 470] on div at bounding box center [718, 422] width 33 height 110
click at [710, 463] on div at bounding box center [718, 459] width 33 height 19
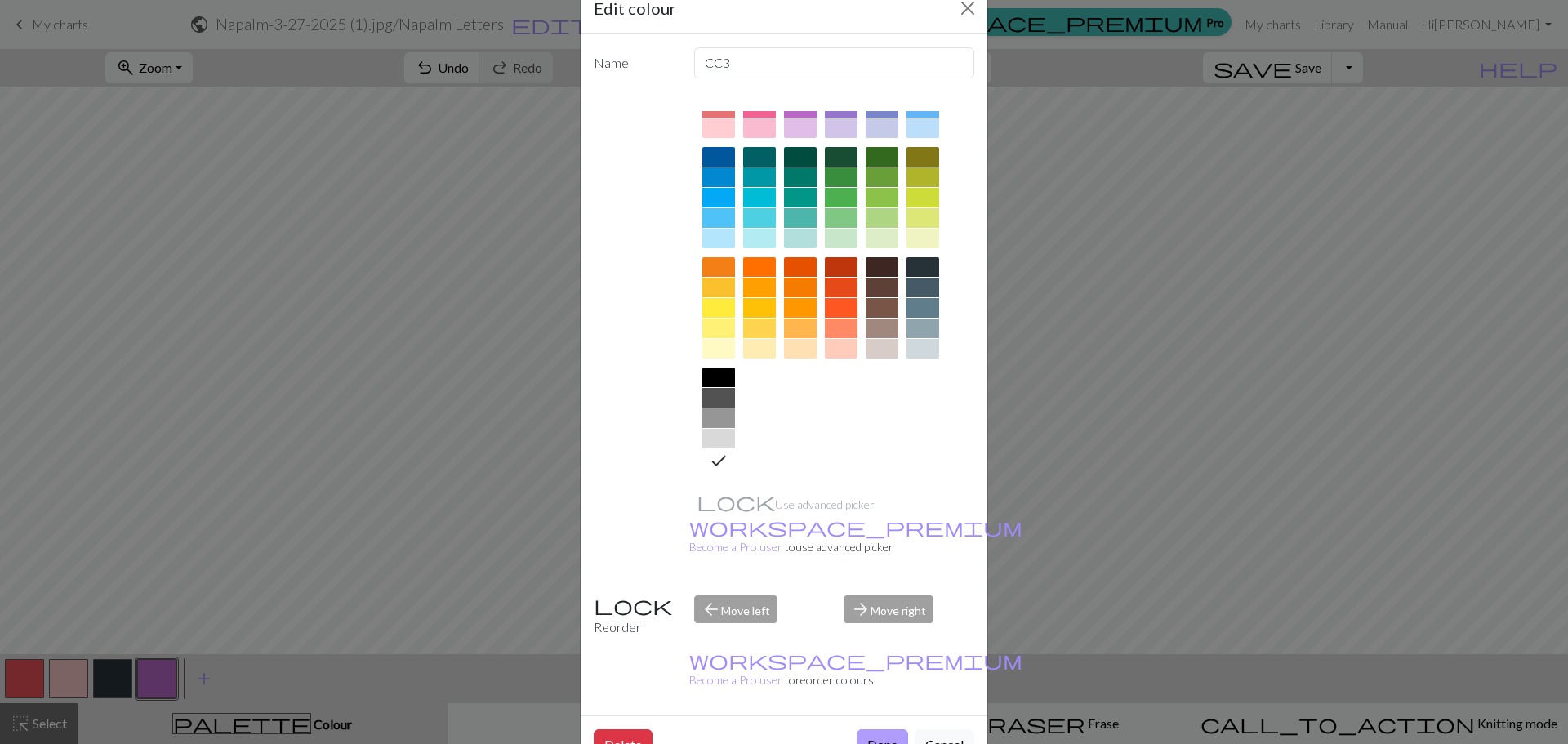
click at [857, 729] on button "Done" at bounding box center [883, 744] width 52 height 31
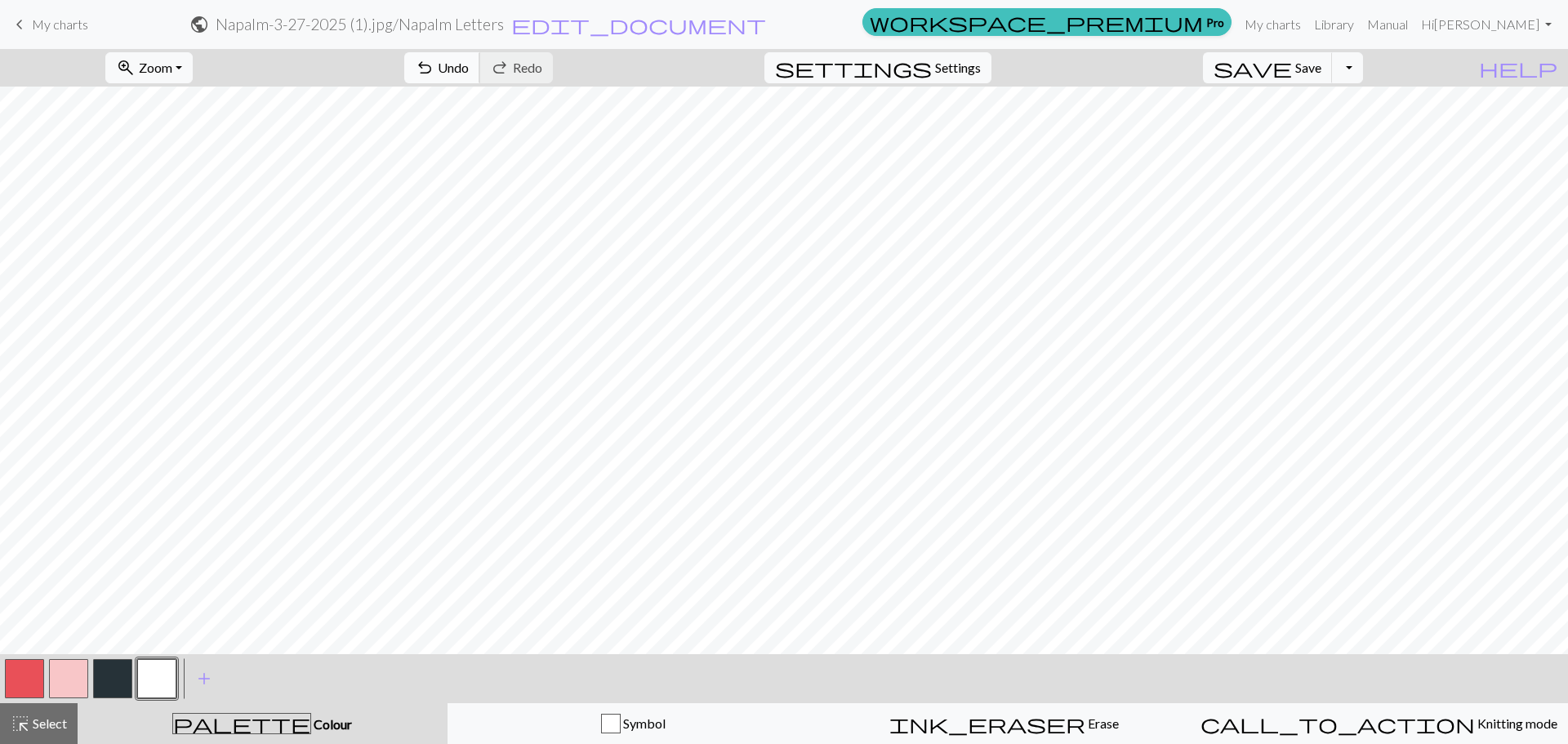
click at [434, 64] on span "undo" at bounding box center [425, 68] width 19 height 23
click at [1321, 64] on span "Save" at bounding box center [1308, 67] width 26 height 15
click at [1320, 74] on button "save Save Save" at bounding box center [1269, 68] width 130 height 31
click at [1321, 76] on button "save Save Save" at bounding box center [1269, 68] width 130 height 31
click at [1388, 63] on body "keyboard_arrow_left My charts public Napalm-3-27-2025 (1).jpg / Napalm Letters …" at bounding box center [784, 372] width 1568 height 744
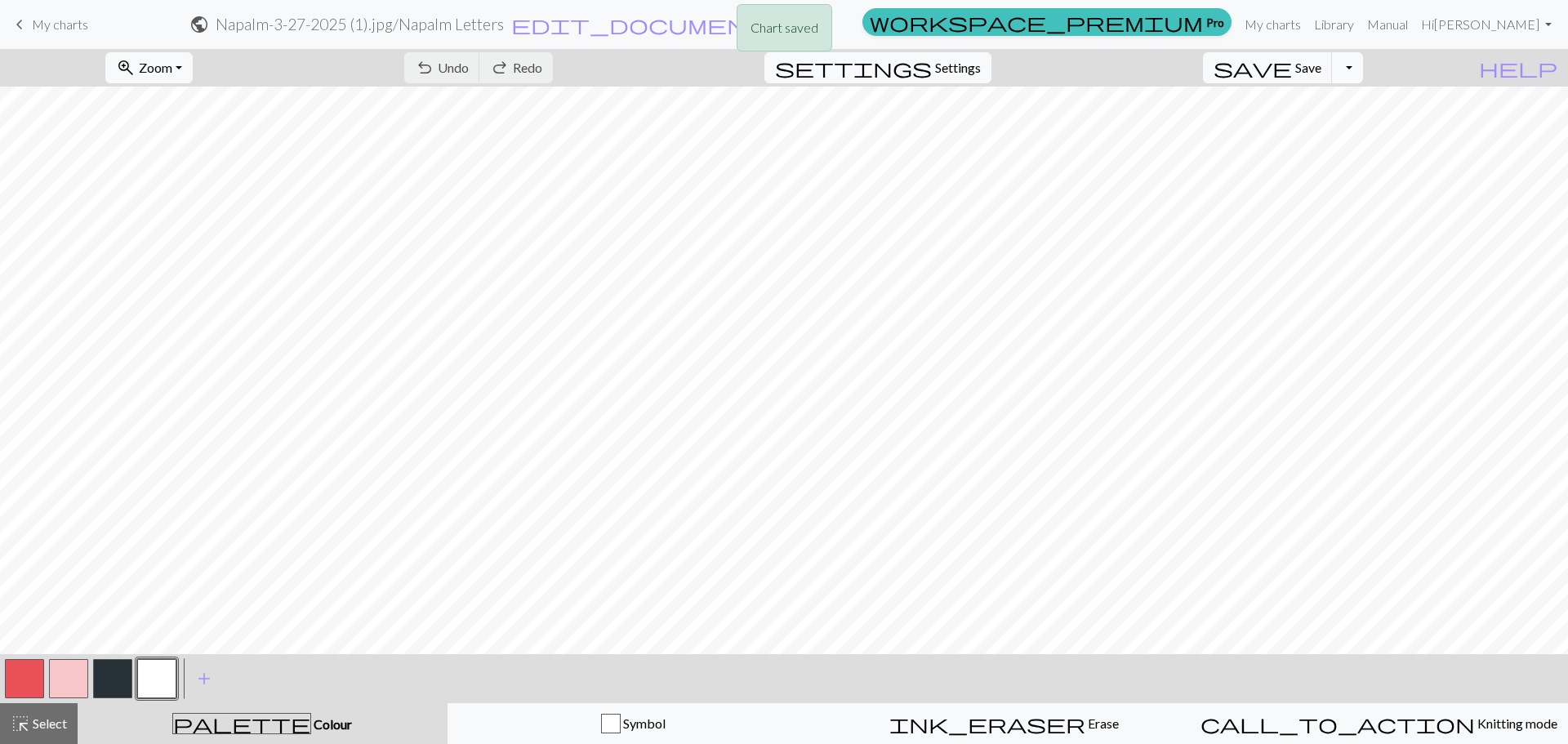
click at [1363, 66] on button "Toggle Dropdown" at bounding box center [1348, 68] width 31 height 31
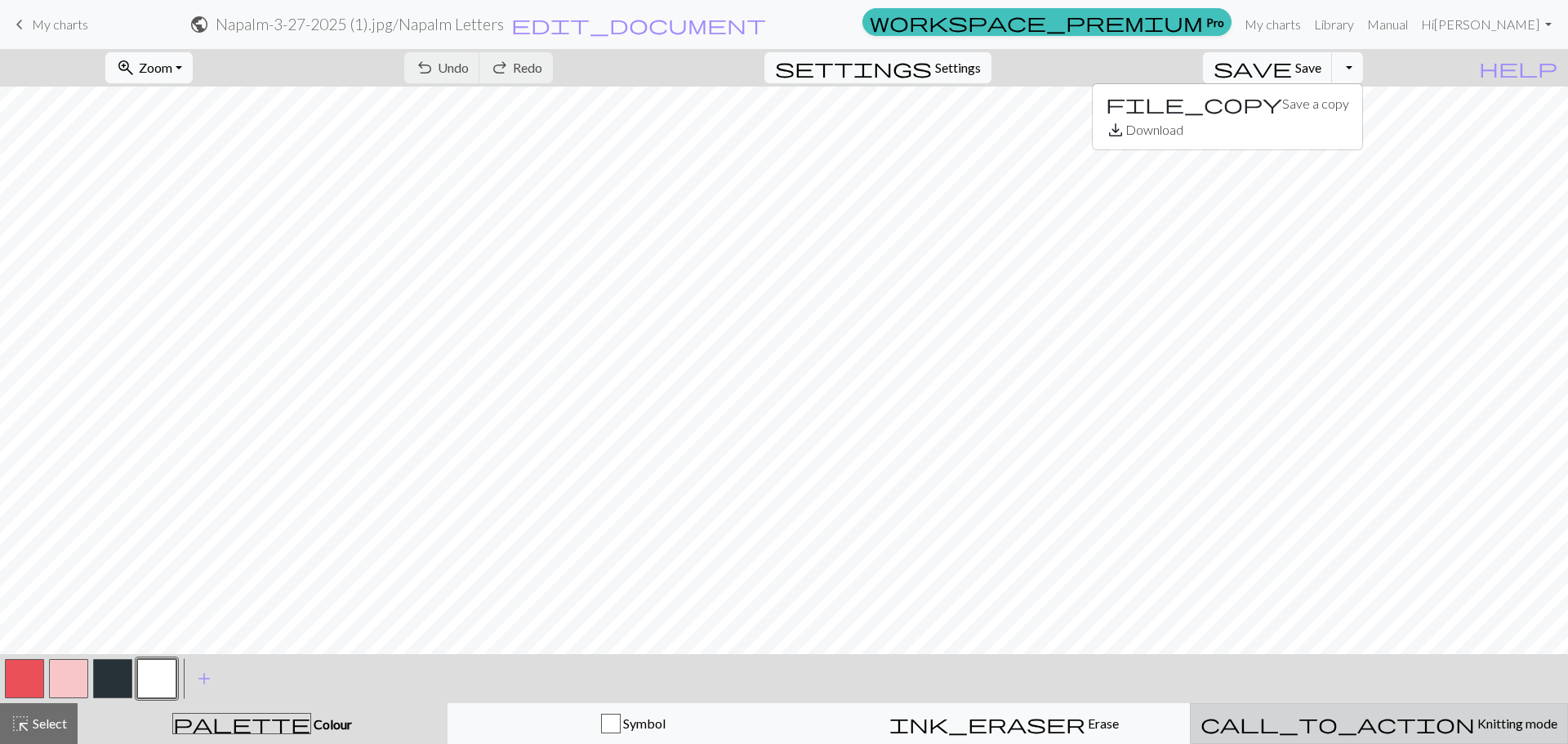
click at [1348, 717] on span "call_to_action" at bounding box center [1337, 724] width 275 height 23
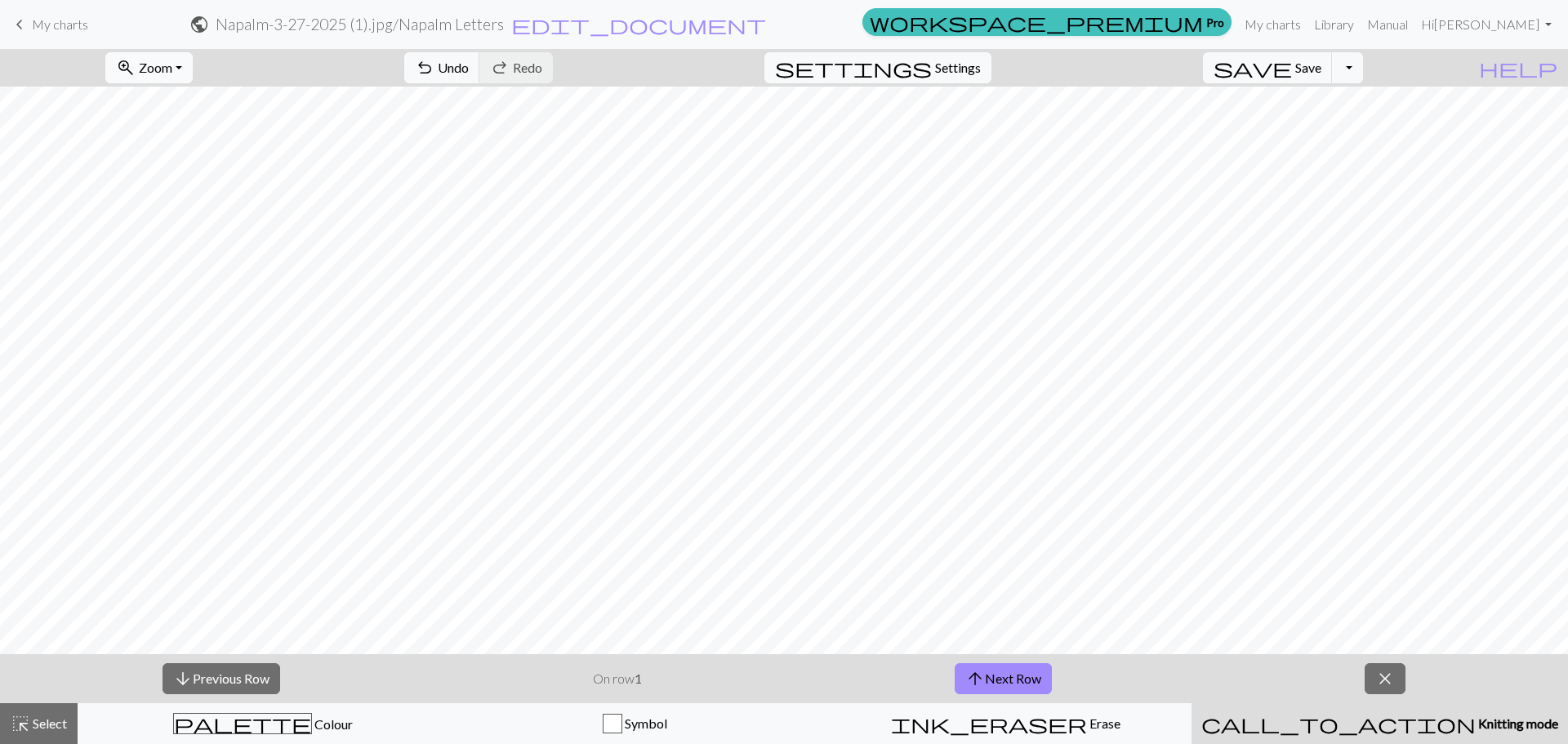
click at [172, 59] on span "Zoom" at bounding box center [155, 67] width 33 height 15
click at [189, 218] on button "100%" at bounding box center [170, 222] width 129 height 26
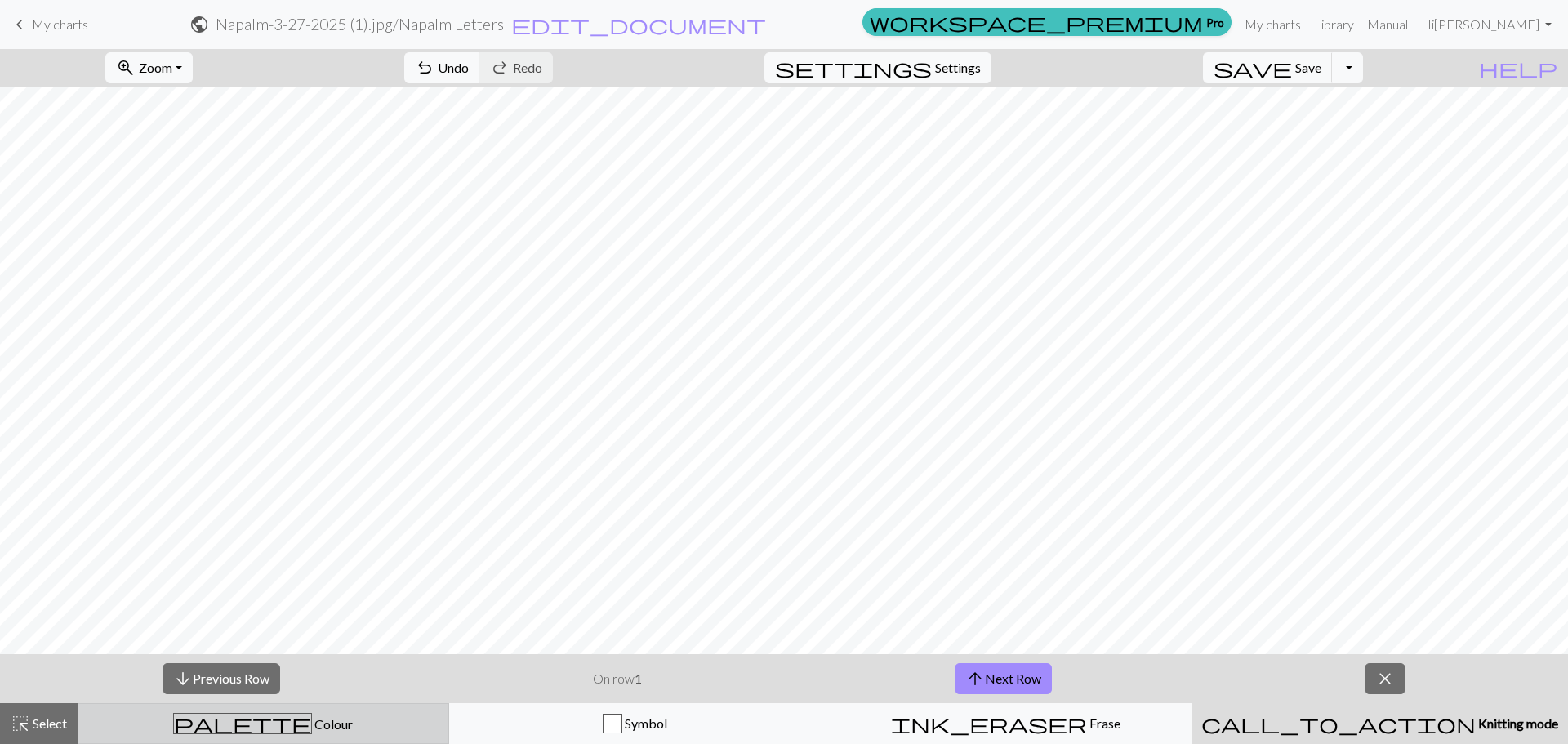
click at [390, 717] on div "palette Colour Colour" at bounding box center [263, 723] width 350 height 21
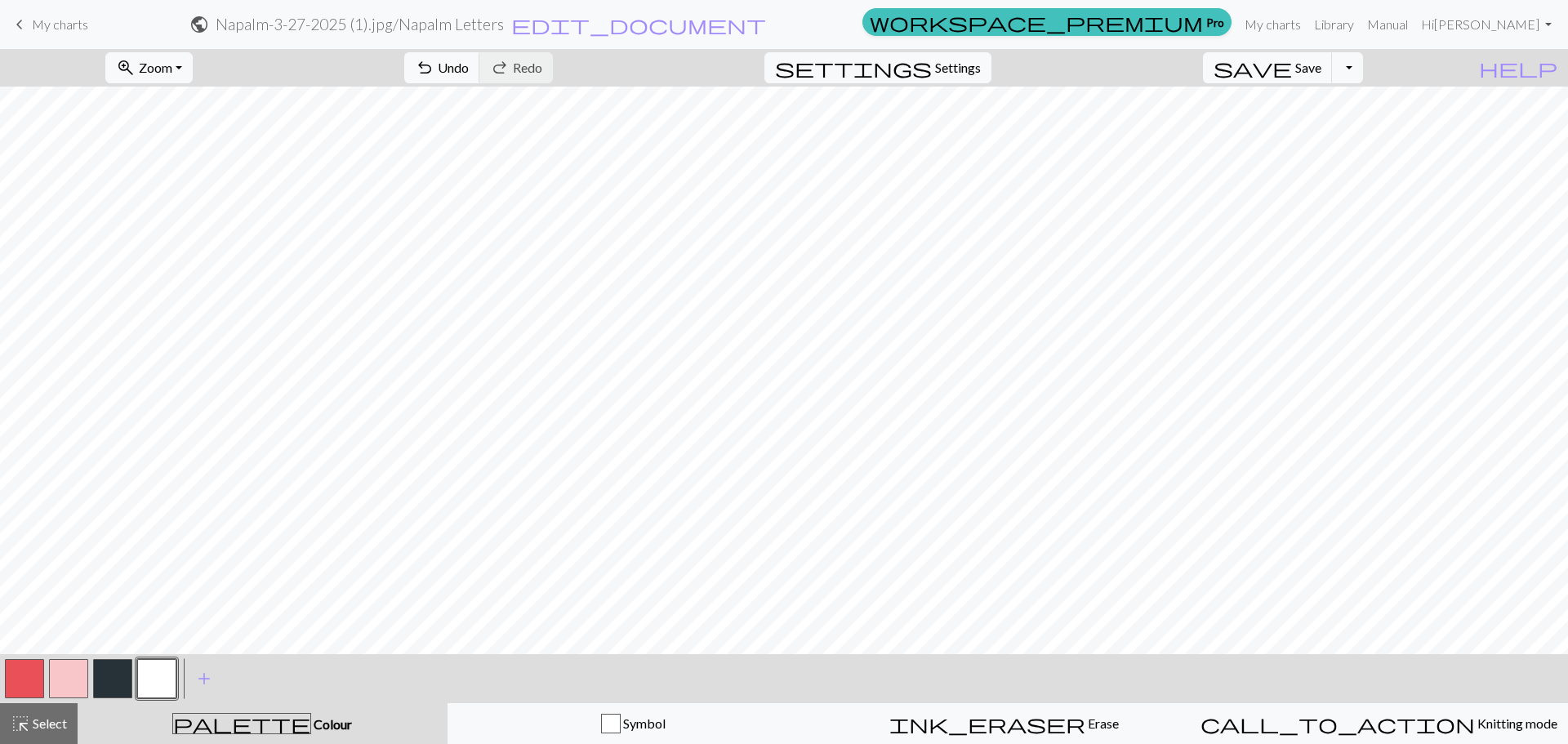
click at [122, 670] on button "button" at bounding box center [112, 678] width 39 height 39
click at [167, 671] on button "button" at bounding box center [156, 678] width 39 height 39
click at [120, 673] on button "button" at bounding box center [112, 678] width 39 height 39
click at [143, 689] on button "button" at bounding box center [156, 678] width 39 height 39
click at [115, 680] on button "button" at bounding box center [112, 678] width 39 height 39
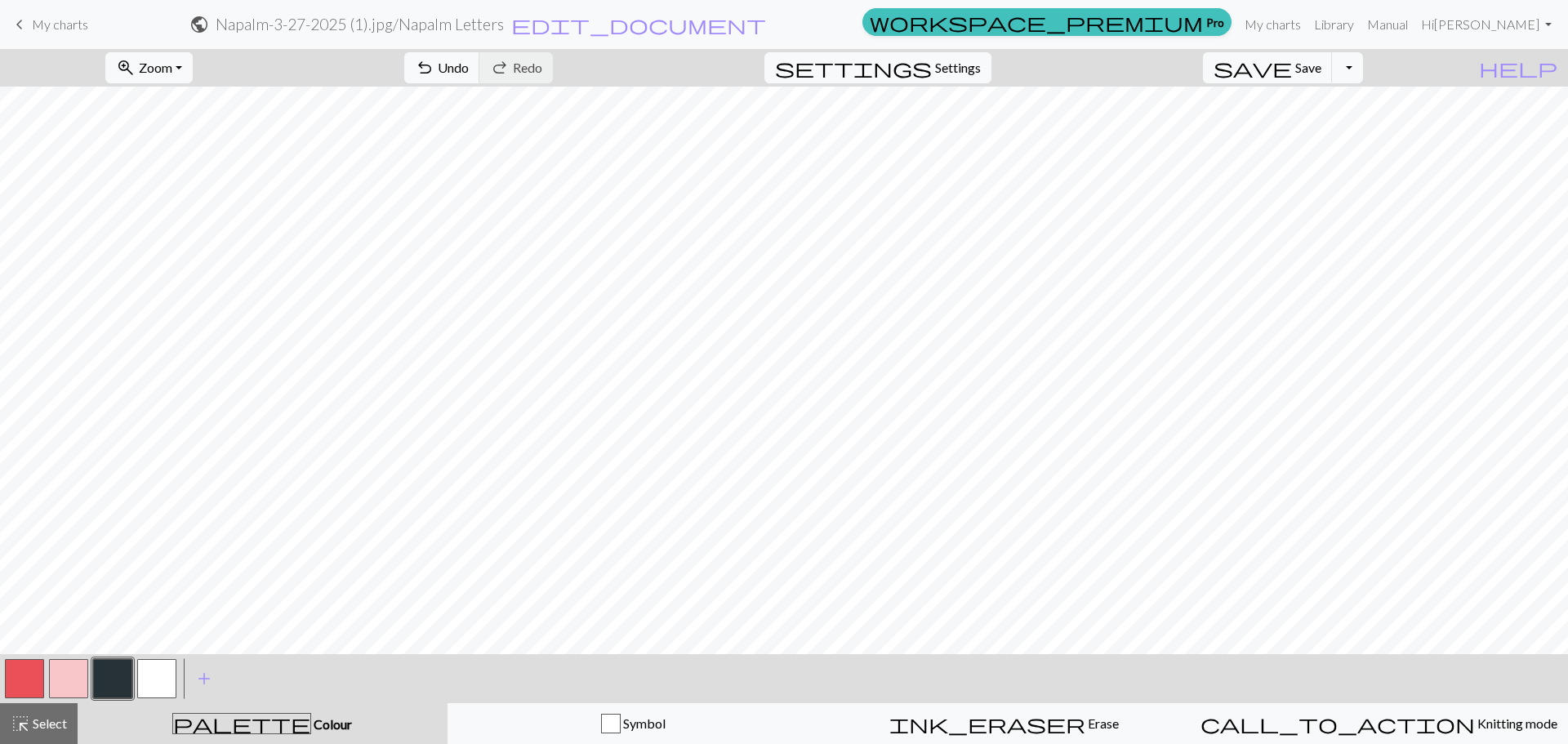
click at [165, 677] on button "button" at bounding box center [156, 678] width 39 height 39
click at [115, 668] on button "button" at bounding box center [112, 678] width 39 height 39
click at [192, 55] on button "zoom_in Zoom Zoom" at bounding box center [148, 68] width 87 height 31
click at [180, 183] on button "50%" at bounding box center [170, 195] width 129 height 26
click at [1293, 67] on button "save Save Save" at bounding box center [1269, 68] width 130 height 31
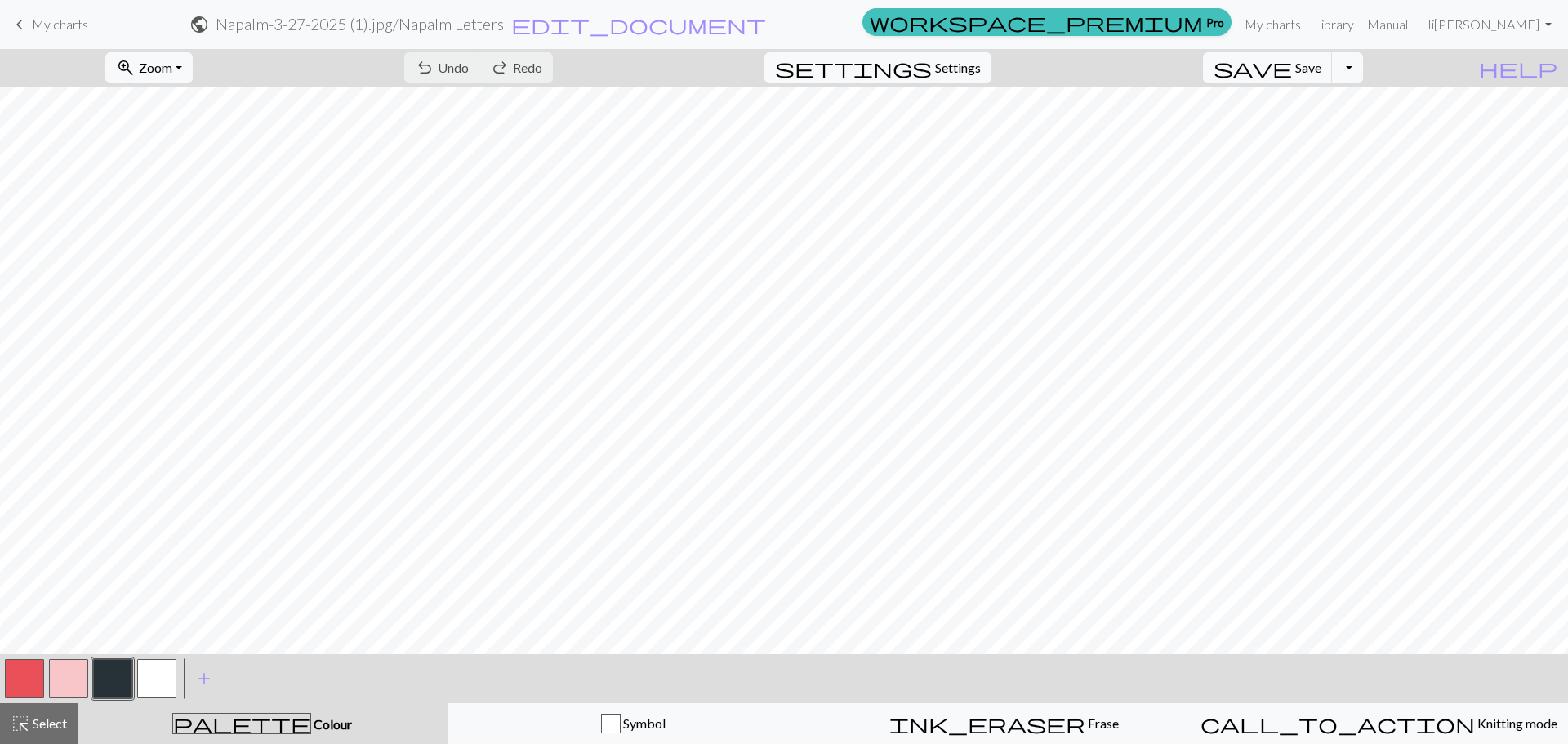
click at [56, 13] on link "keyboard_arrow_left My charts" at bounding box center [49, 24] width 78 height 28
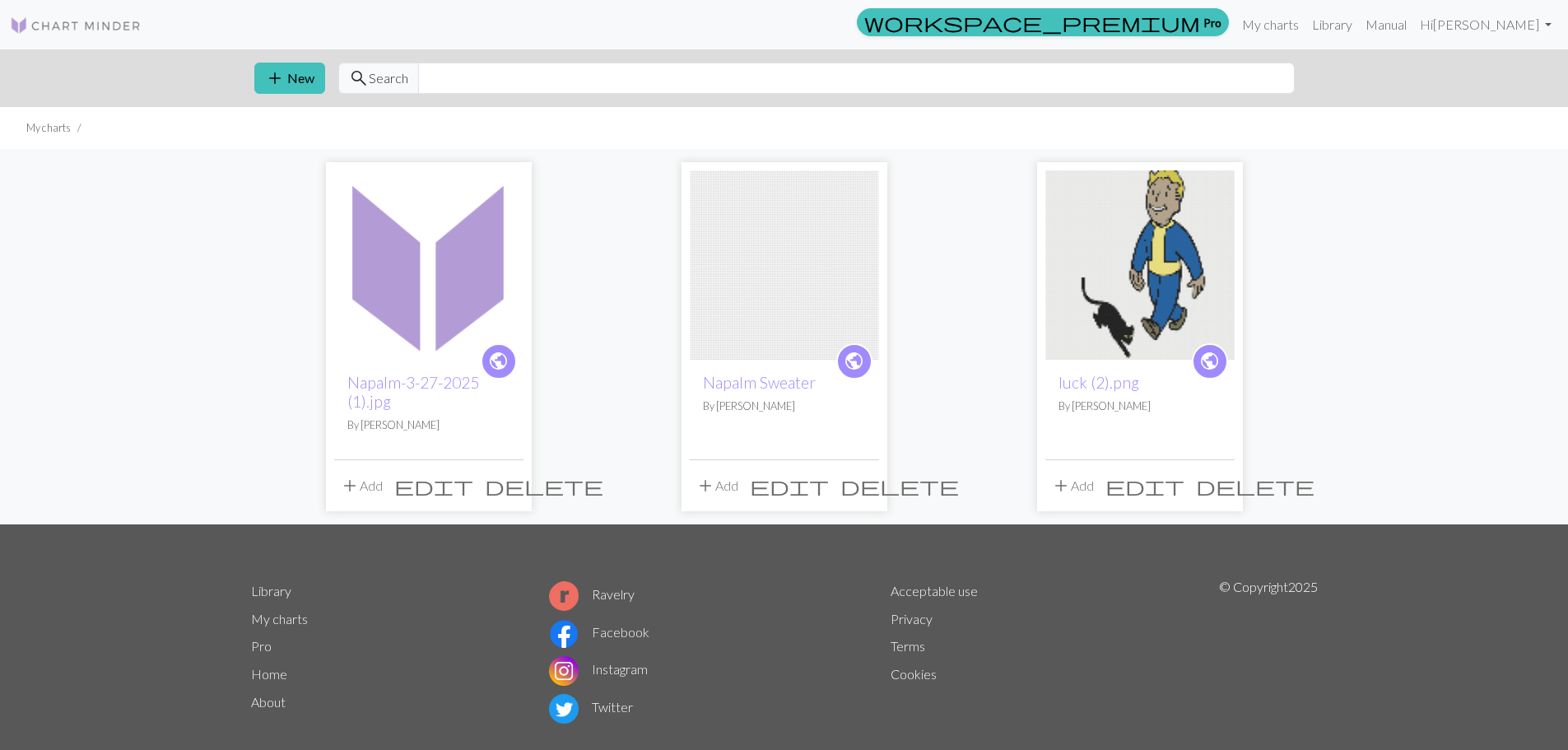
click at [456, 311] on img at bounding box center [429, 265] width 189 height 189
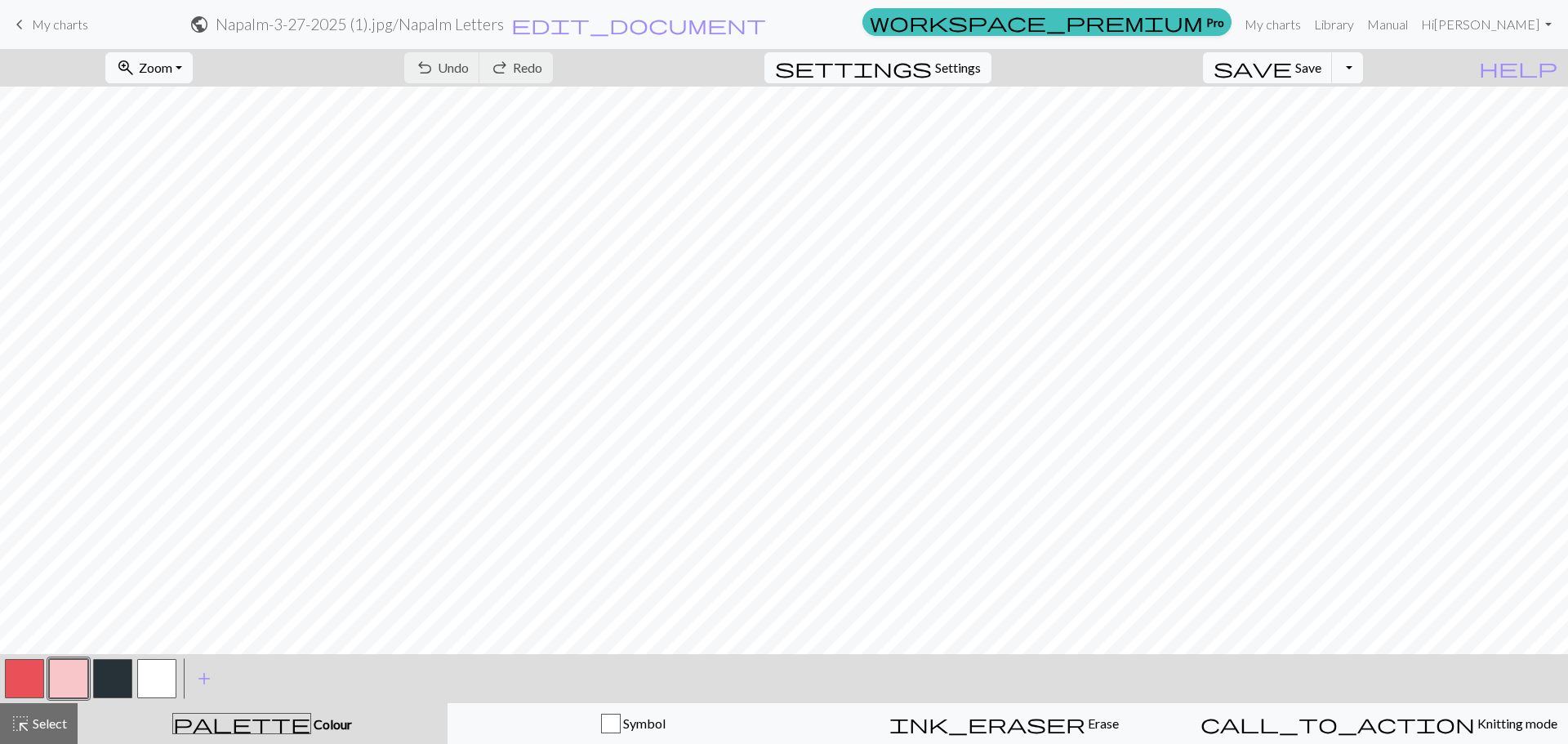
click at [15, 25] on span "keyboard_arrow_left" at bounding box center [19, 25] width 19 height 23
